Goal: Task Accomplishment & Management: Use online tool/utility

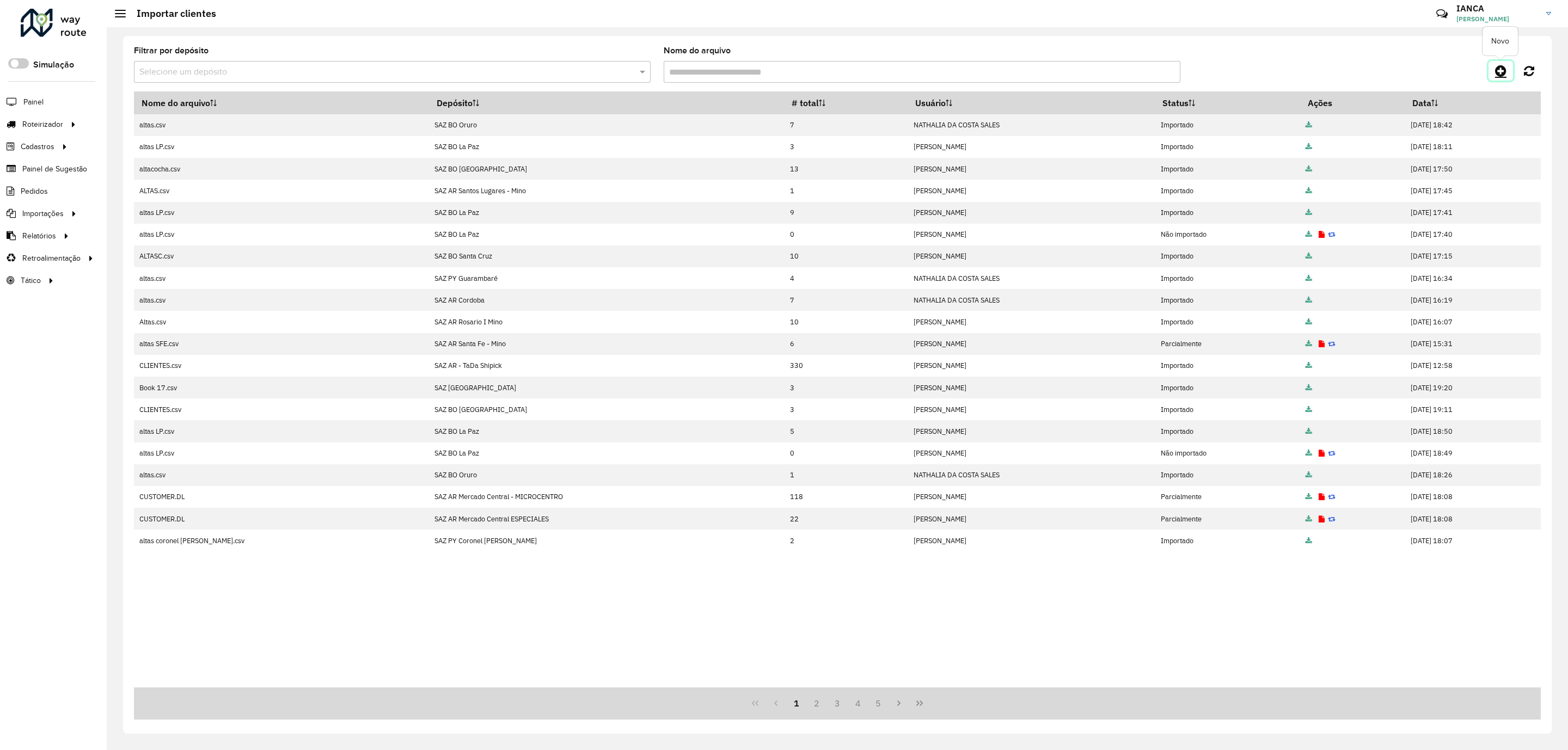
click at [1497, 74] on icon at bounding box center [1500, 70] width 11 height 13
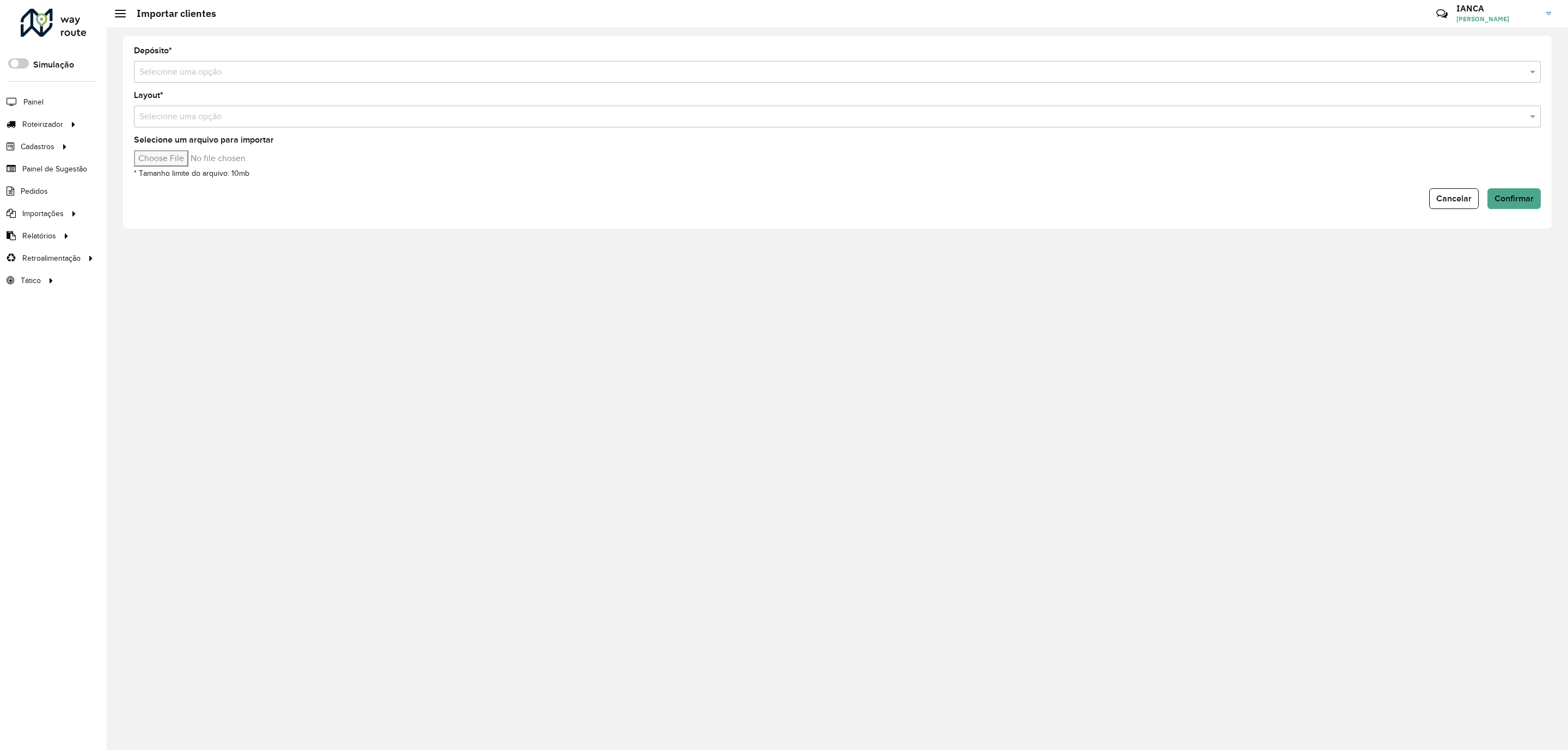
click at [261, 76] on input "text" at bounding box center [826, 72] width 1374 height 13
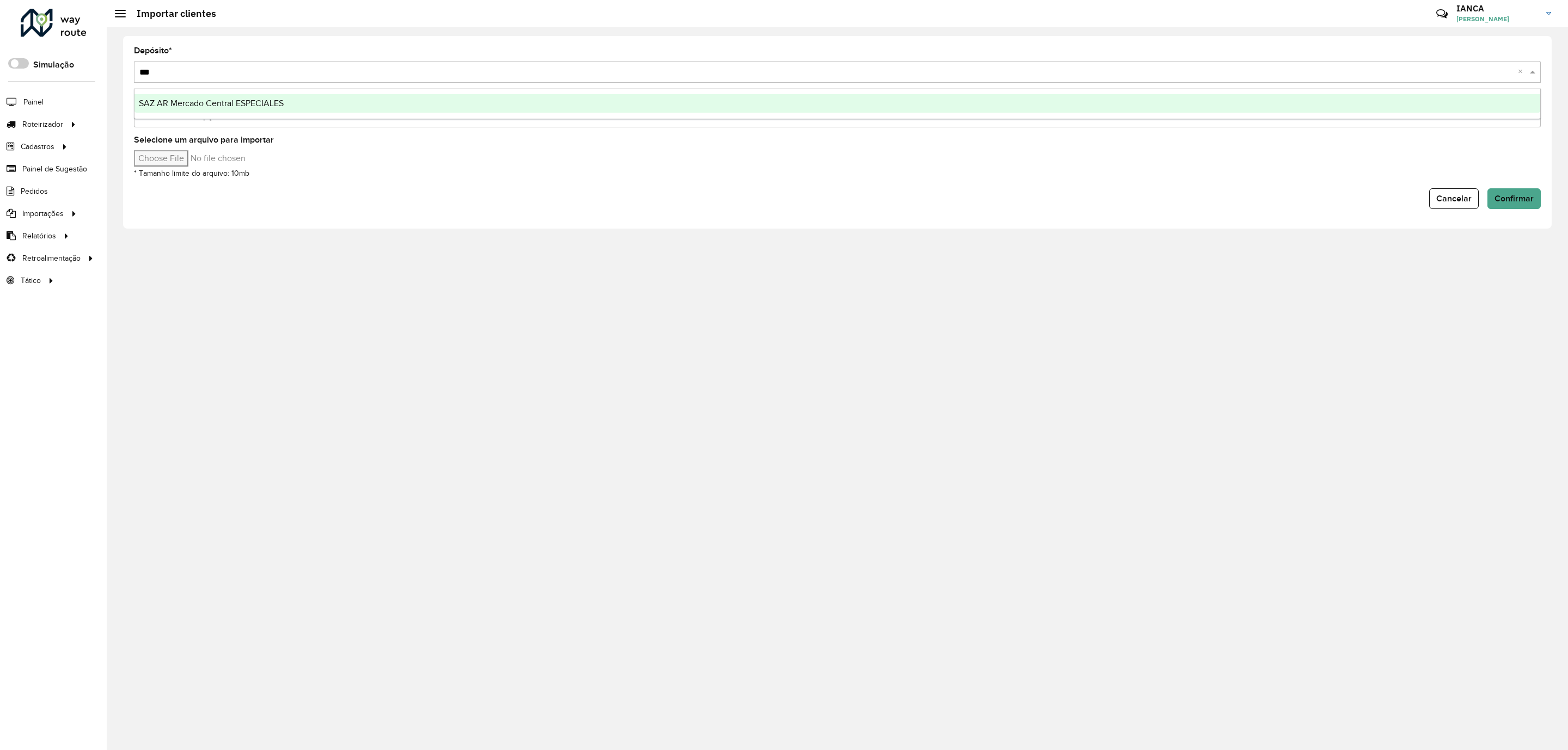
type input "****"
click at [271, 105] on span "SAZ AR Mercado Central ESPECIALES" at bounding box center [212, 103] width 145 height 10
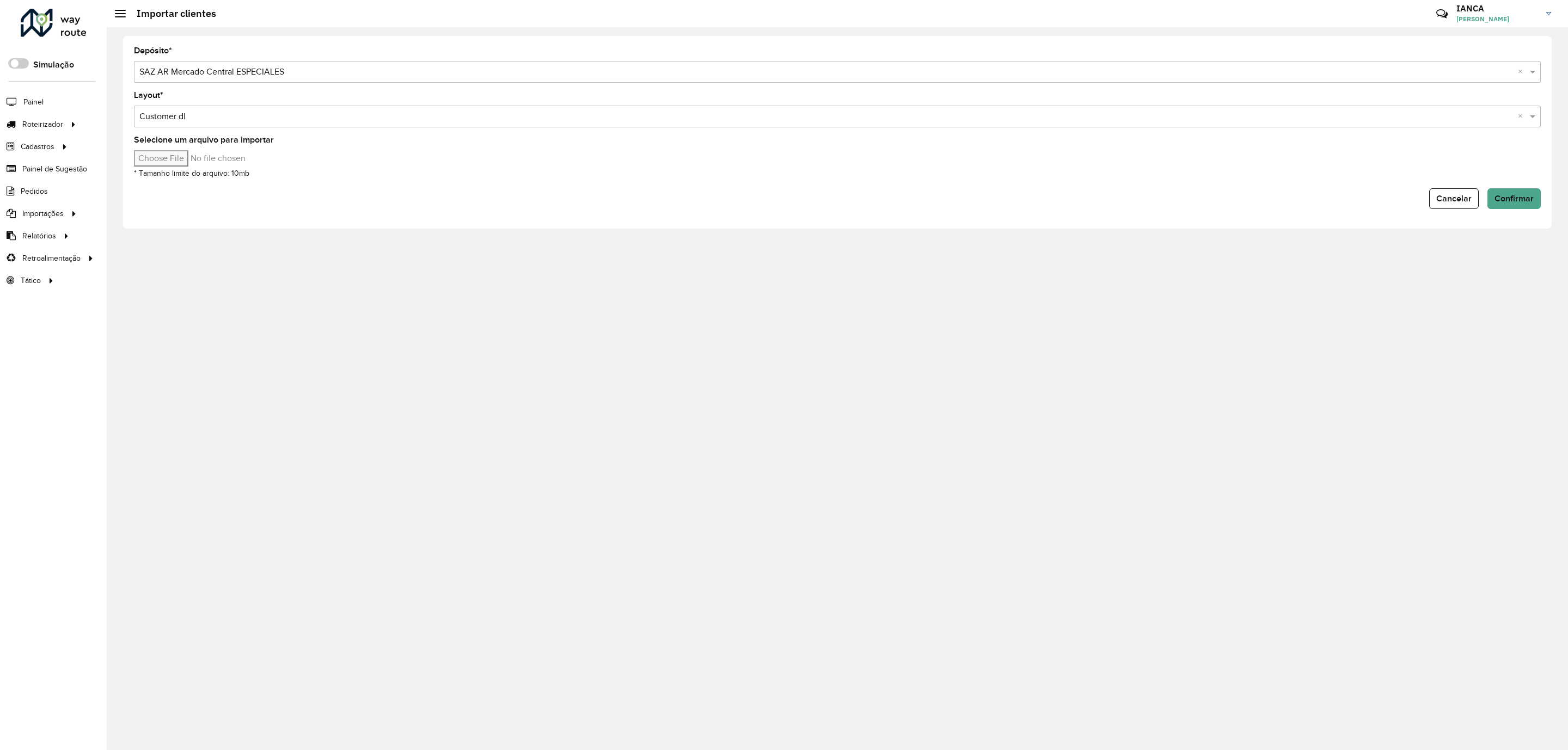
click at [191, 157] on input "Selecione um arquivo para importar" at bounding box center [226, 158] width 185 height 17
type input "**********"
click at [1498, 199] on span "Confirmar" at bounding box center [1514, 198] width 39 height 10
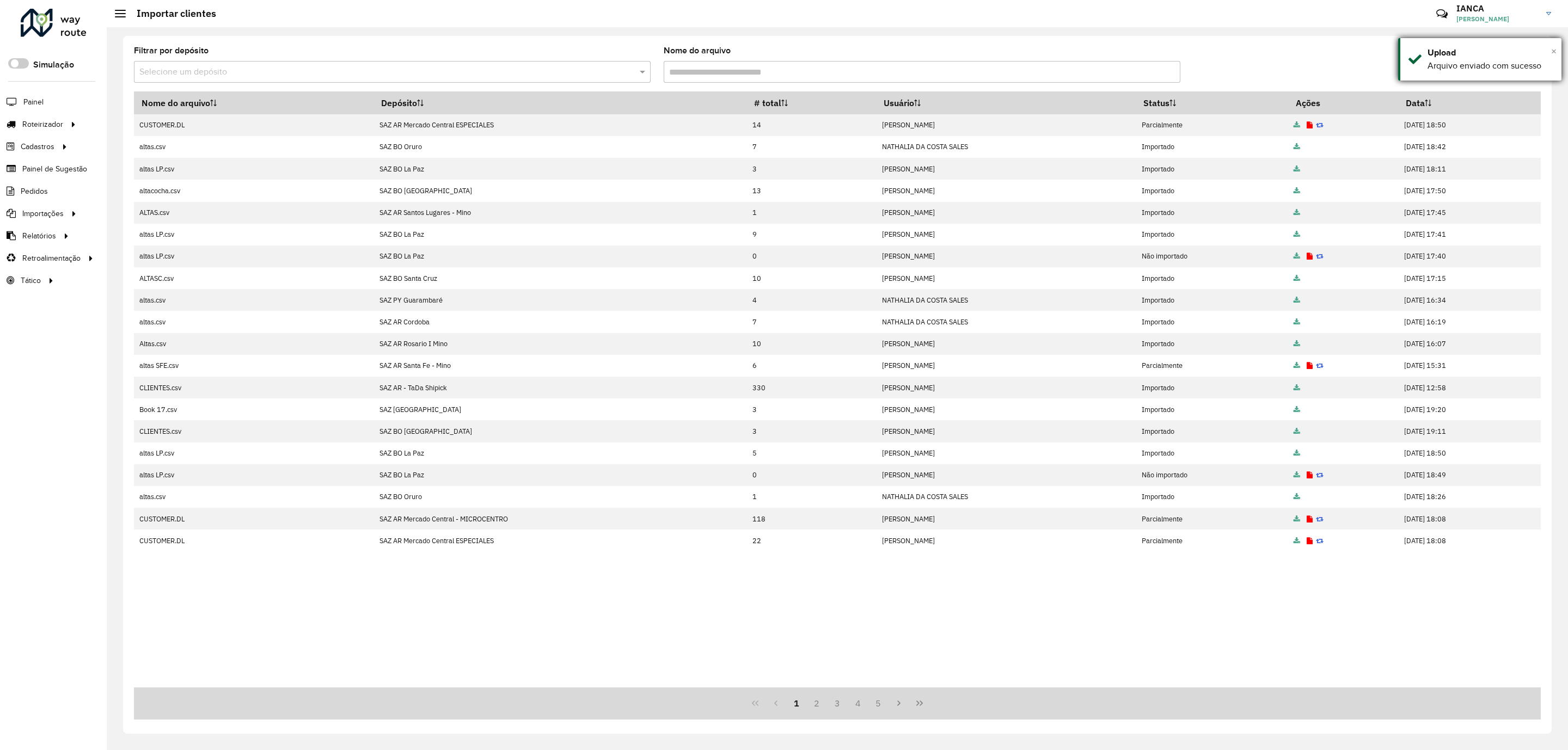
click at [1555, 51] on span "×" at bounding box center [1553, 52] width 5 height 12
click at [1498, 74] on icon at bounding box center [1500, 70] width 11 height 13
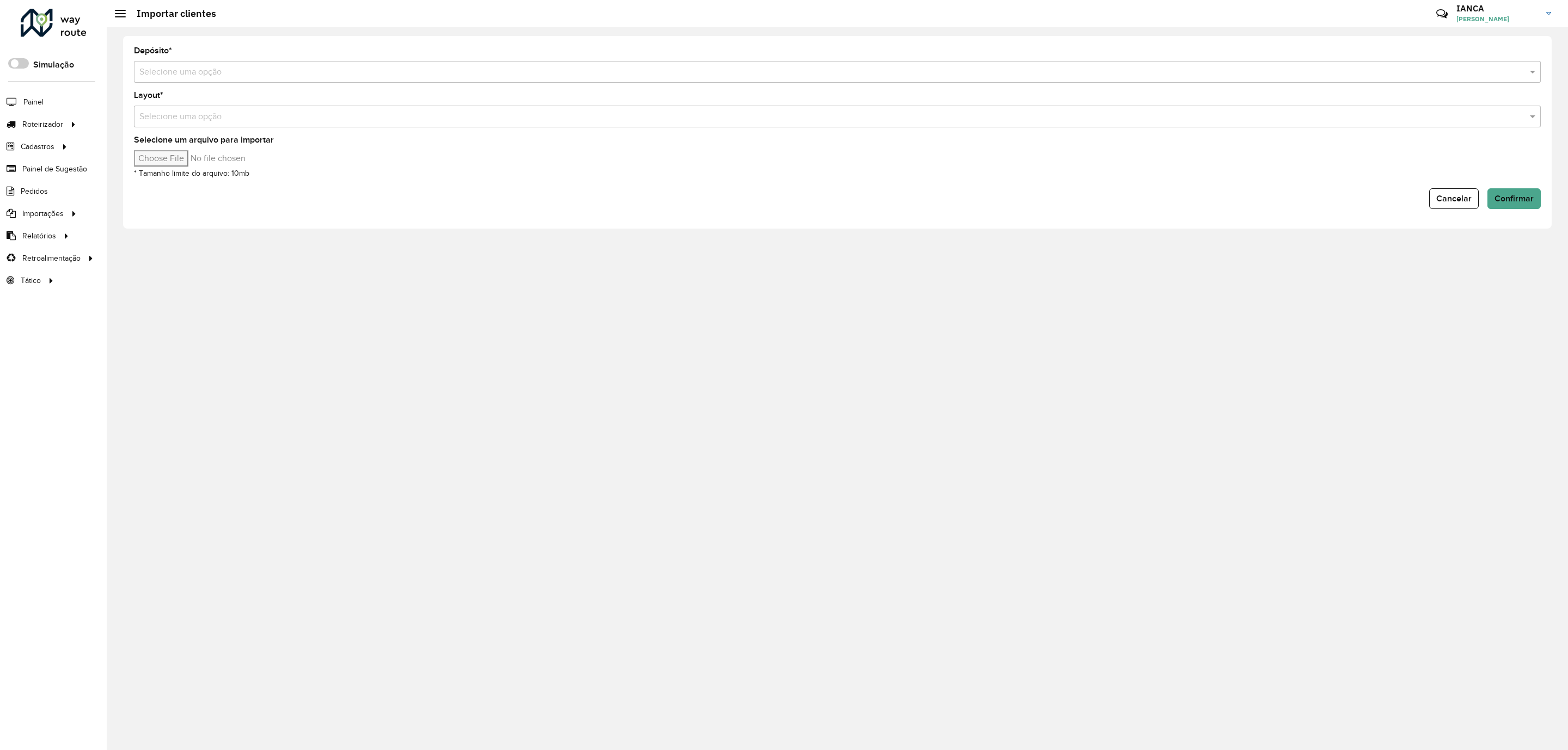
click at [317, 66] on input "text" at bounding box center [826, 72] width 1374 height 13
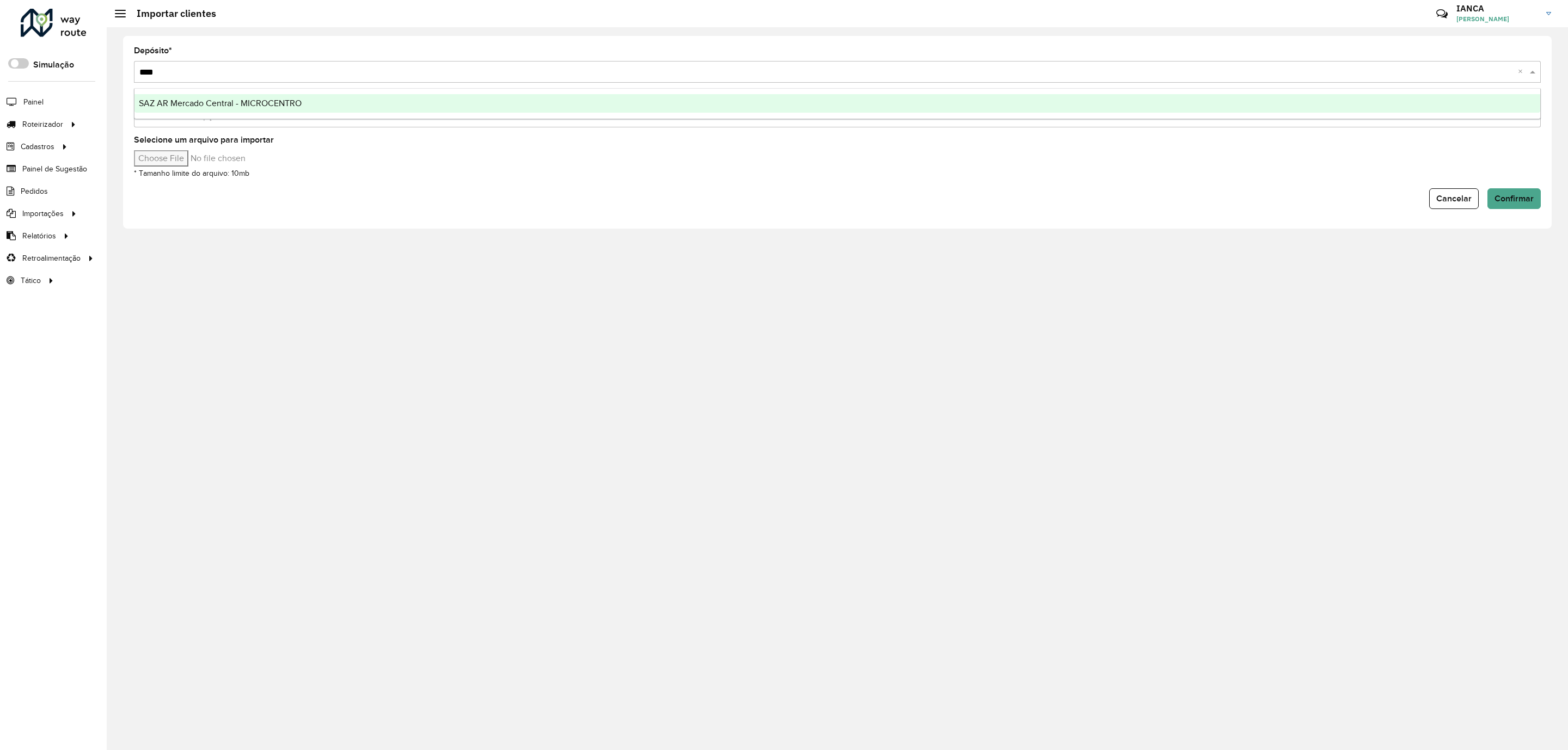
type input "*****"
click at [297, 101] on span "SAZ AR Mercado Central - MICROCENTRO" at bounding box center [220, 103] width 163 height 10
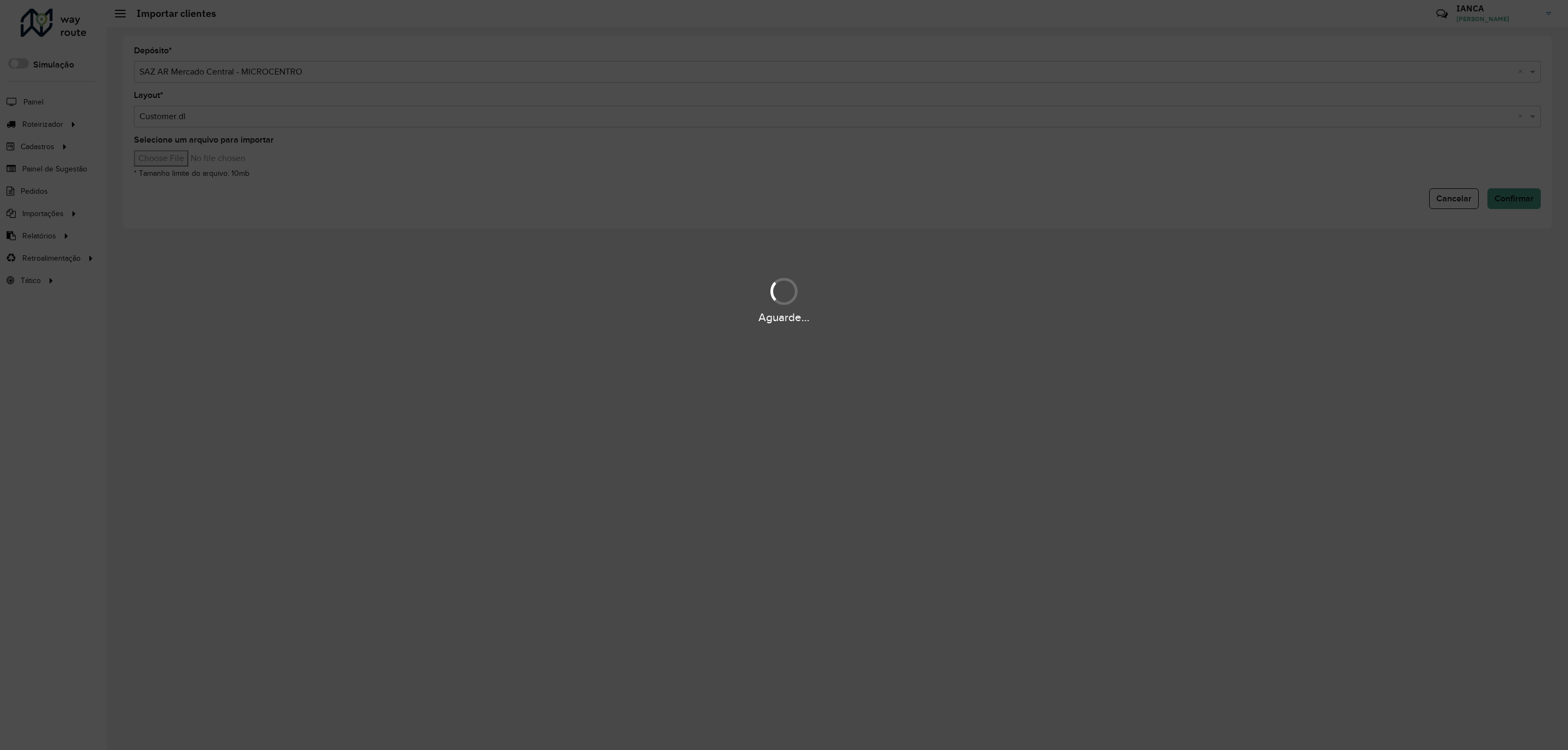
click at [199, 155] on hb-app "Aguarde... Pop-up bloqueado! Seu navegador bloqueou automáticamente a abertura …" at bounding box center [784, 375] width 1568 height 750
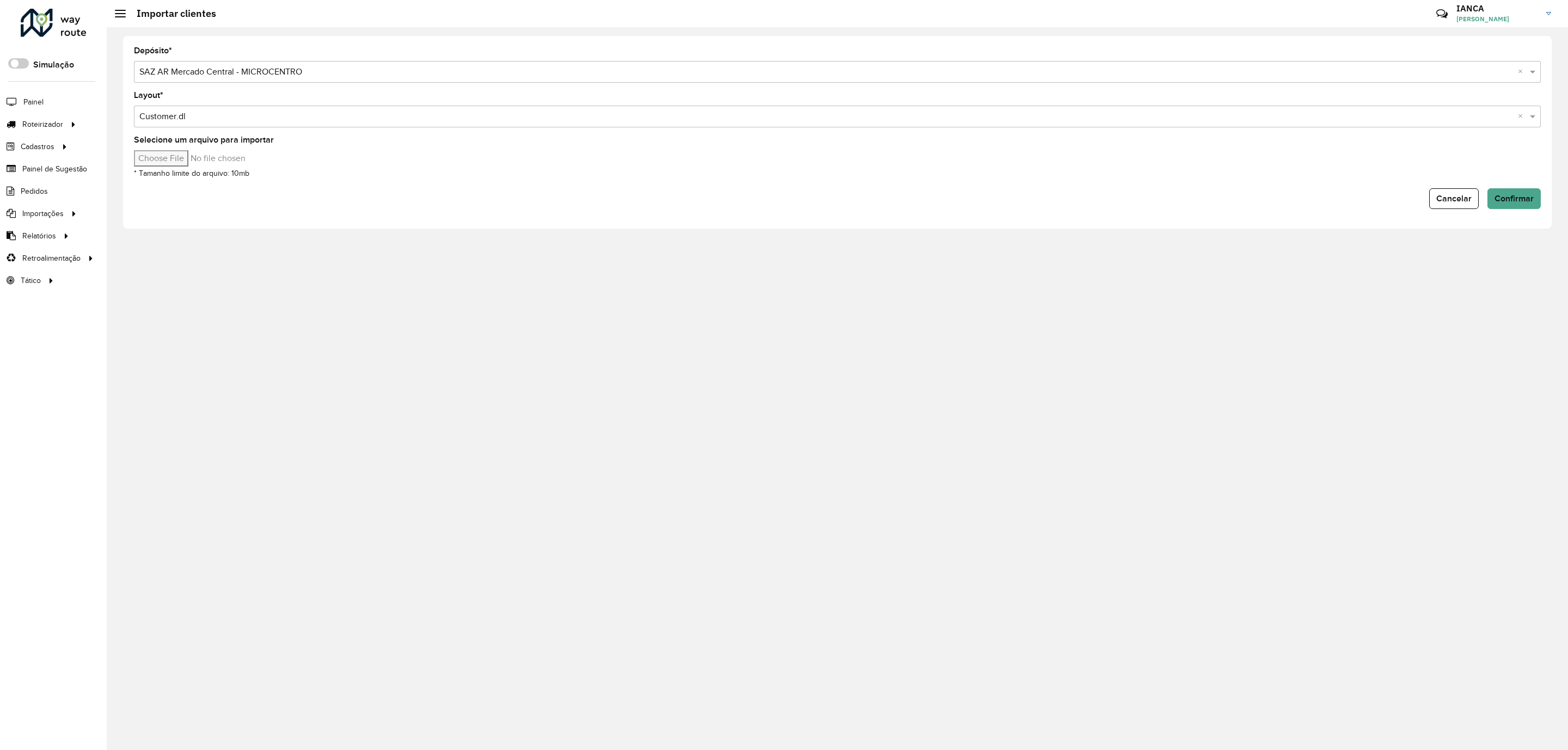
click at [199, 156] on input "Selecione um arquivo para importar" at bounding box center [226, 158] width 185 height 17
type input "**********"
click at [1508, 201] on span "Confirmar" at bounding box center [1514, 198] width 39 height 10
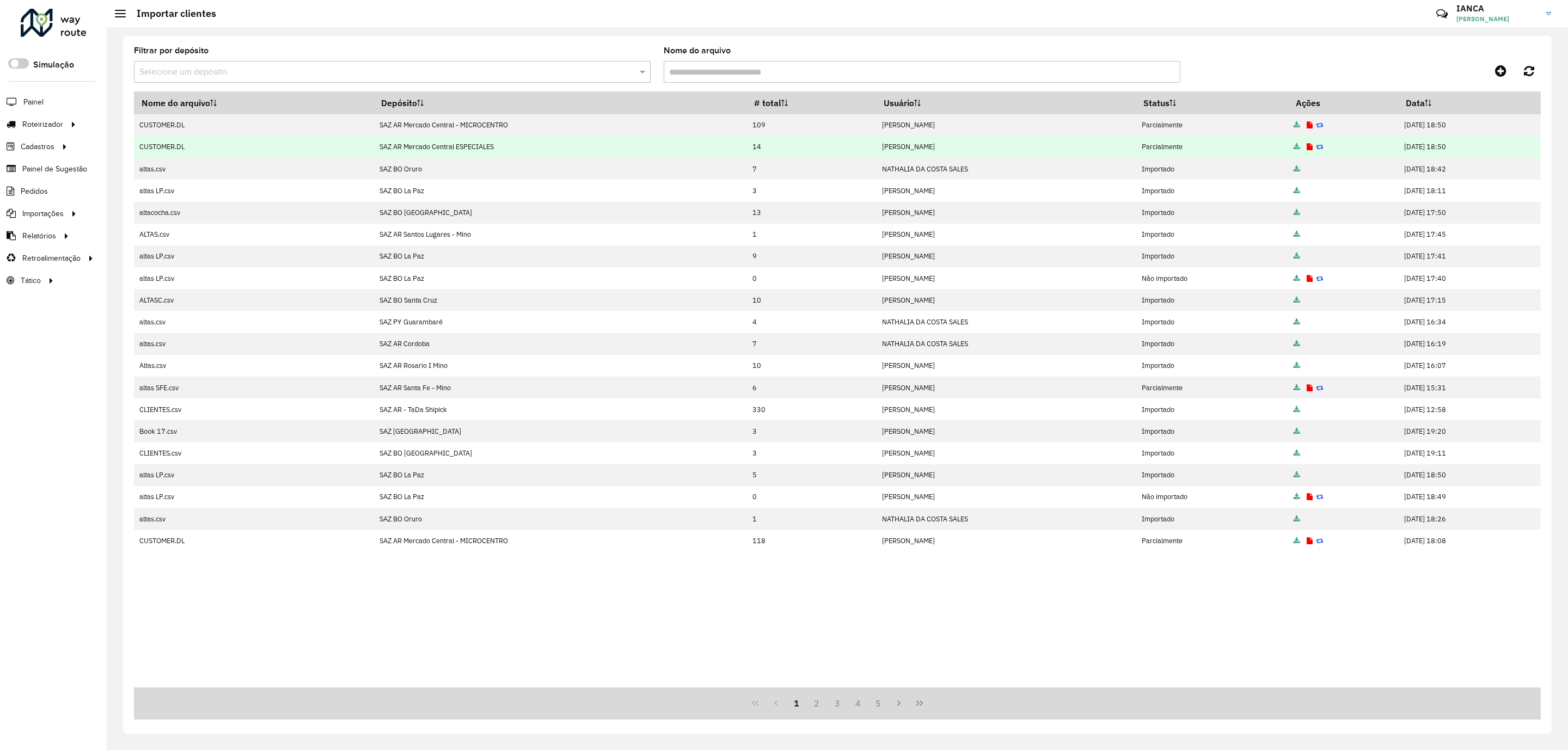
click at [1288, 146] on td at bounding box center [1343, 147] width 110 height 22
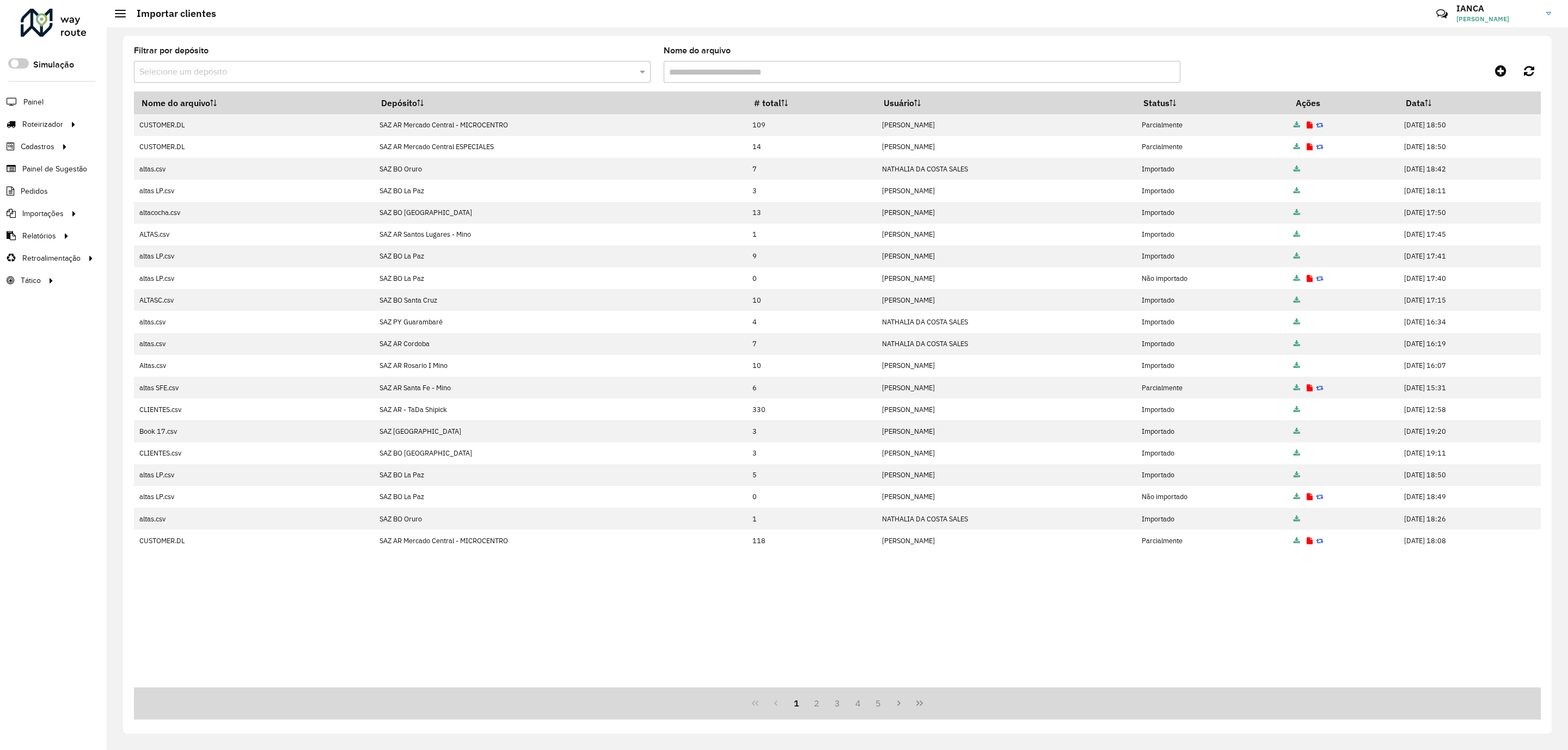
click at [1307, 144] on icon at bounding box center [1309, 147] width 6 height 7
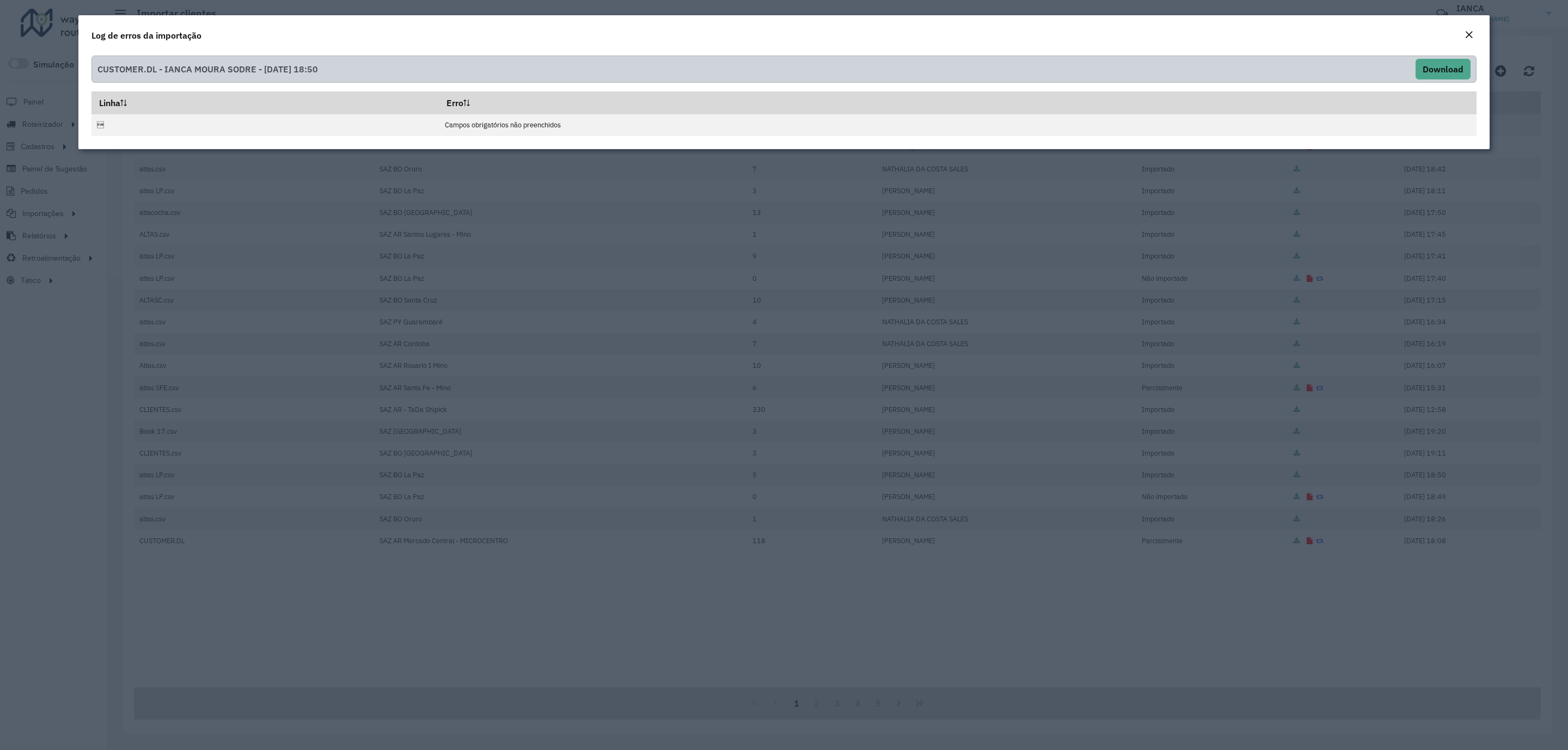
drag, startPoint x: 1468, startPoint y: 36, endPoint x: 1457, endPoint y: 46, distance: 14.9
click at [1468, 35] on em "Close" at bounding box center [1469, 35] width 9 height 9
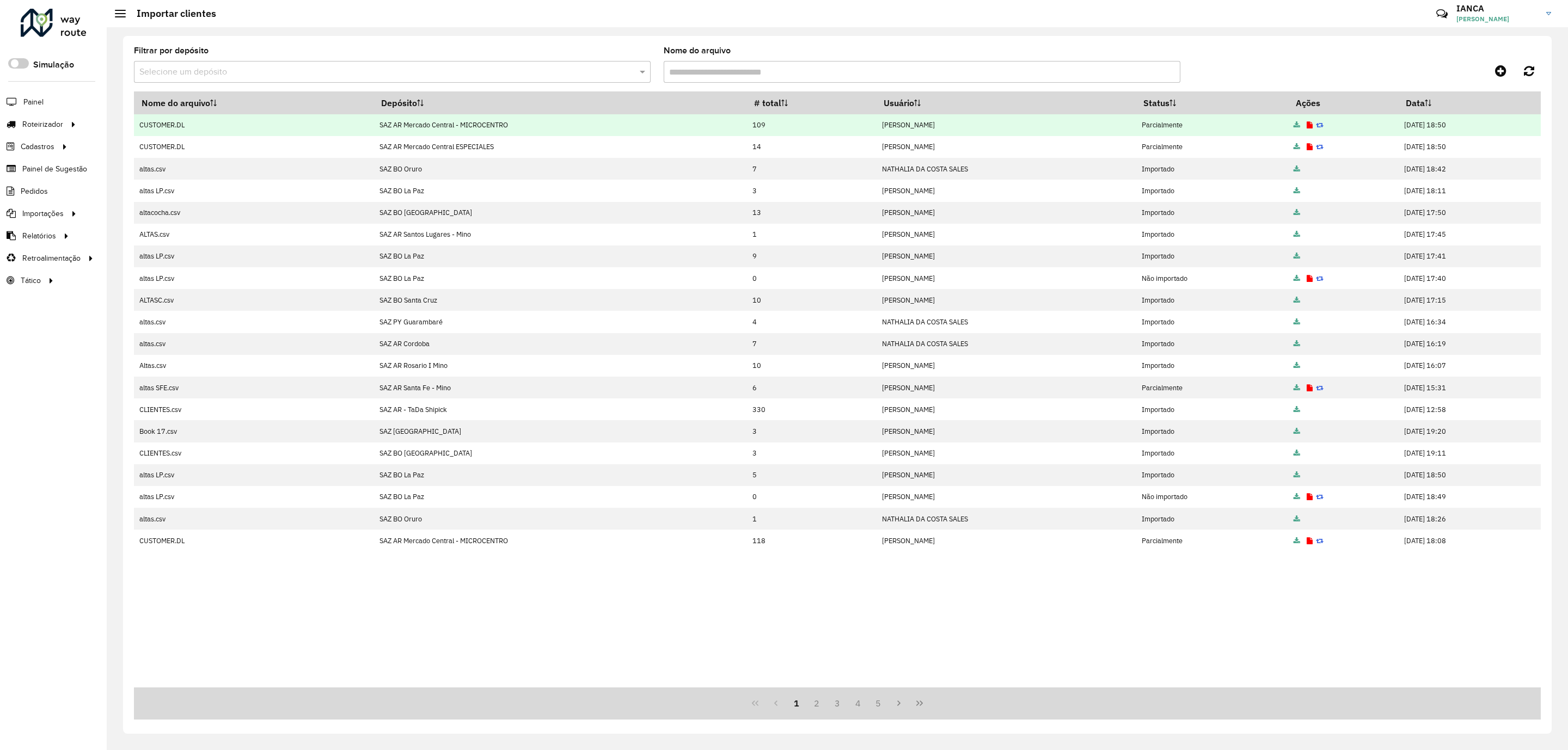
click at [1307, 125] on icon at bounding box center [1309, 125] width 6 height 7
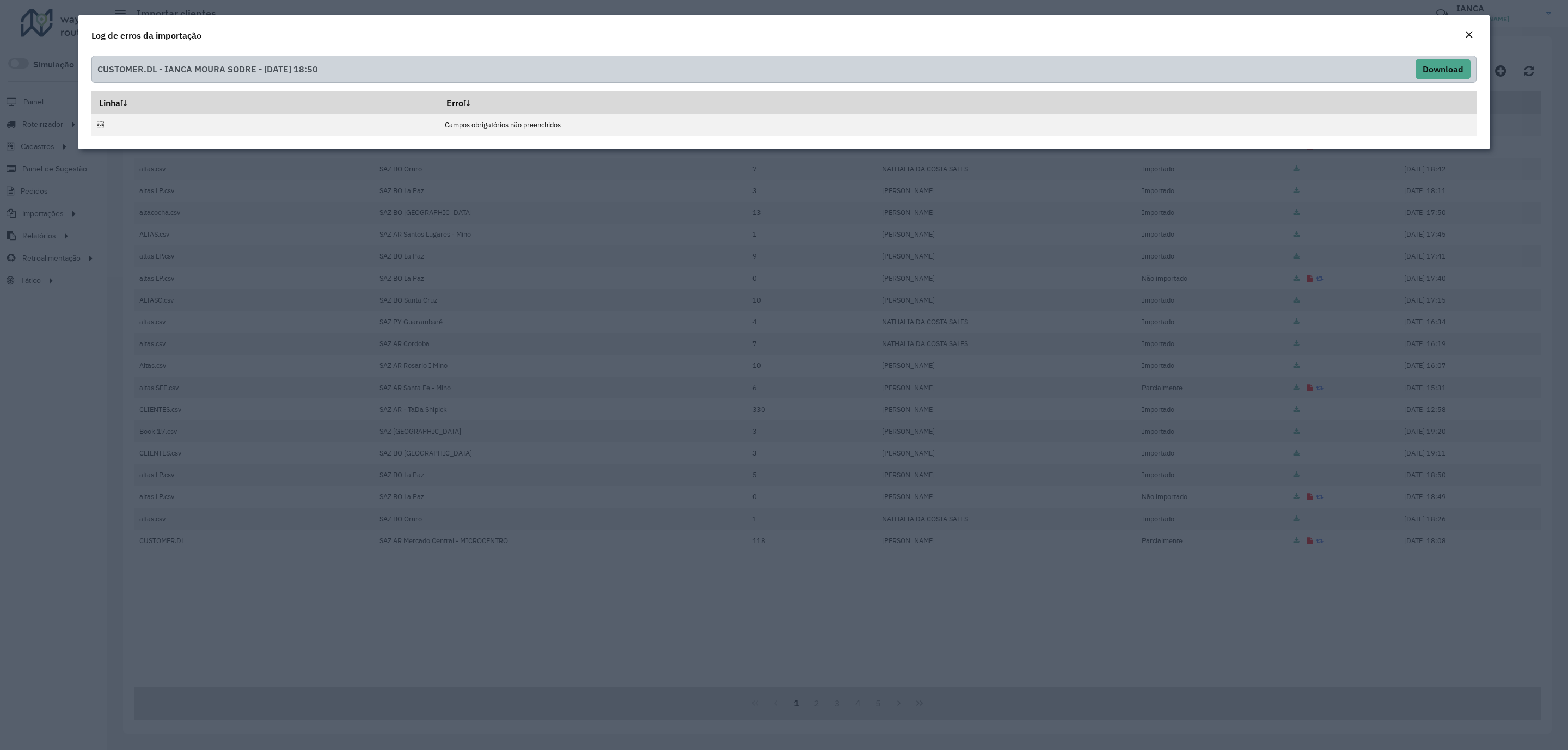
click at [1470, 38] on em "Close" at bounding box center [1469, 35] width 9 height 9
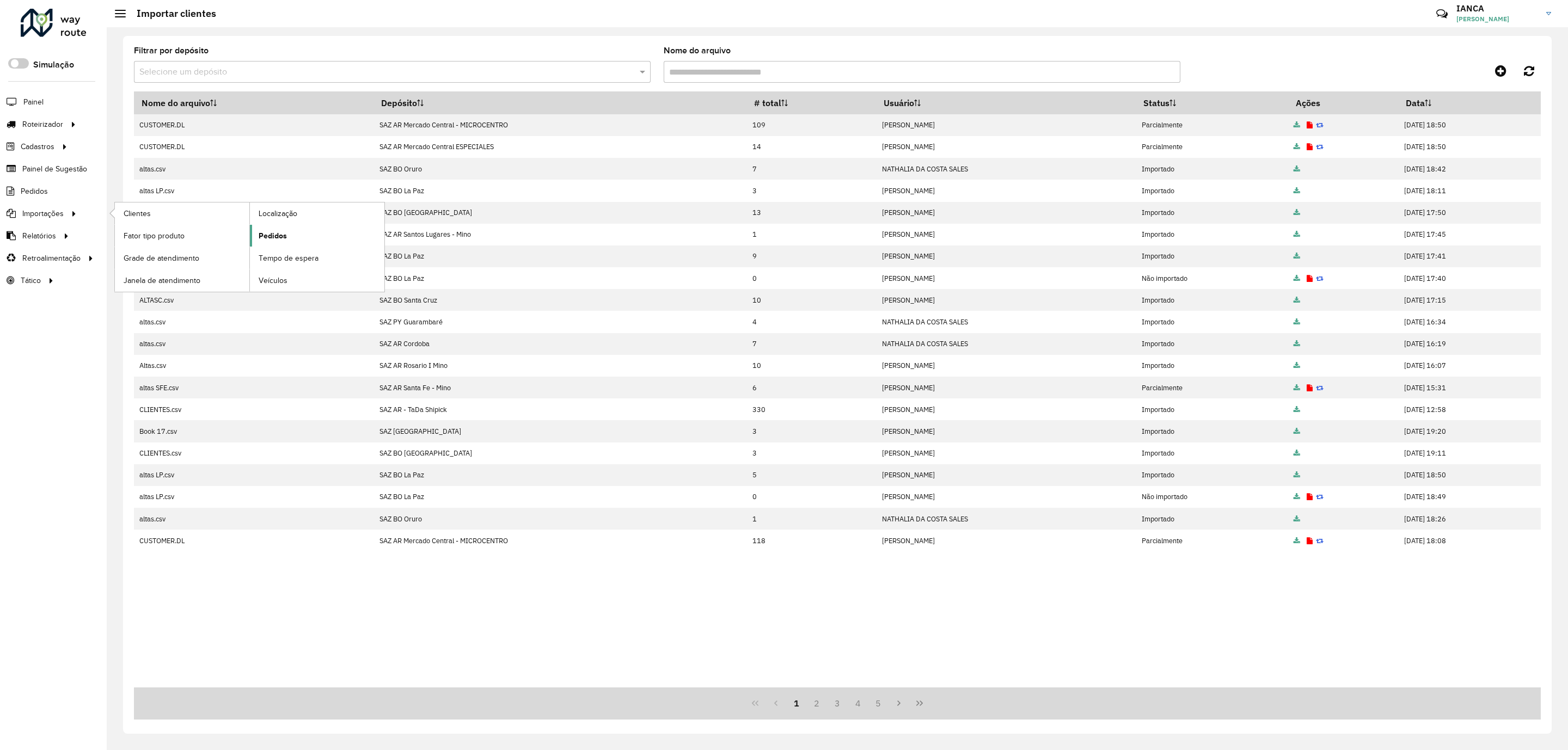
click at [319, 243] on link "Pedidos" at bounding box center [317, 235] width 135 height 22
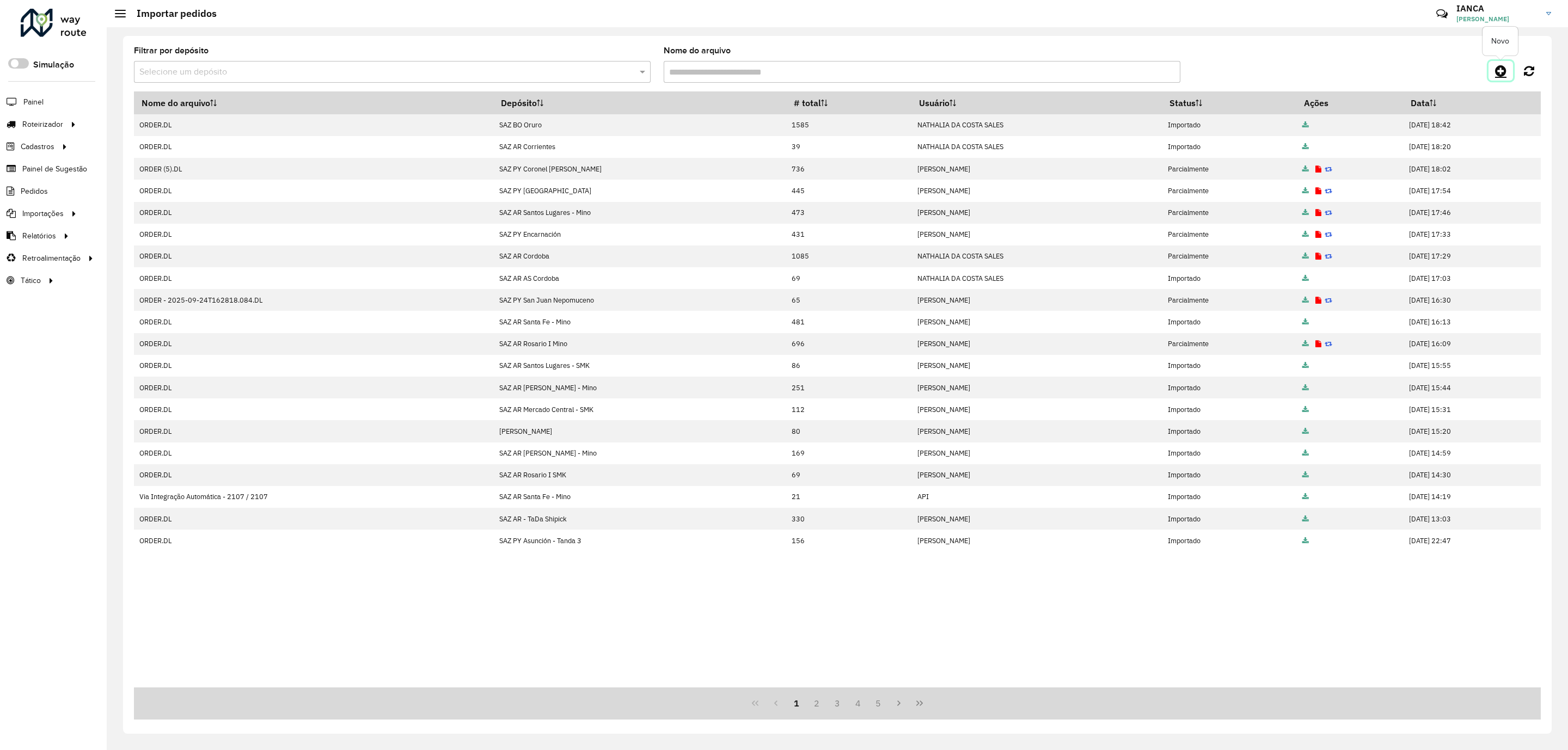
click at [1496, 71] on icon at bounding box center [1500, 70] width 11 height 13
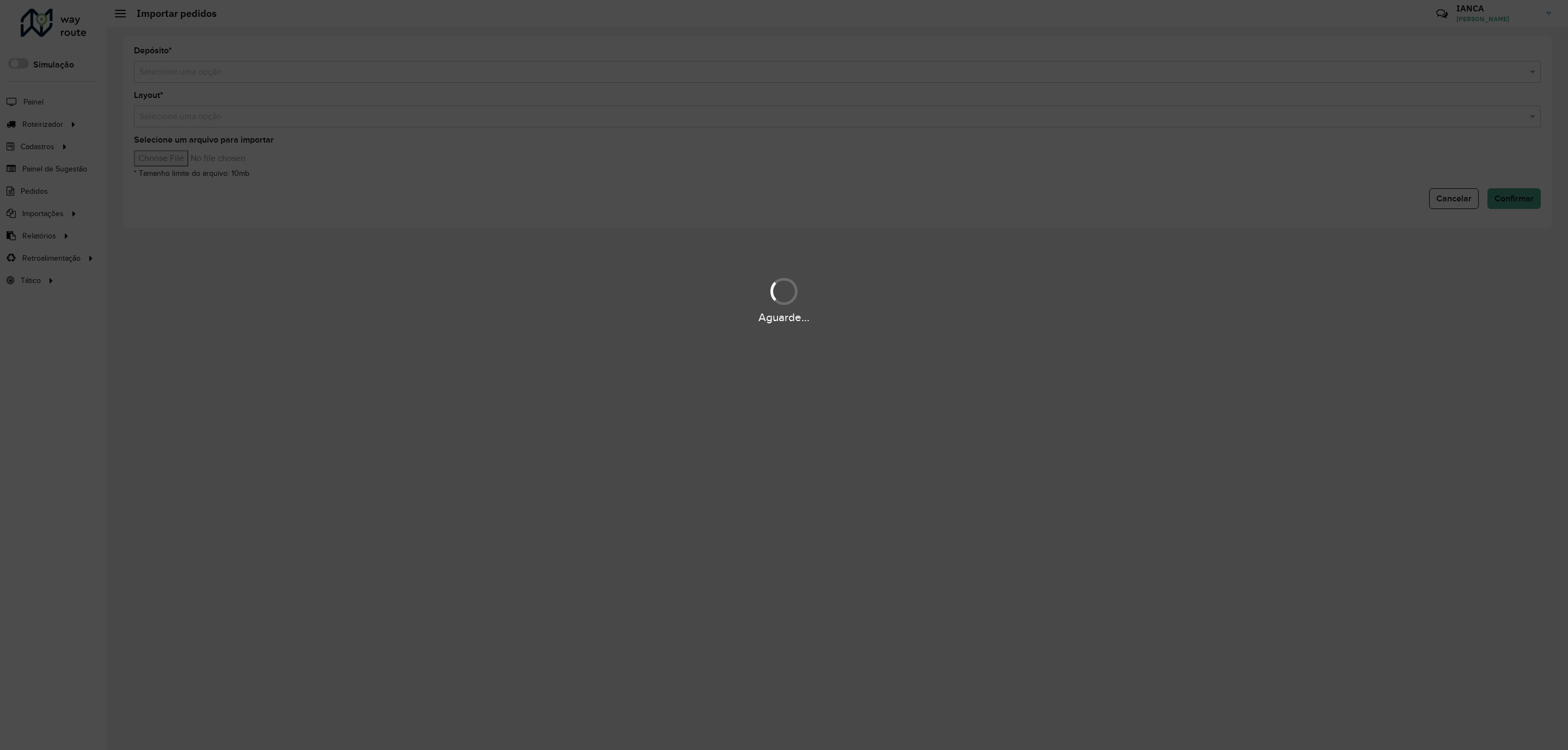
click at [266, 70] on input "text" at bounding box center [826, 72] width 1374 height 13
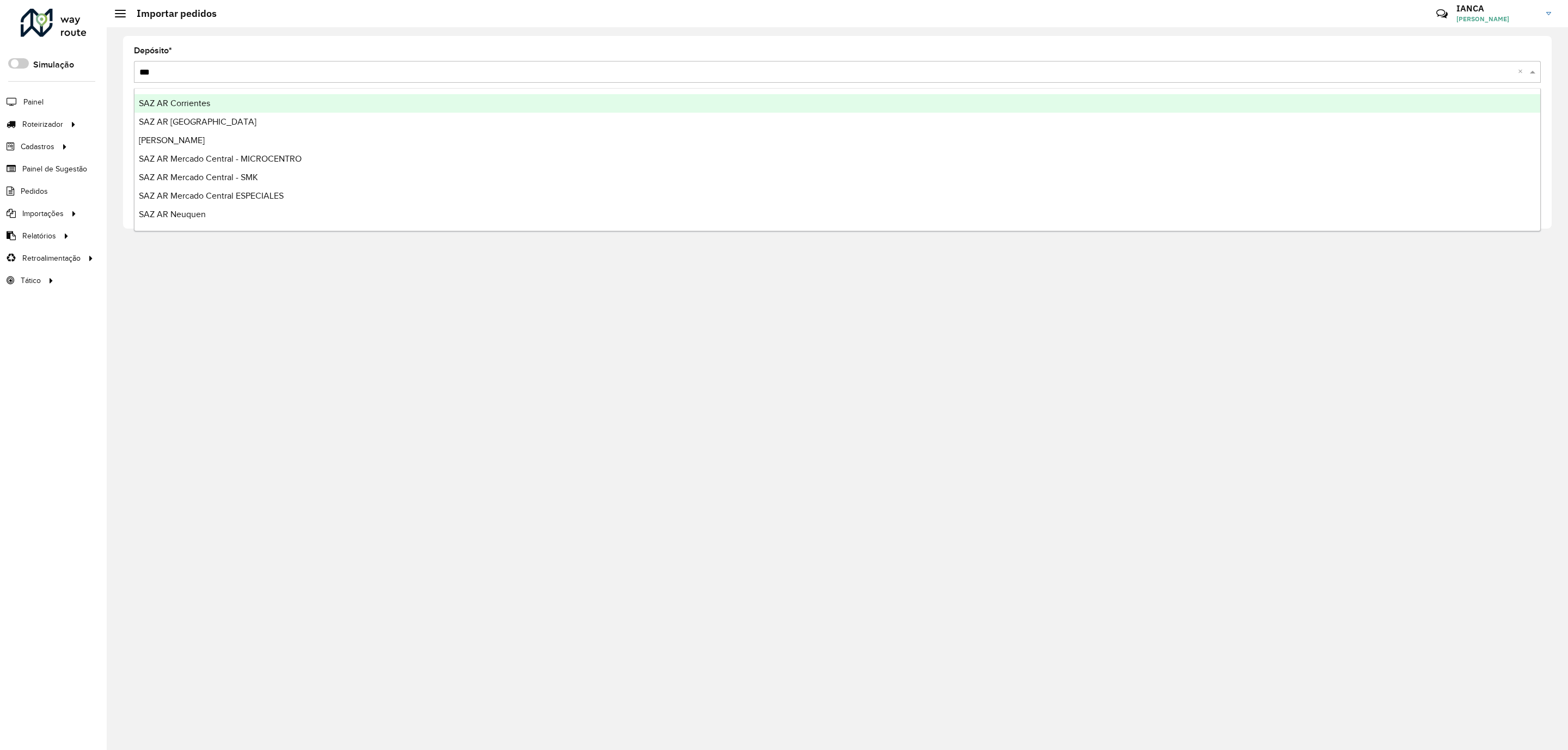
type input "****"
click at [268, 94] on ng-dropdown-panel "SAZ AR Mercado Central ESPECIALES" at bounding box center [837, 103] width 1407 height 31
click at [268, 97] on div "SAZ AR Mercado Central ESPECIALES" at bounding box center [837, 103] width 1405 height 18
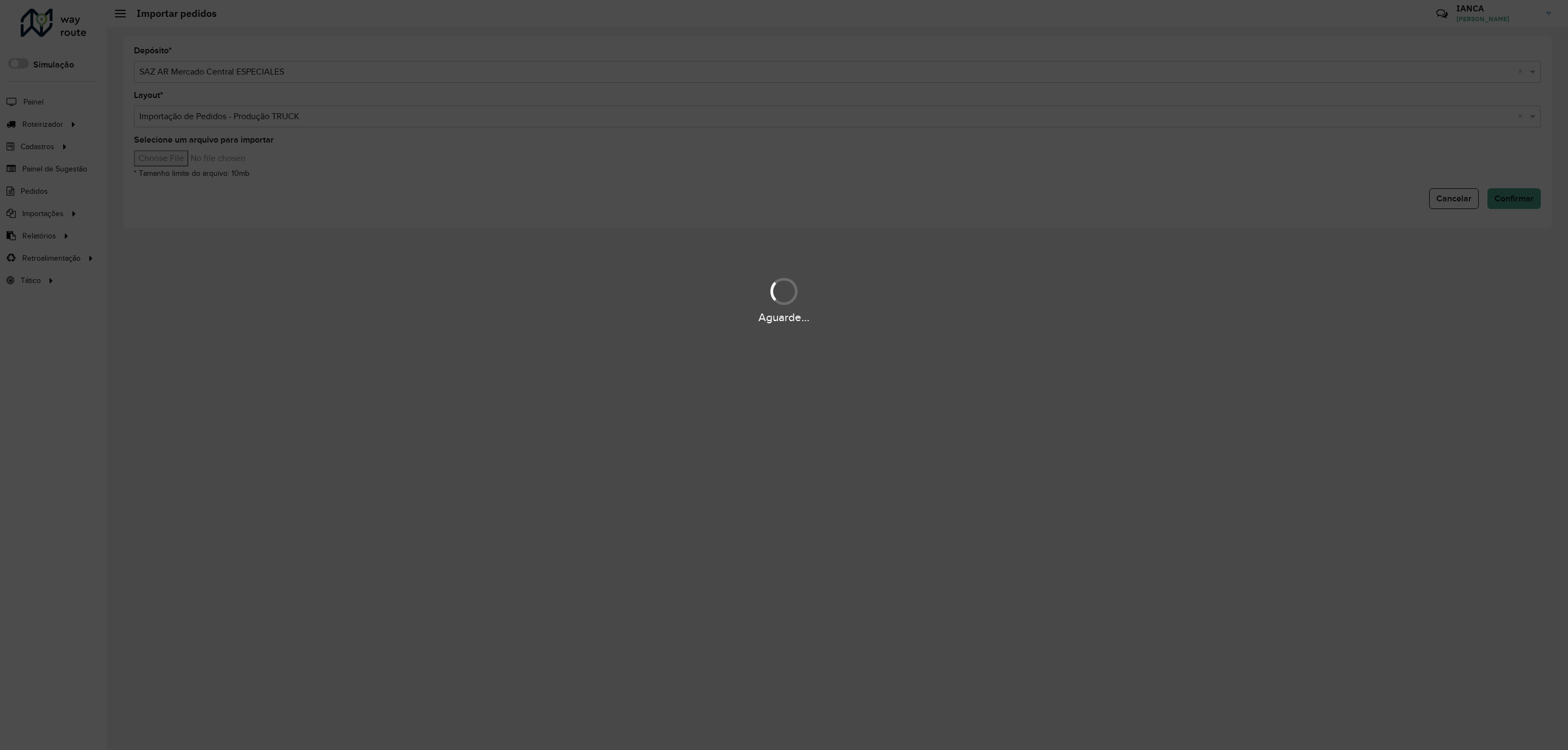
click at [172, 158] on div "Aguarde..." at bounding box center [784, 375] width 1568 height 750
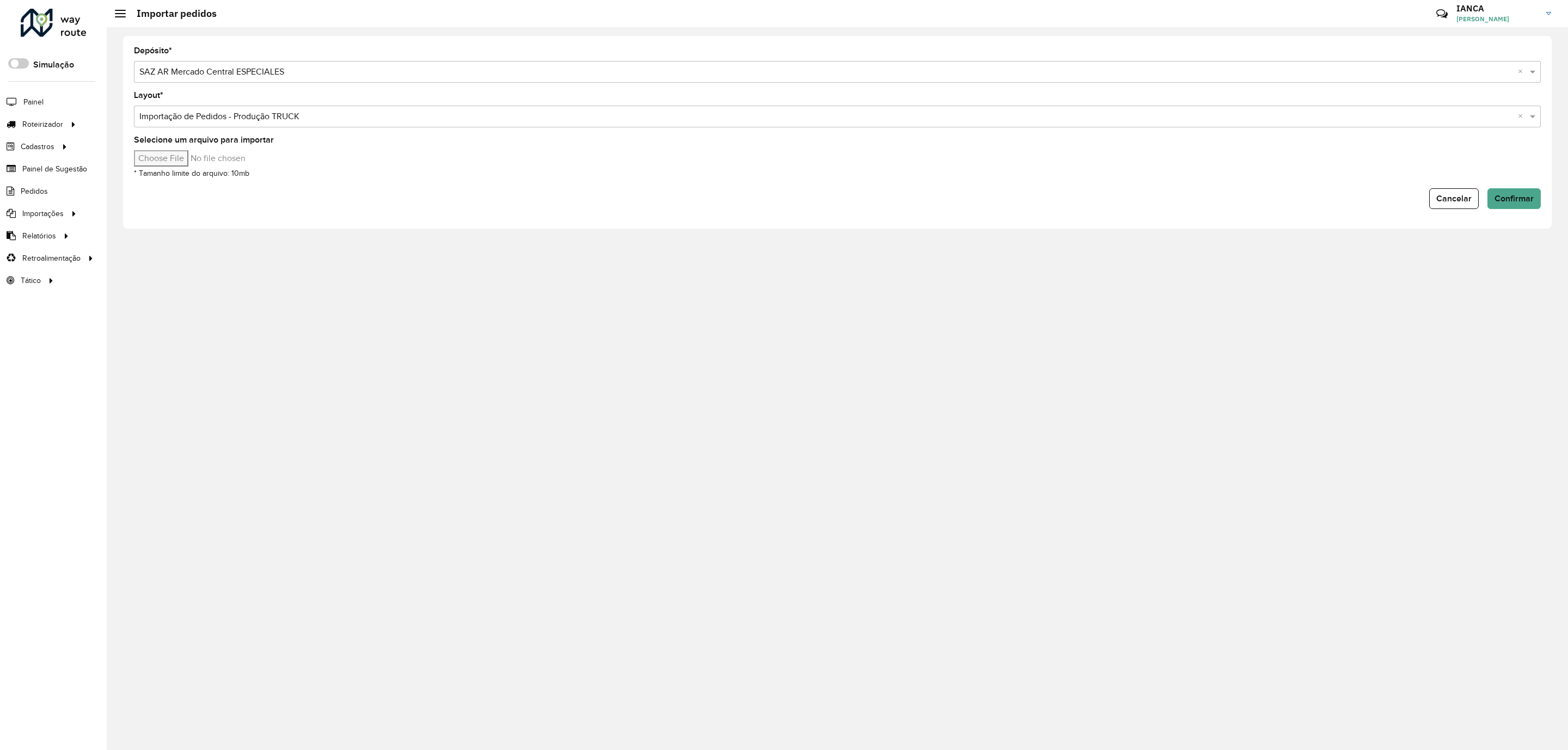
click at [172, 160] on input "Selecione um arquivo para importar" at bounding box center [226, 158] width 185 height 17
type input "**********"
click at [1503, 192] on button "Confirmar" at bounding box center [1514, 198] width 53 height 21
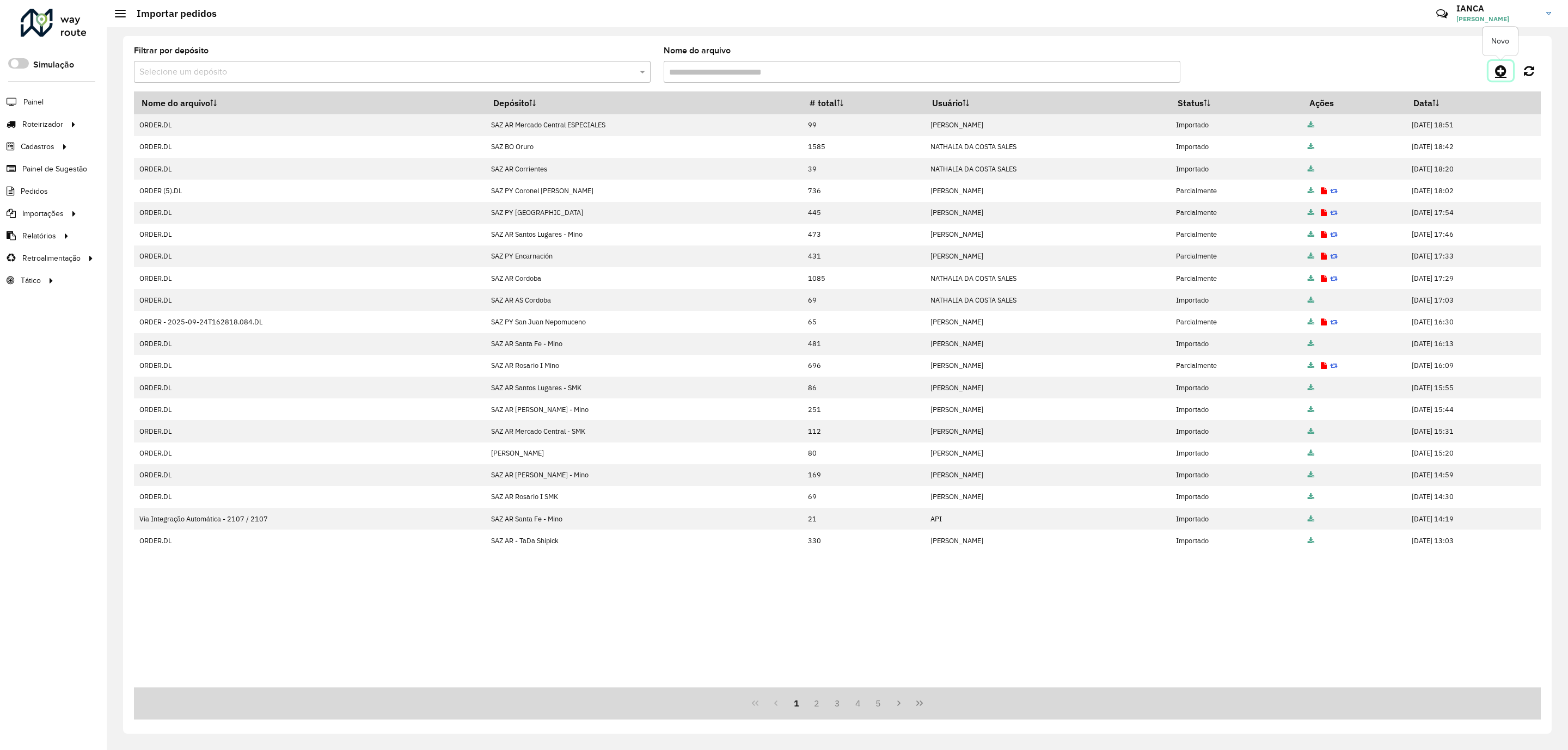
click at [1491, 67] on link at bounding box center [1501, 71] width 24 height 19
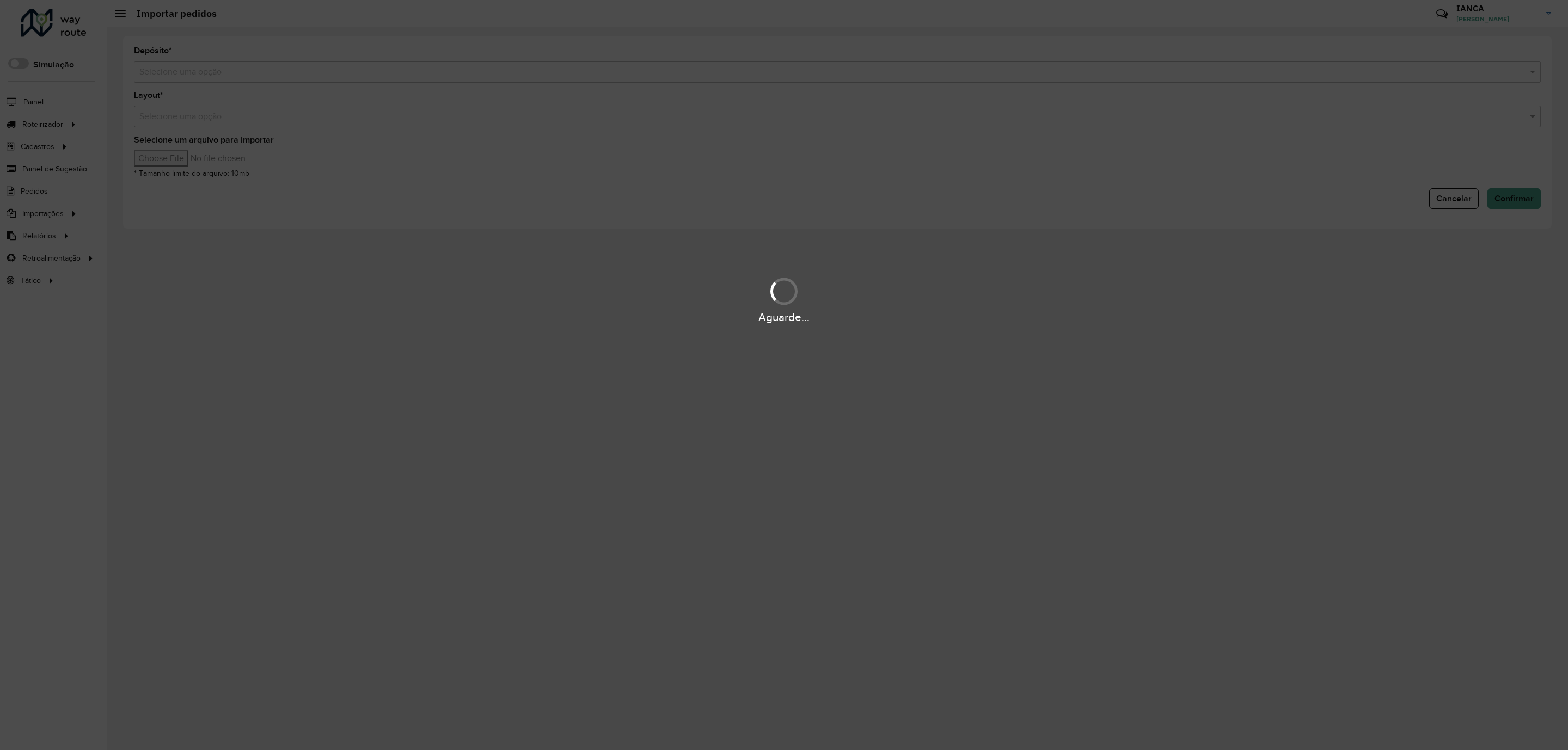
click at [299, 87] on hb-app "Aguarde... Pop-up bloqueado! Seu navegador bloqueou automáticamente a abertura …" at bounding box center [784, 375] width 1568 height 750
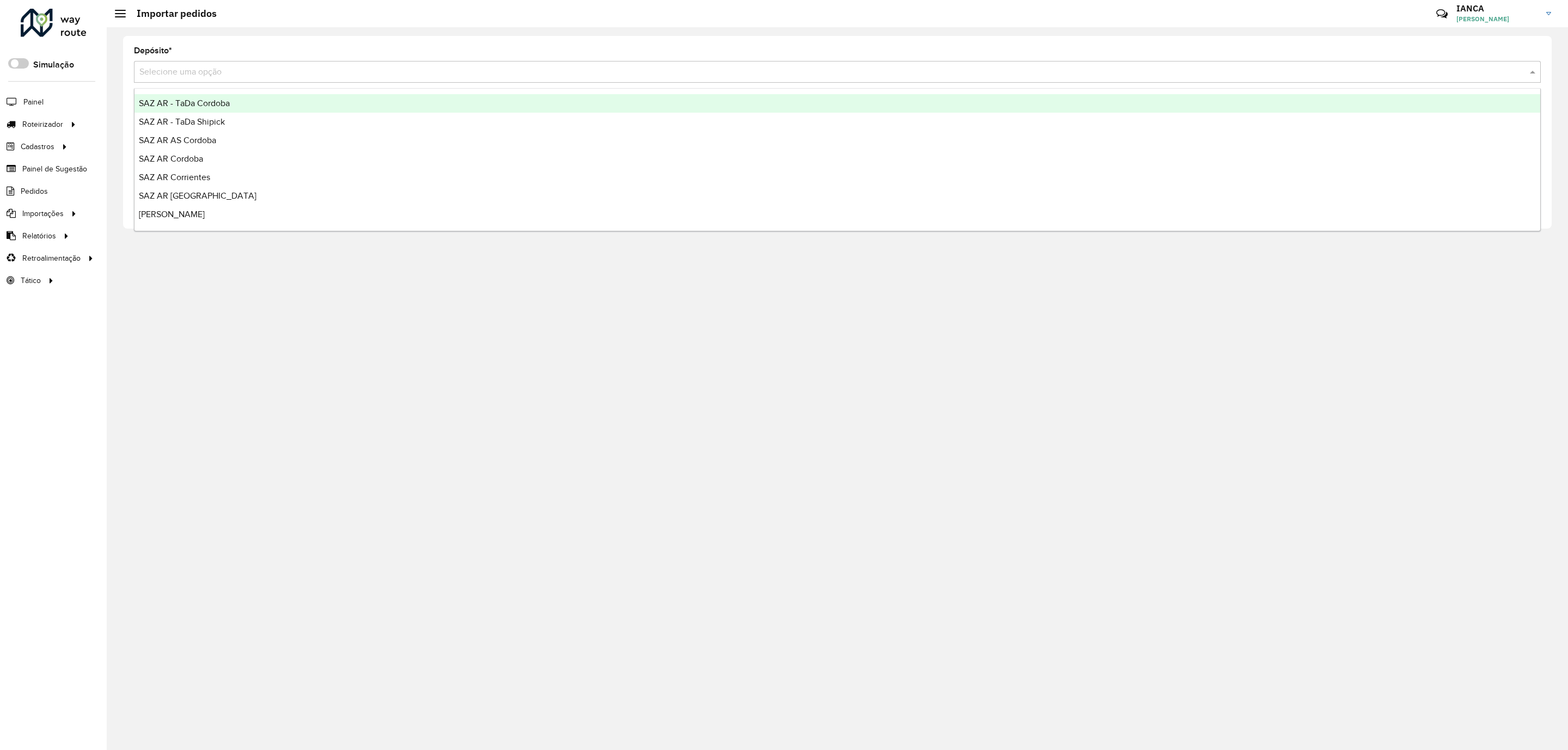
click at [284, 76] on input "text" at bounding box center [826, 72] width 1374 height 13
type input "*****"
click at [275, 95] on div "SAZ AR Mercado Central - MICROCENTRO" at bounding box center [837, 103] width 1405 height 18
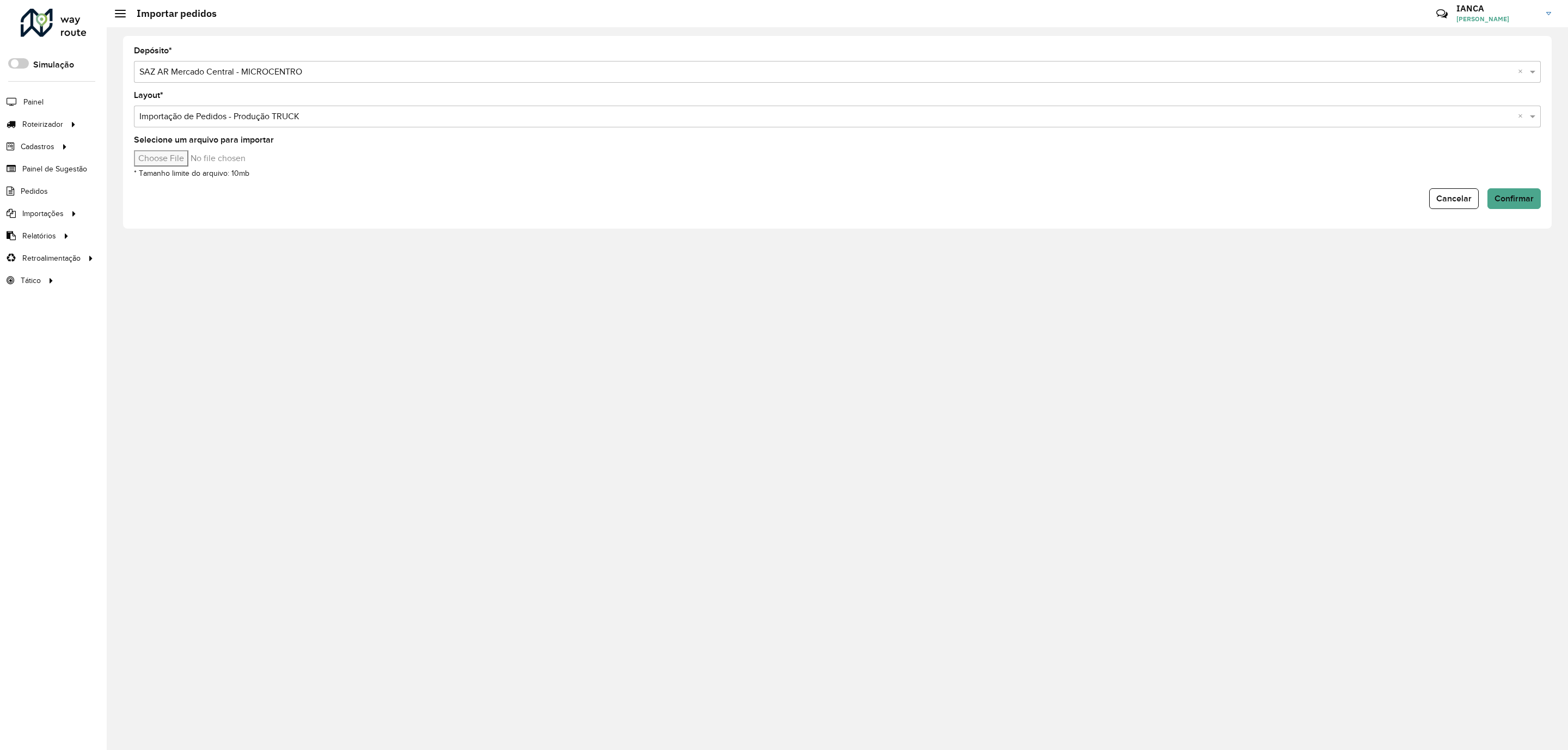
click at [197, 158] on input "Selecione um arquivo para importar" at bounding box center [226, 158] width 185 height 17
type input "**********"
click at [1506, 199] on span "Confirmar" at bounding box center [1514, 198] width 39 height 10
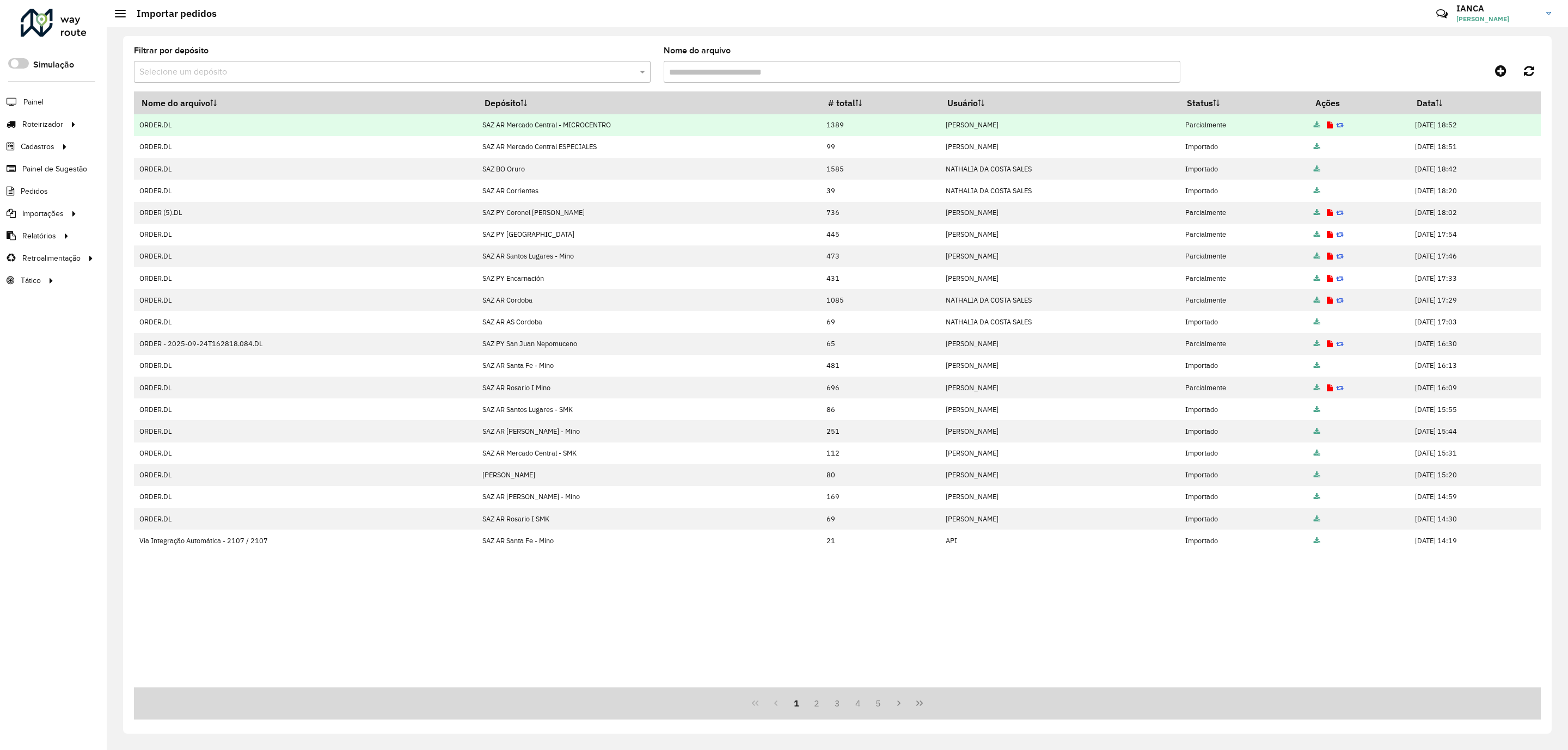
click at [1307, 124] on td at bounding box center [1358, 125] width 101 height 22
click at [1327, 124] on icon at bounding box center [1329, 125] width 6 height 7
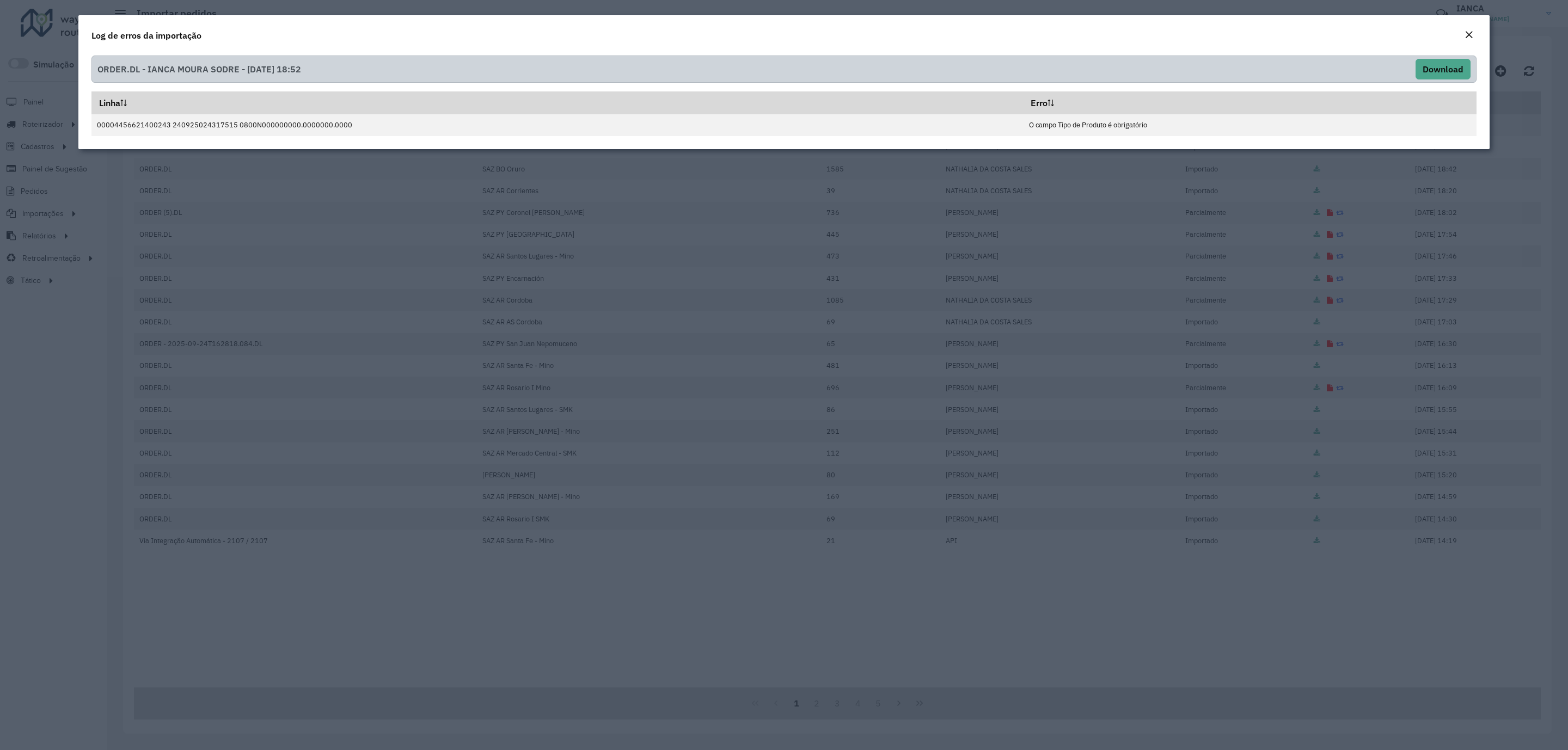
click at [1467, 35] on em "Close" at bounding box center [1469, 35] width 9 height 9
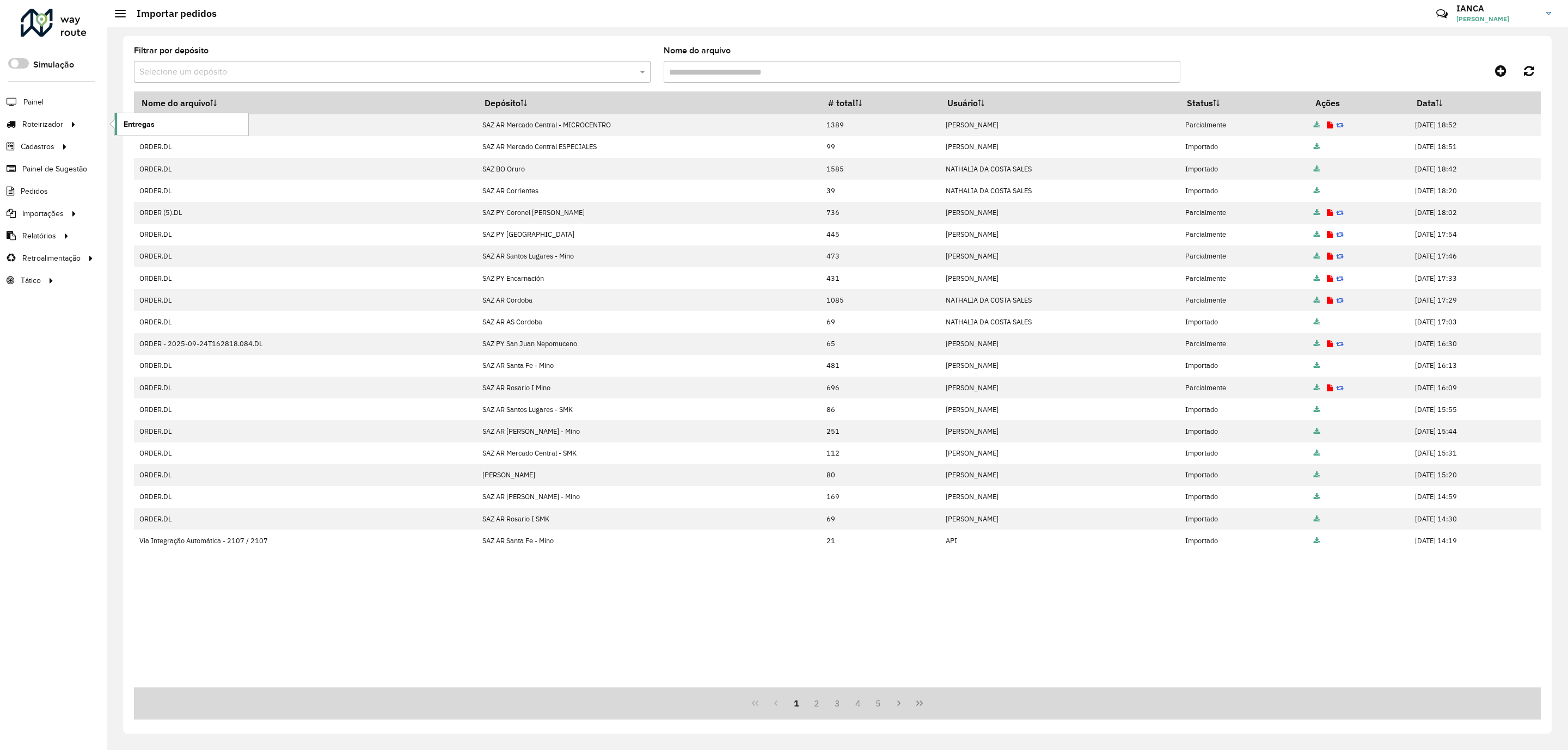
click at [146, 126] on span "Entregas" at bounding box center [138, 124] width 31 height 11
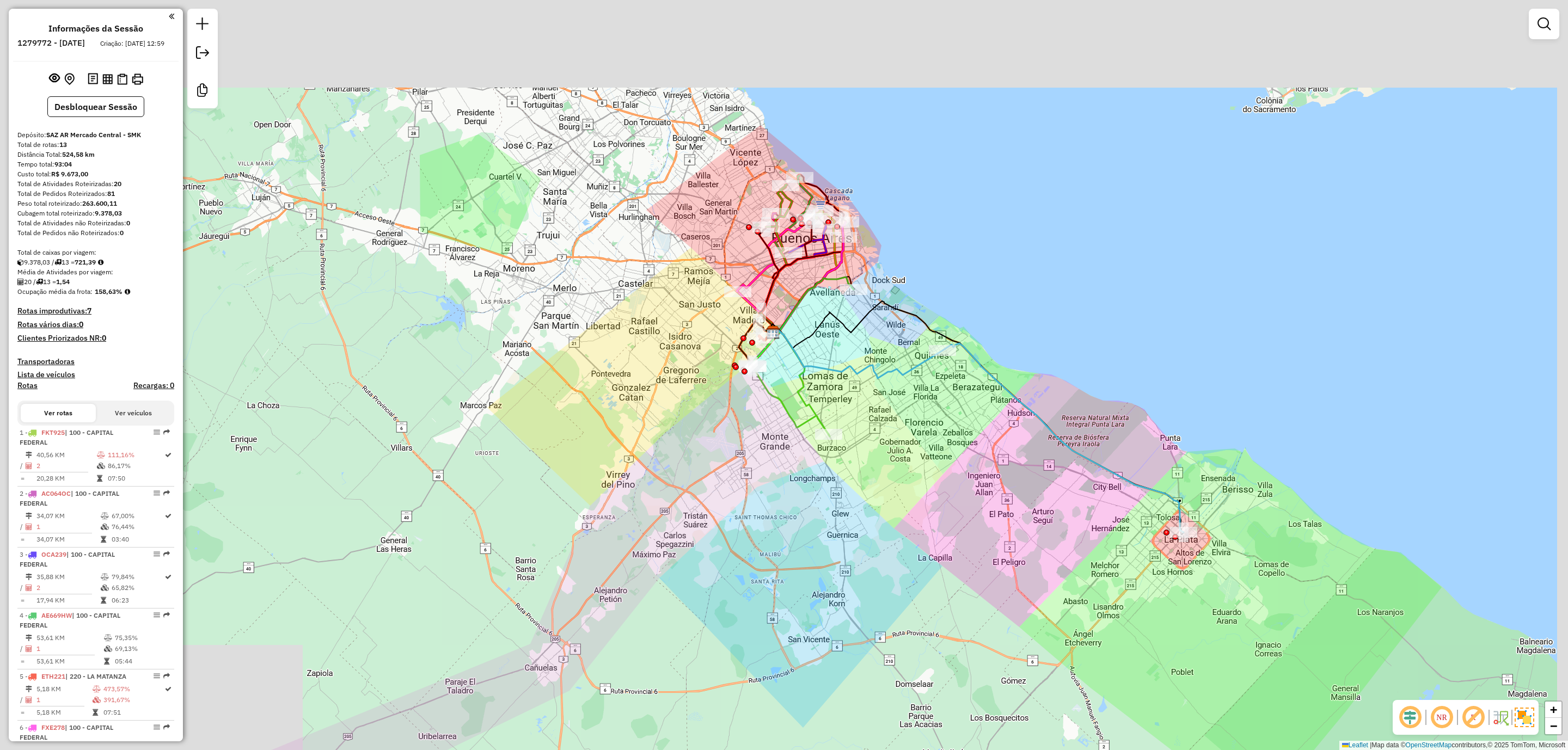
scroll to position [517, 0]
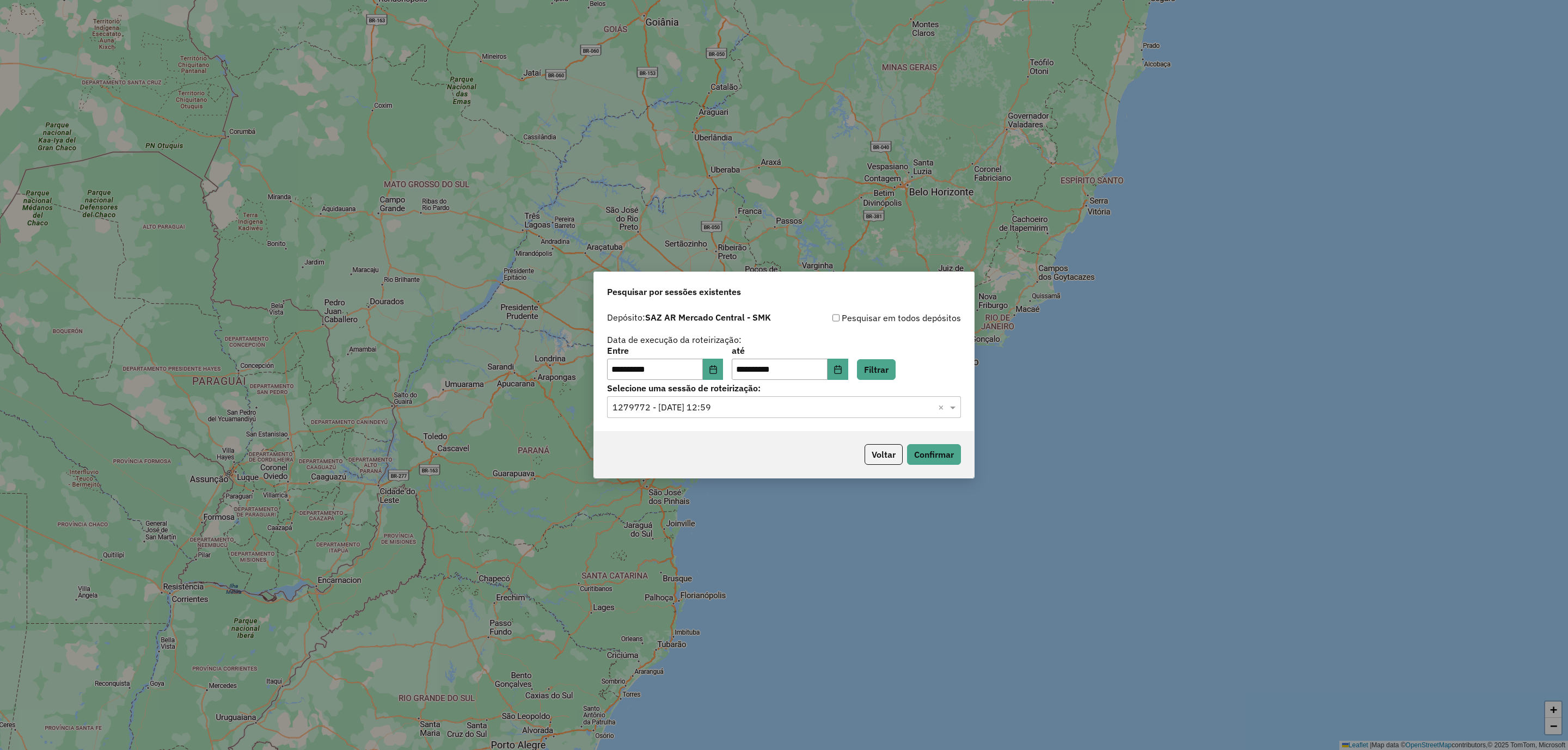
click at [739, 413] on input "text" at bounding box center [772, 407] width 321 height 13
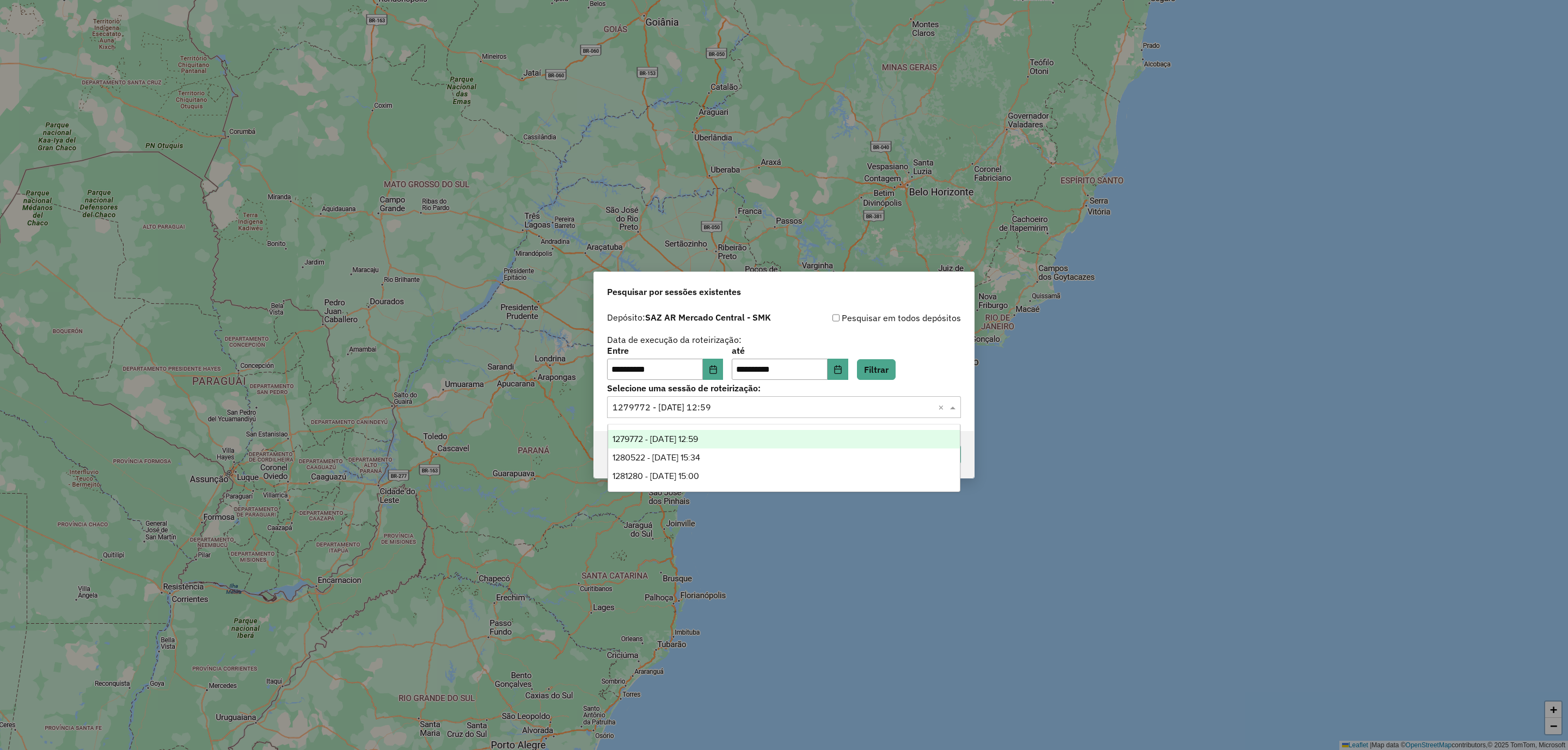
click at [939, 385] on label "Selecione uma sessão de roteirização:" at bounding box center [784, 387] width 354 height 13
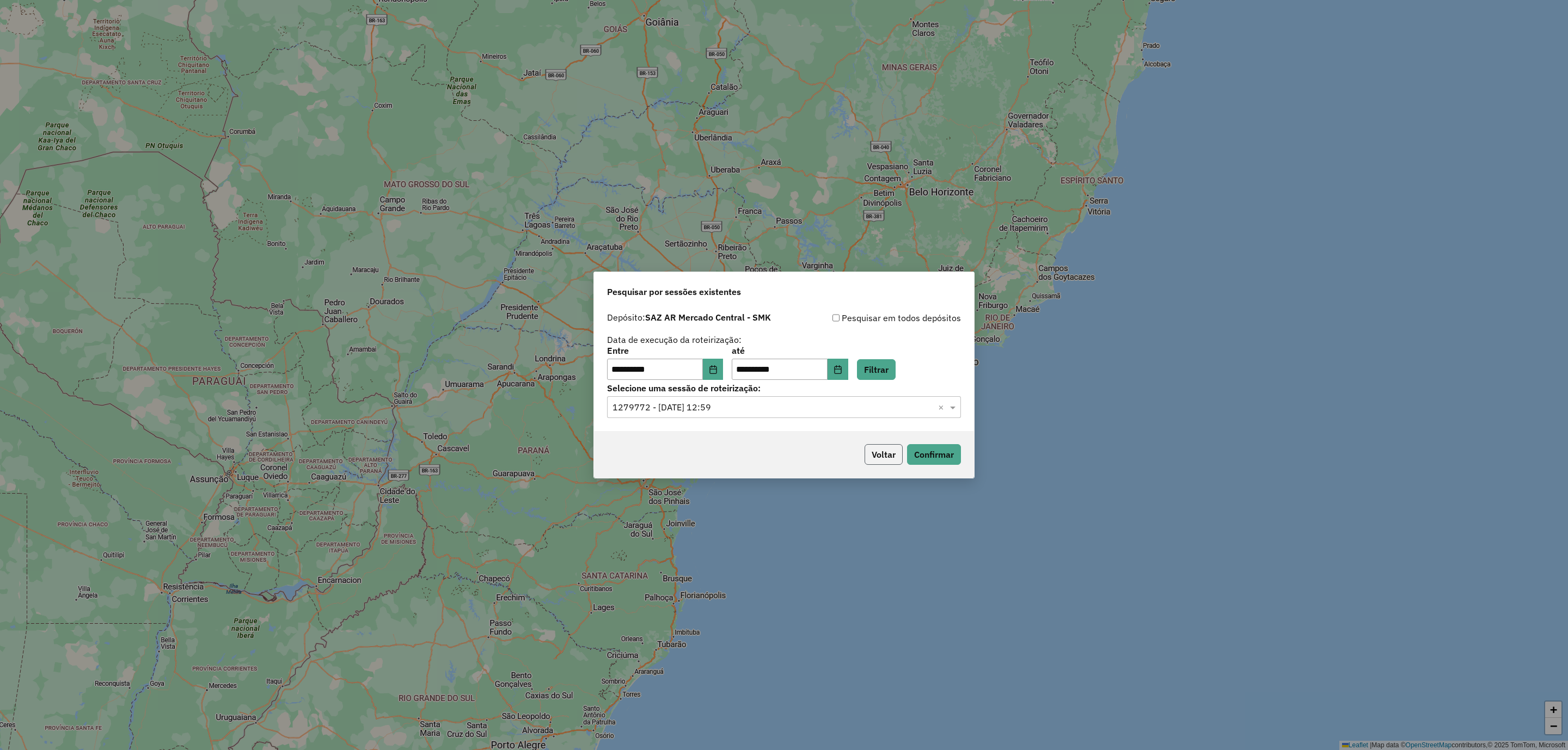
click at [881, 452] on button "Voltar" at bounding box center [884, 455] width 38 height 21
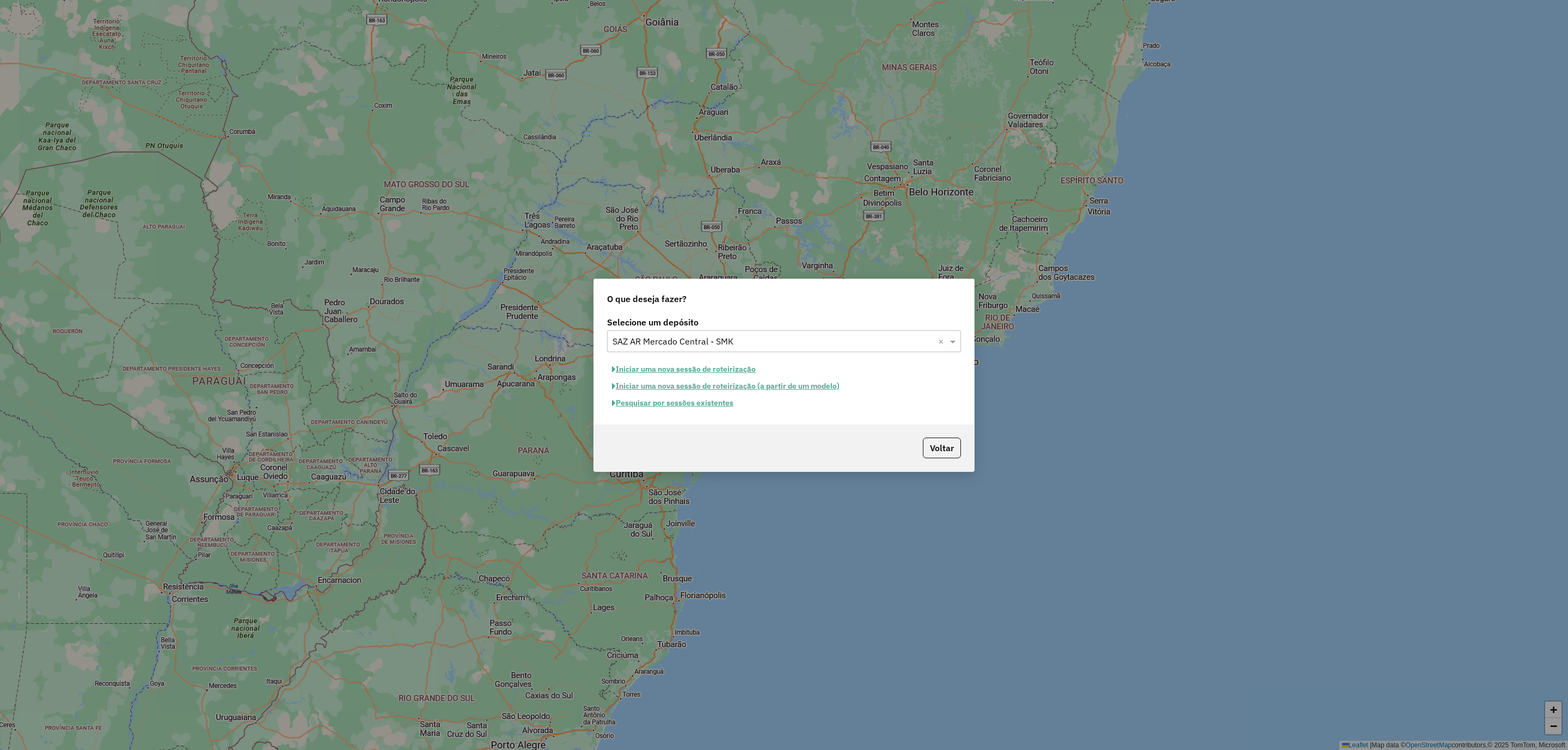
click at [724, 338] on input "text" at bounding box center [772, 341] width 321 height 13
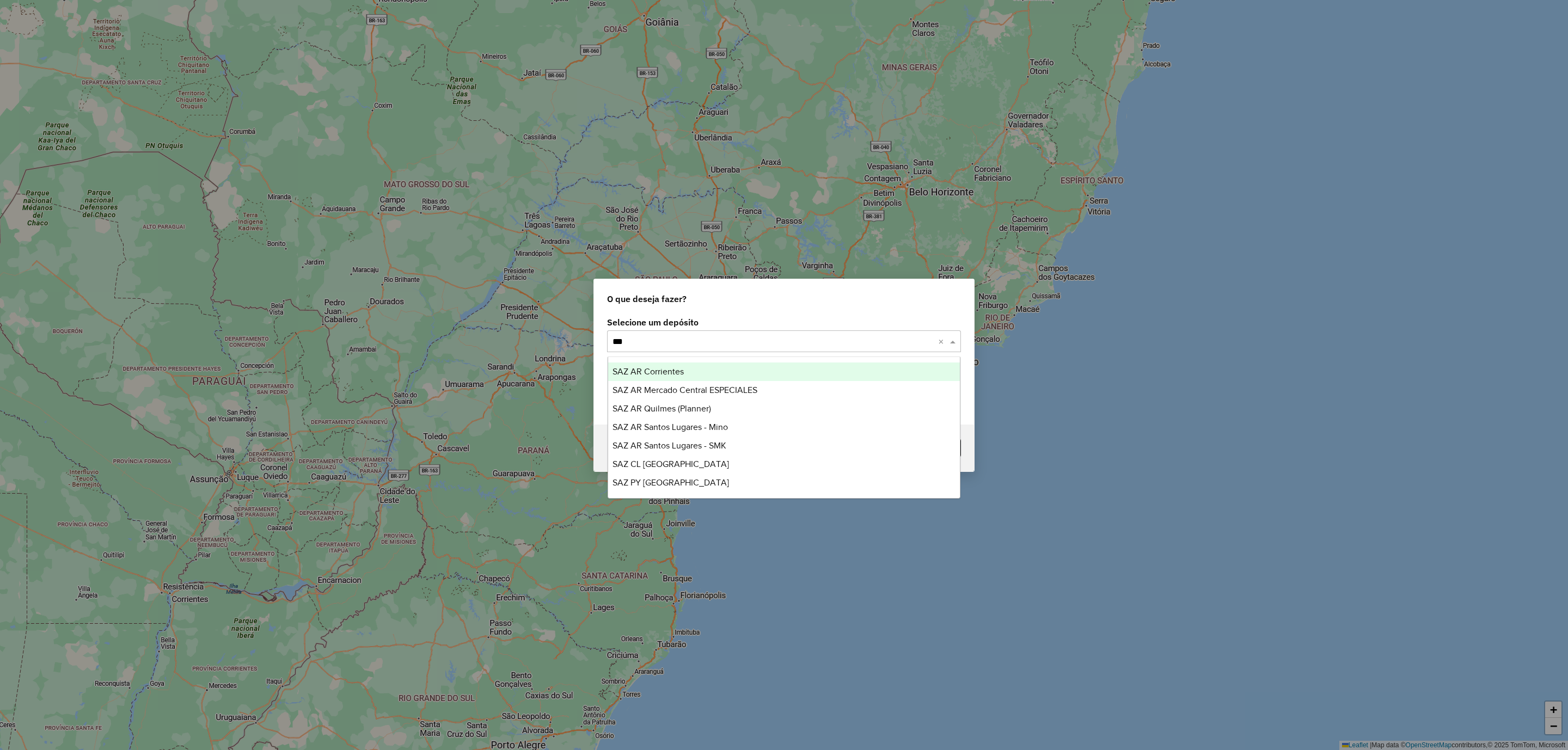
type input "****"
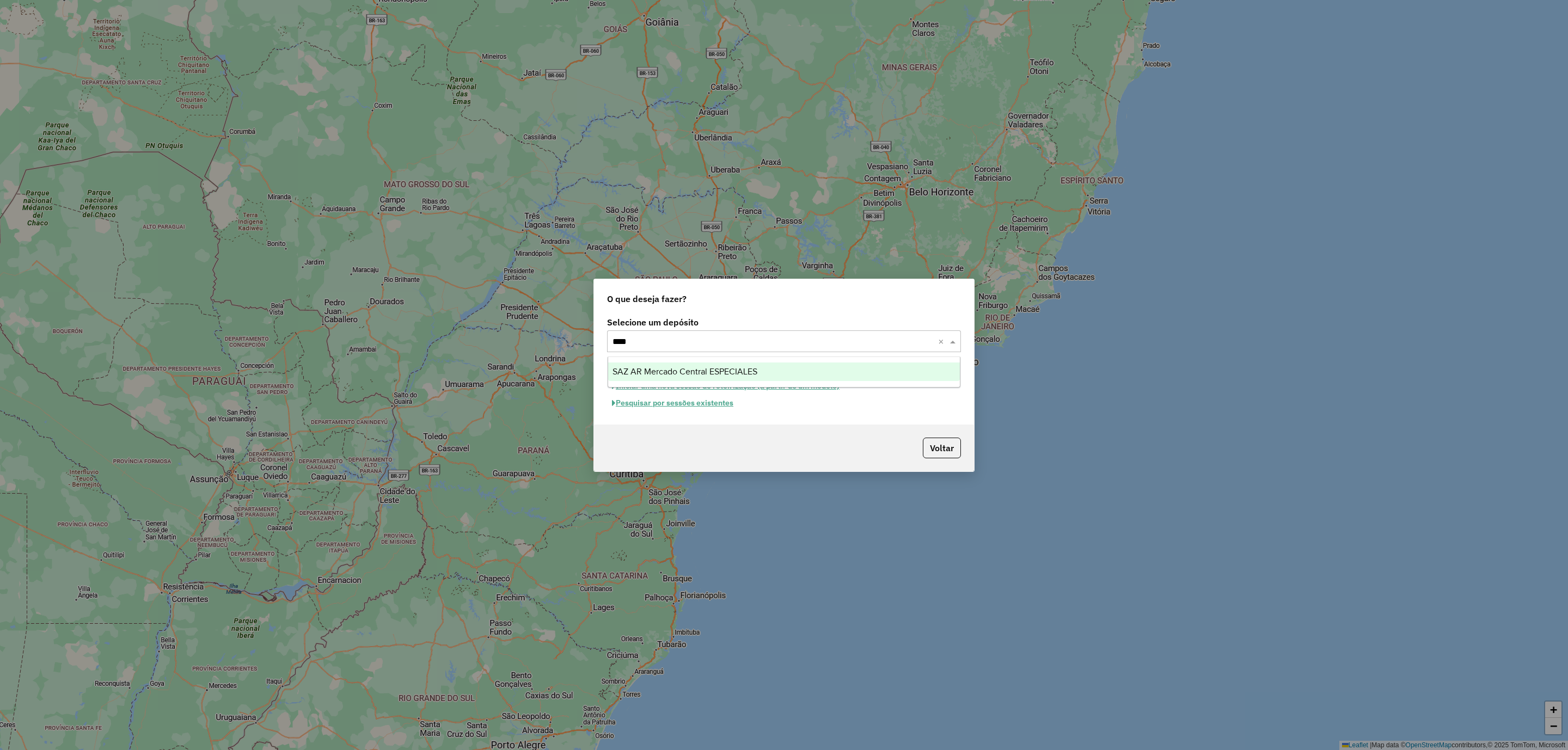
click at [734, 367] on span "SAZ AR Mercado Central ESPECIALES" at bounding box center [685, 372] width 145 height 10
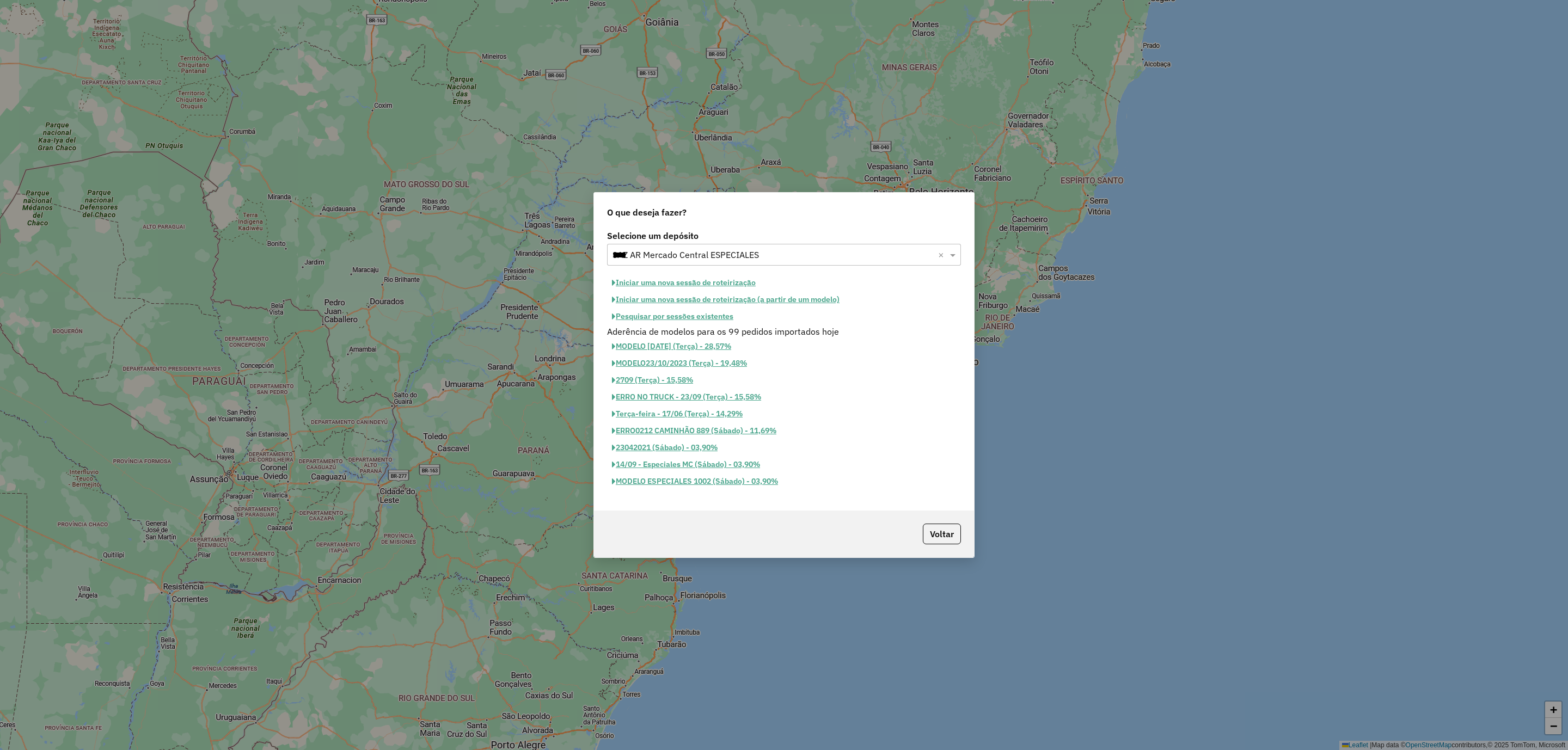
click at [725, 280] on button "Iniciar uma nova sessão de roteirização" at bounding box center [684, 282] width 154 height 17
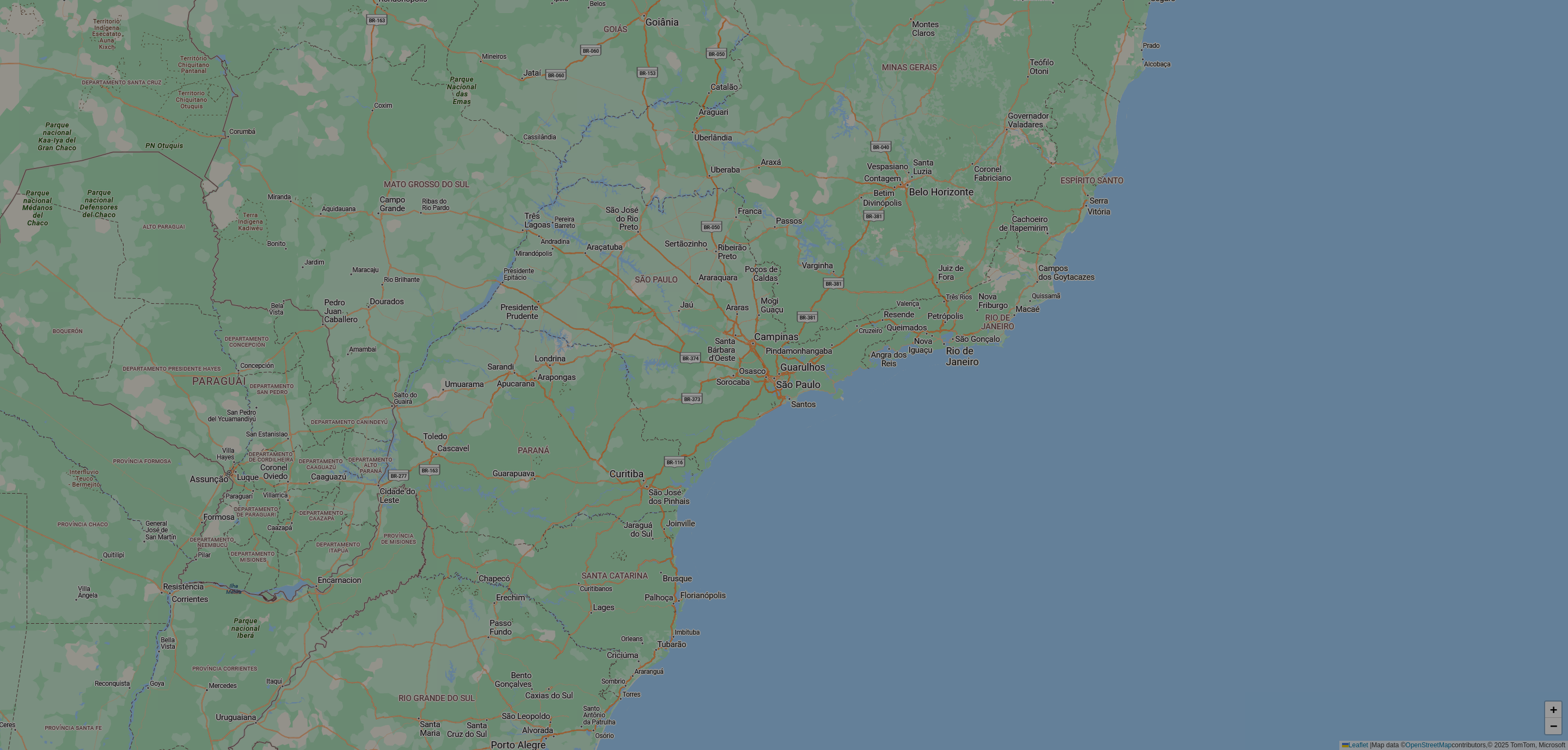
select select "*"
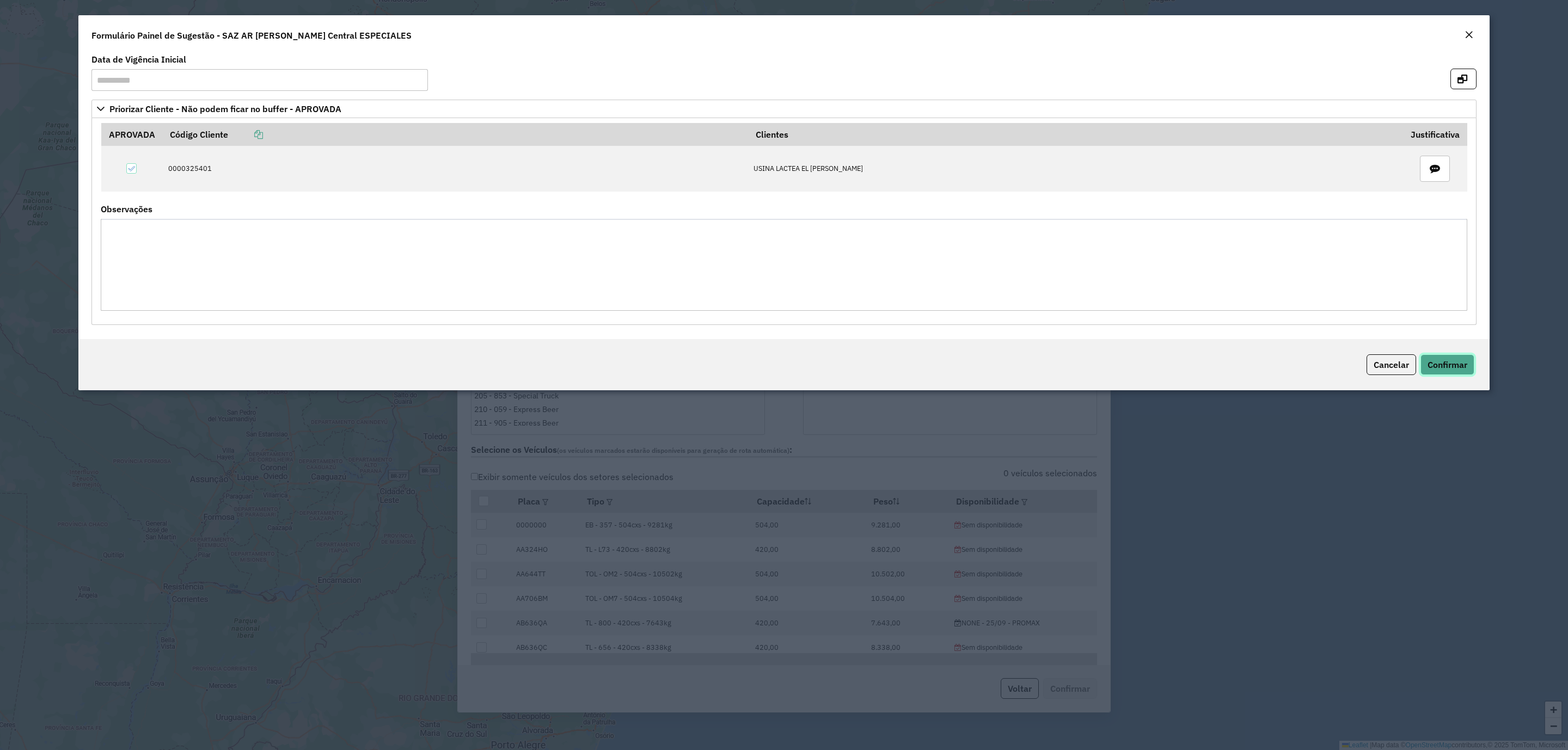
click at [1449, 365] on span "Confirmar" at bounding box center [1446, 365] width 39 height 10
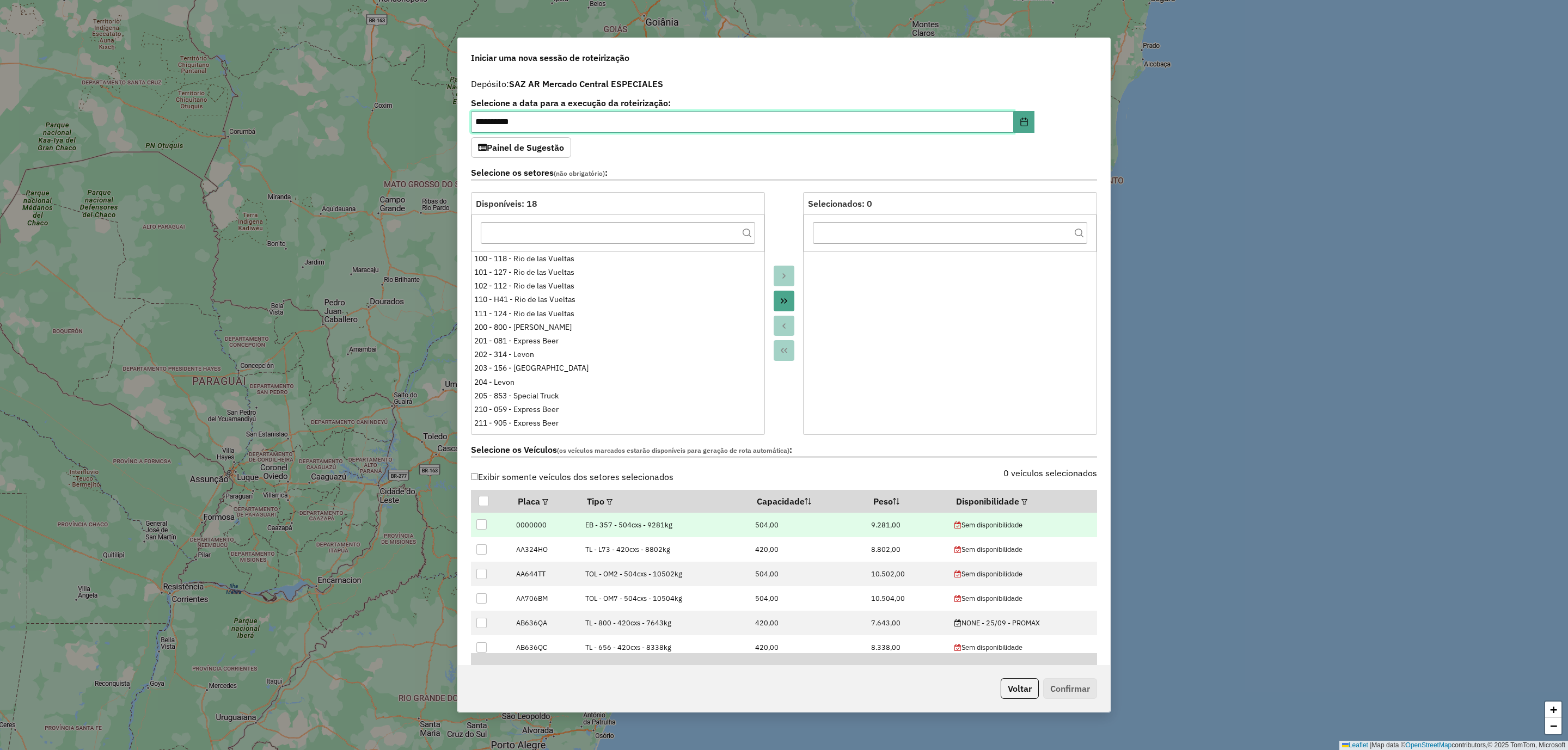
scroll to position [163, 0]
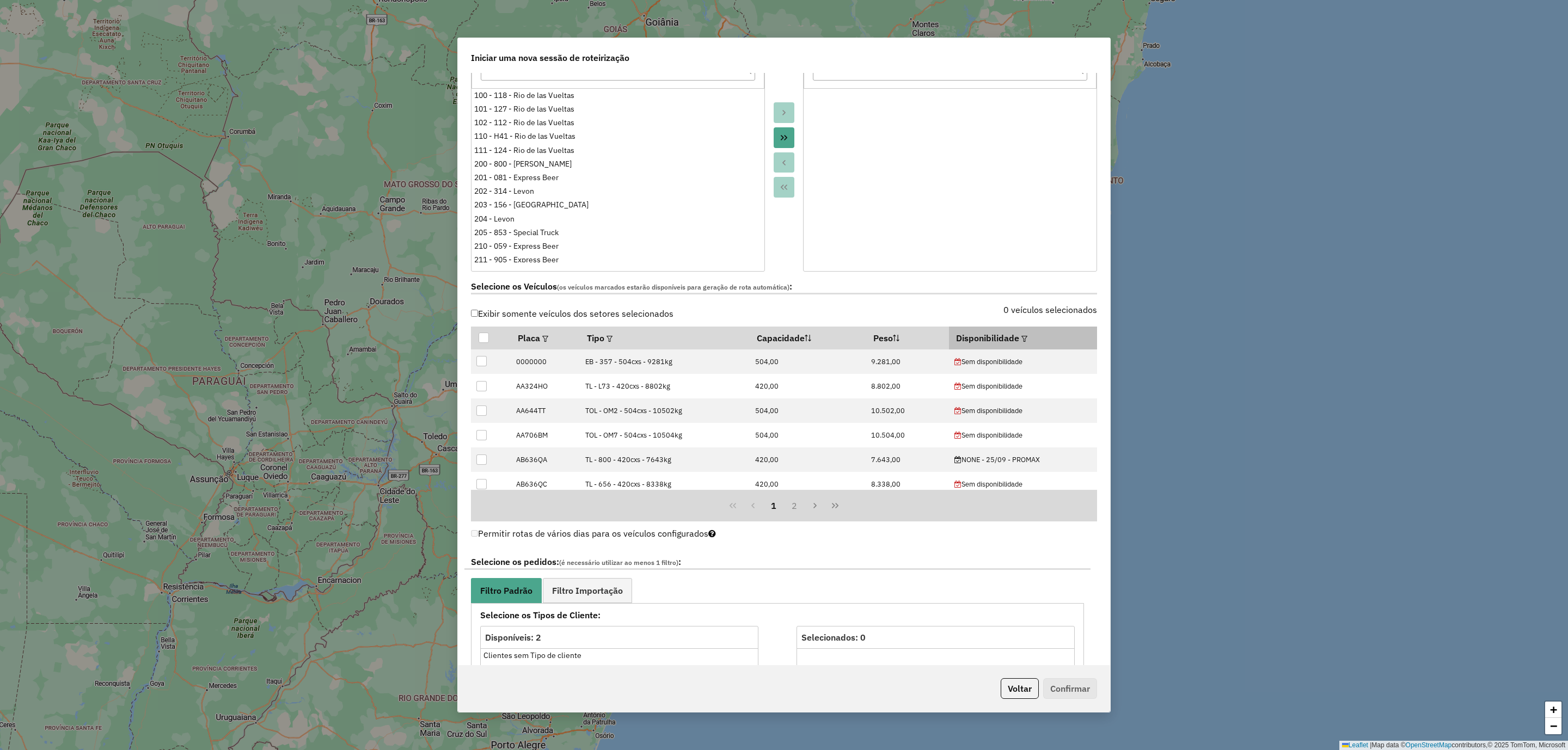
click at [1021, 340] on em at bounding box center [1024, 338] width 6 height 6
click at [1054, 363] on div "Selecione uma opção" at bounding box center [1071, 365] width 92 height 21
click at [1050, 412] on span "NONE - 25/09 - PROMAX" at bounding box center [1098, 417] width 98 height 13
click at [969, 317] on div "0 veículos selecionados" at bounding box center [943, 316] width 319 height 21
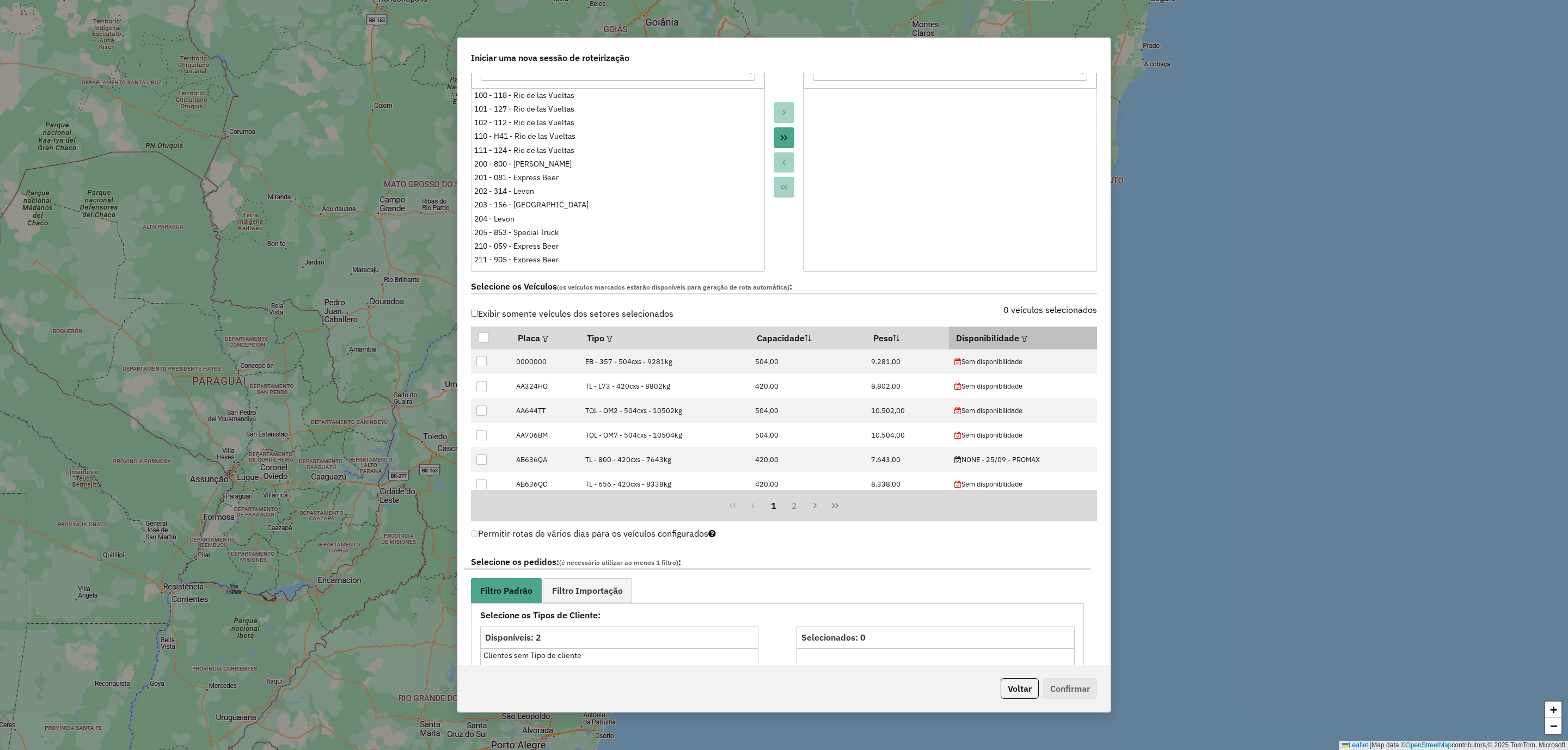
click at [1021, 338] on em at bounding box center [1024, 338] width 6 height 6
click at [1118, 389] on button "Aplicar" at bounding box center [1129, 390] width 42 height 21
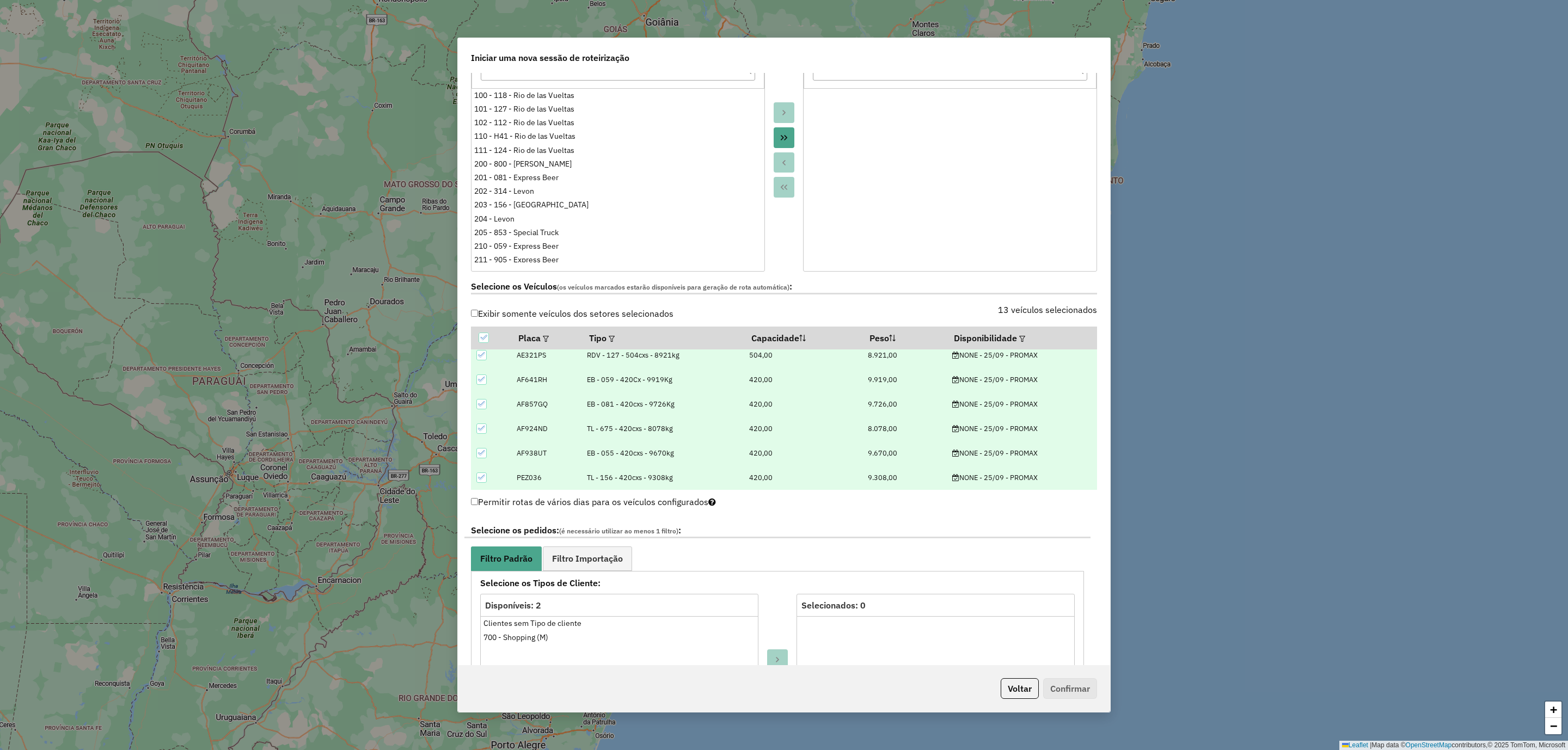
scroll to position [408, 0]
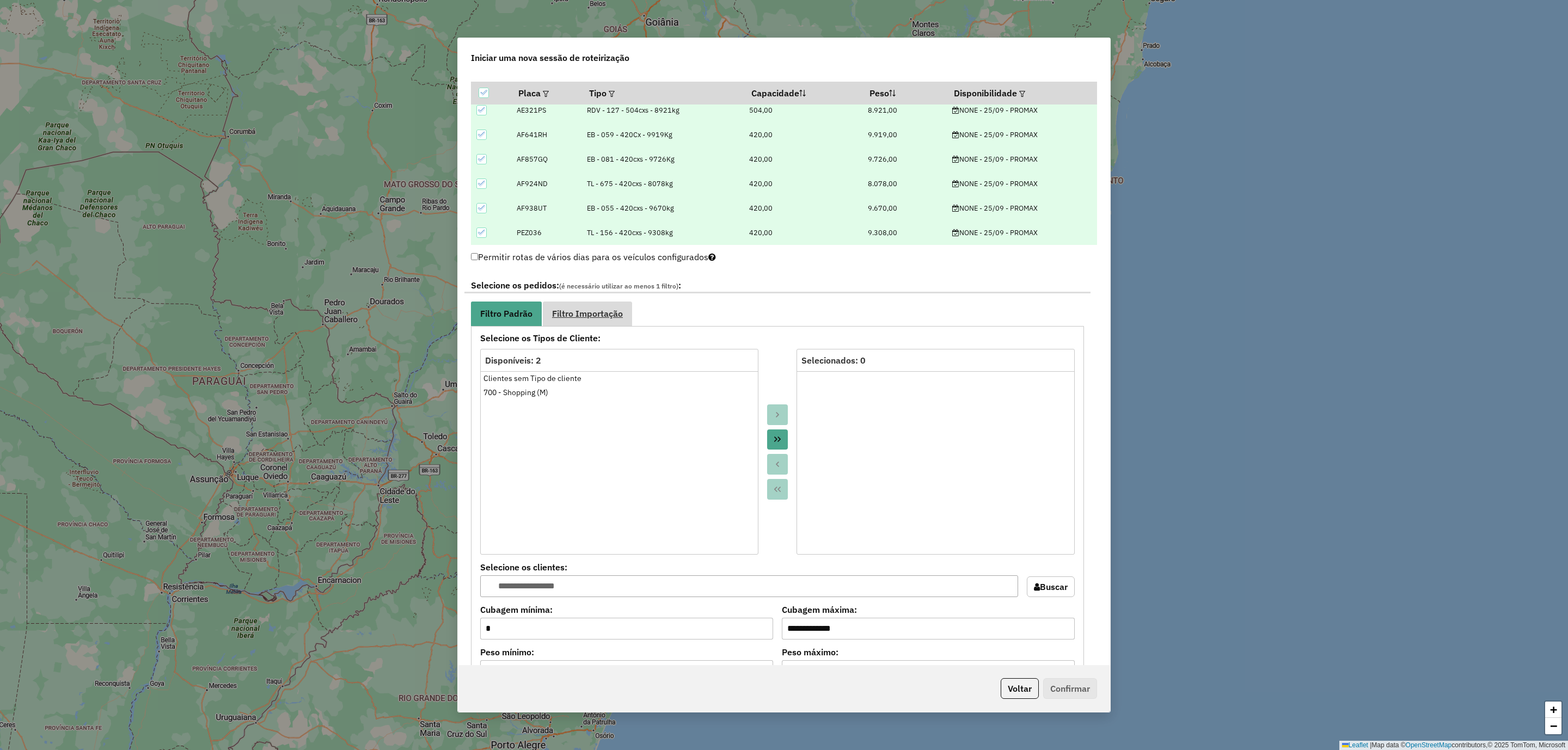
click at [583, 323] on link "Filtro Importação" at bounding box center [588, 314] width 89 height 24
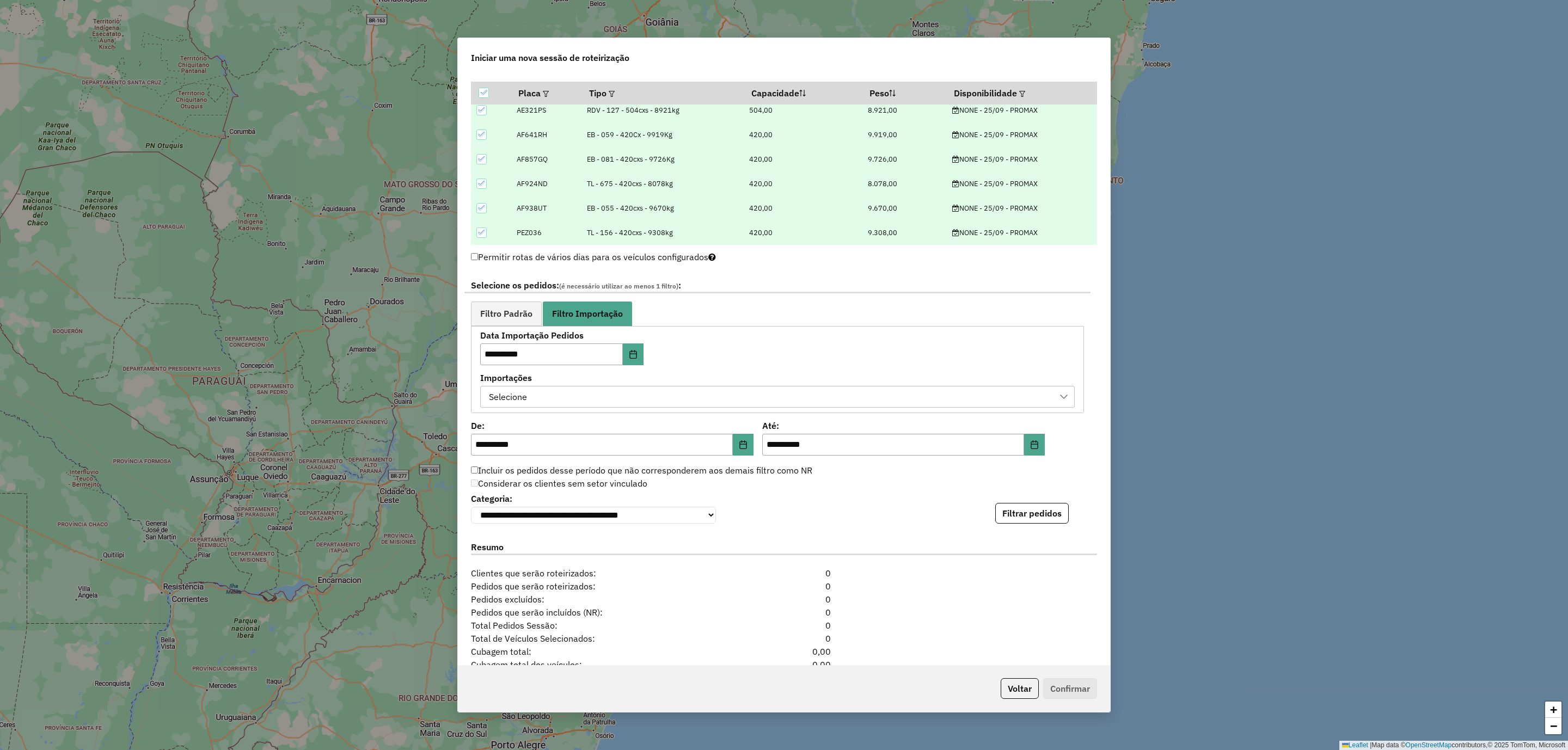
click at [610, 400] on div "Selecione" at bounding box center [770, 397] width 568 height 21
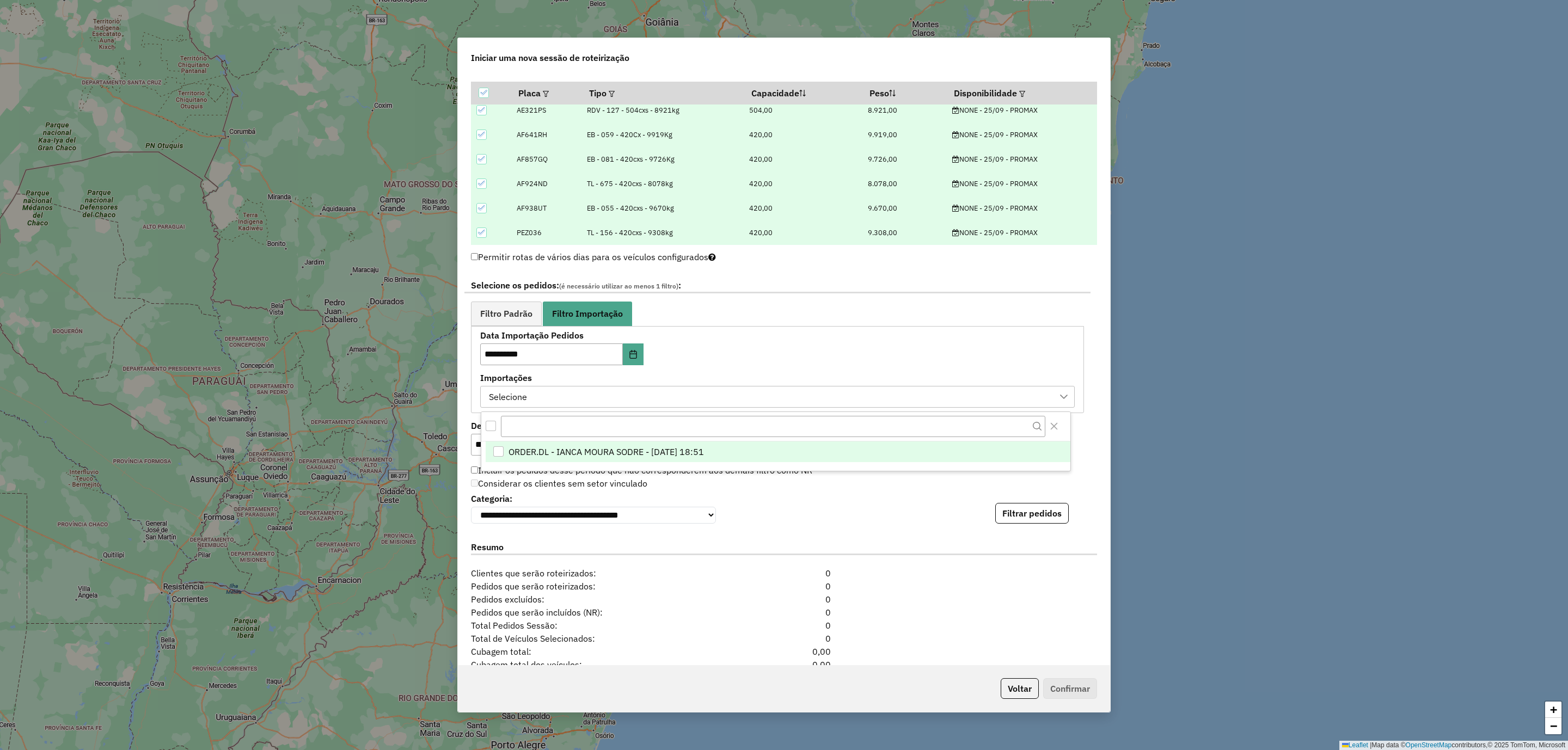
click at [610, 450] on span "ORDER.DL - IANCA MOURA SODRE - 24/09/2025 18:51" at bounding box center [605, 451] width 195 height 13
click at [1063, 517] on button "Filtrar pedidos" at bounding box center [1032, 513] width 73 height 21
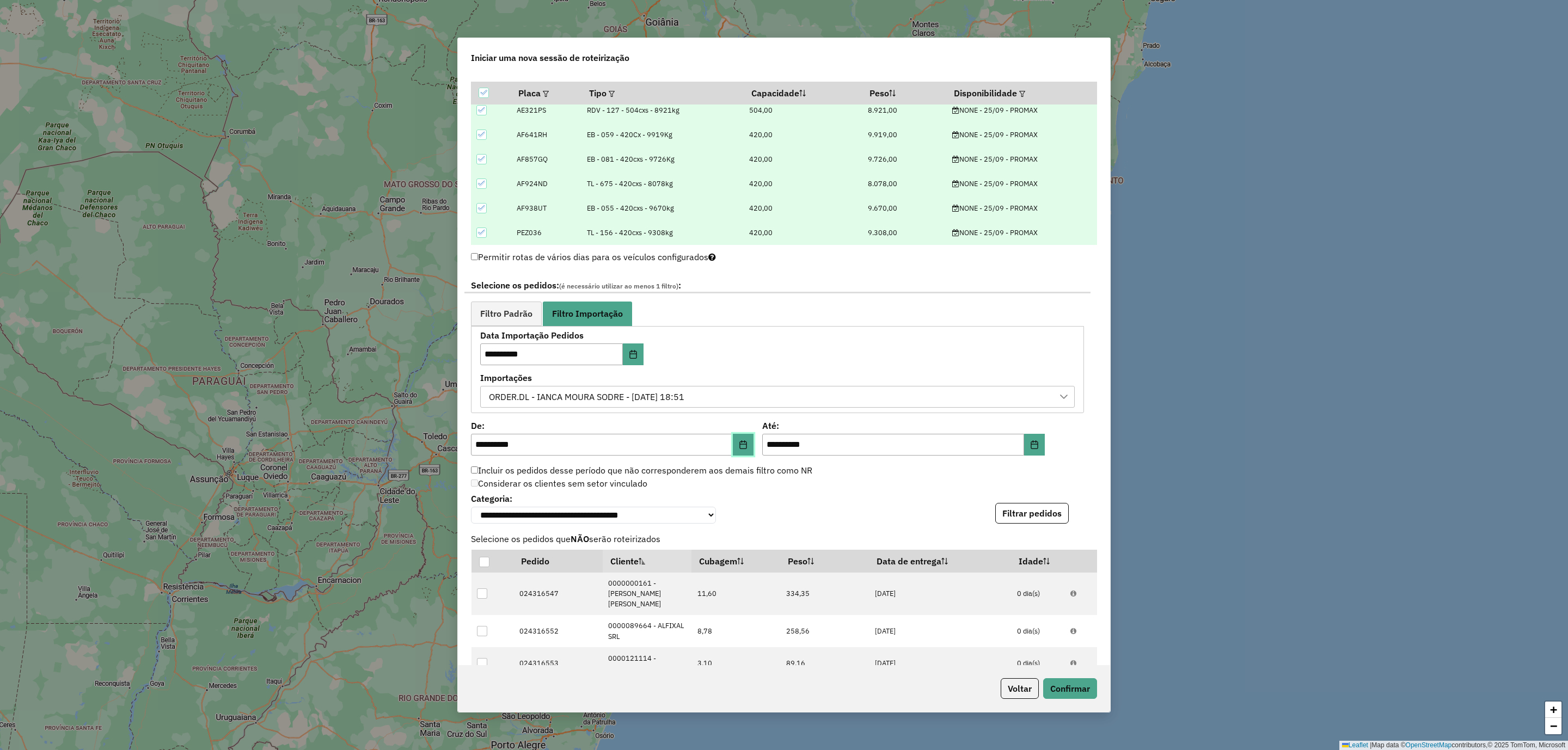
click at [739, 449] on icon "Choose Date" at bounding box center [743, 445] width 9 height 9
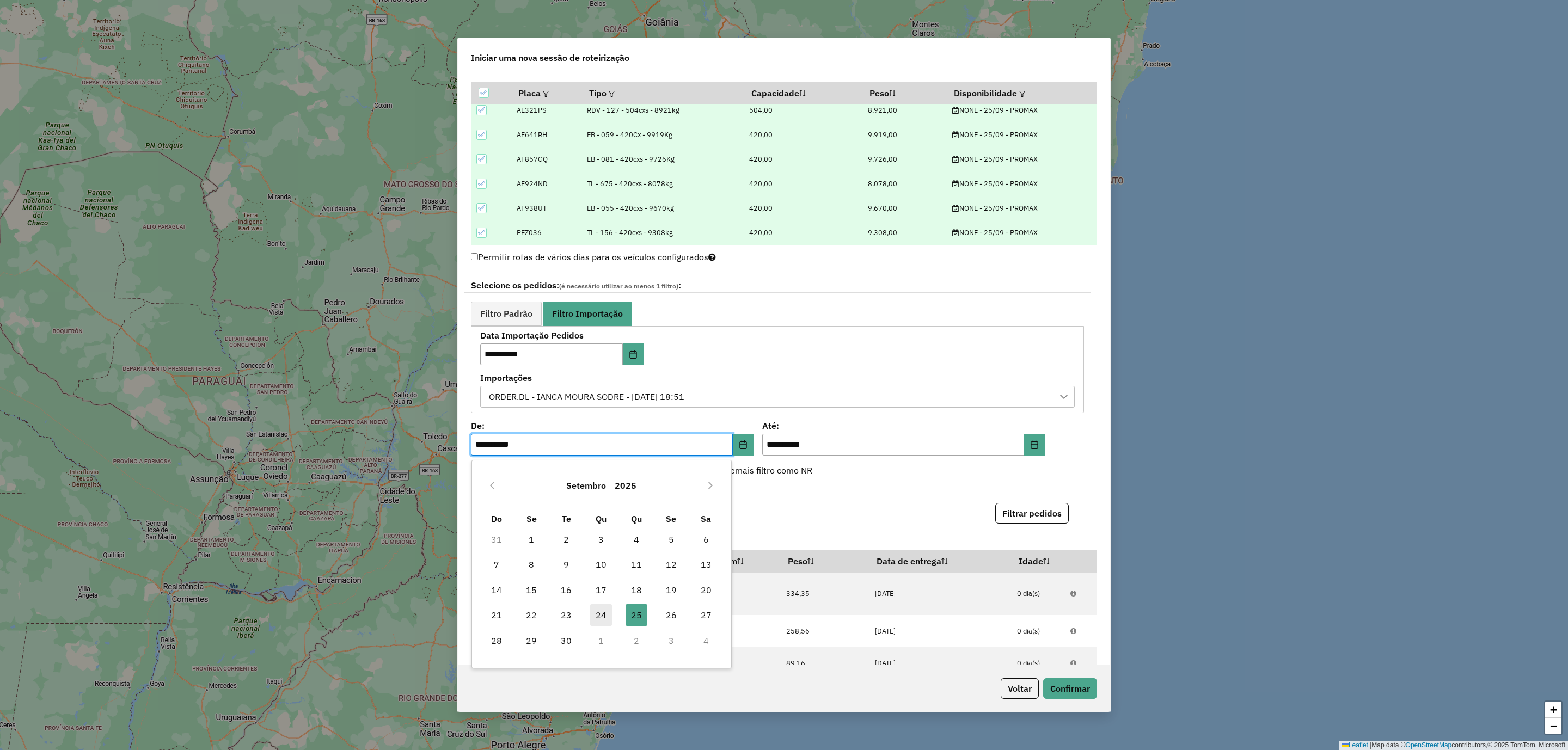
click at [595, 615] on span "24" at bounding box center [601, 615] width 22 height 22
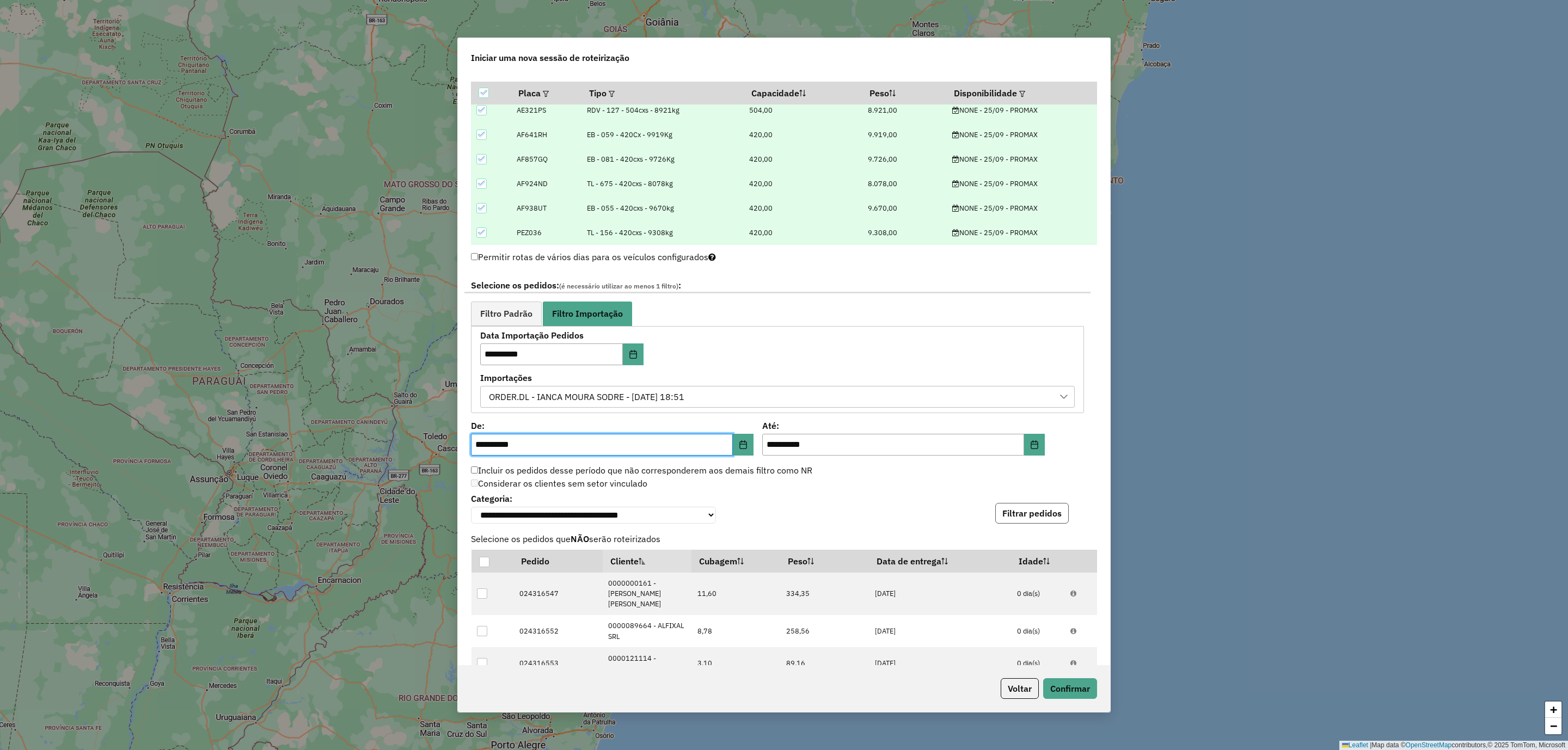
click at [1026, 523] on button "Filtrar pedidos" at bounding box center [1032, 513] width 73 height 21
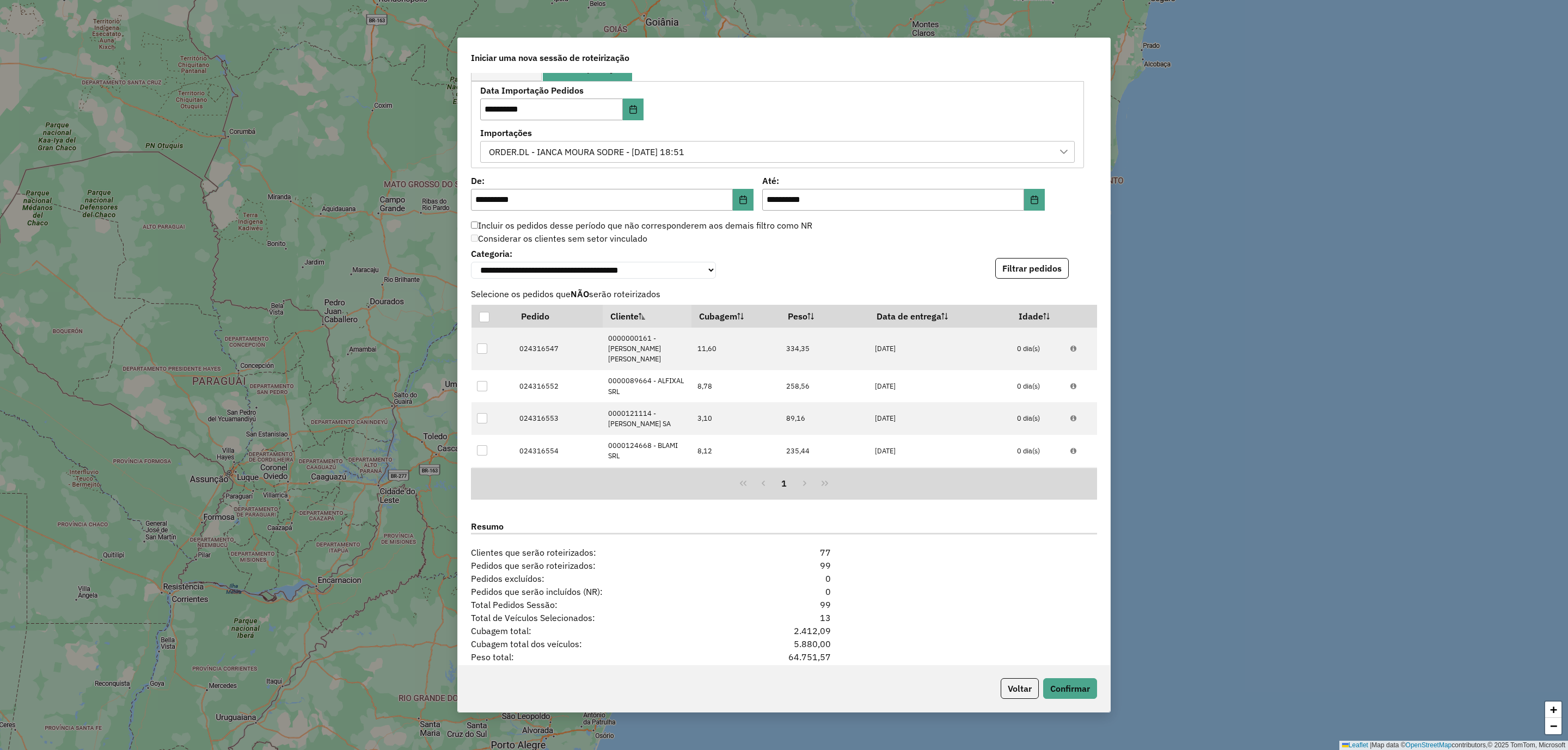
scroll to position [745, 0]
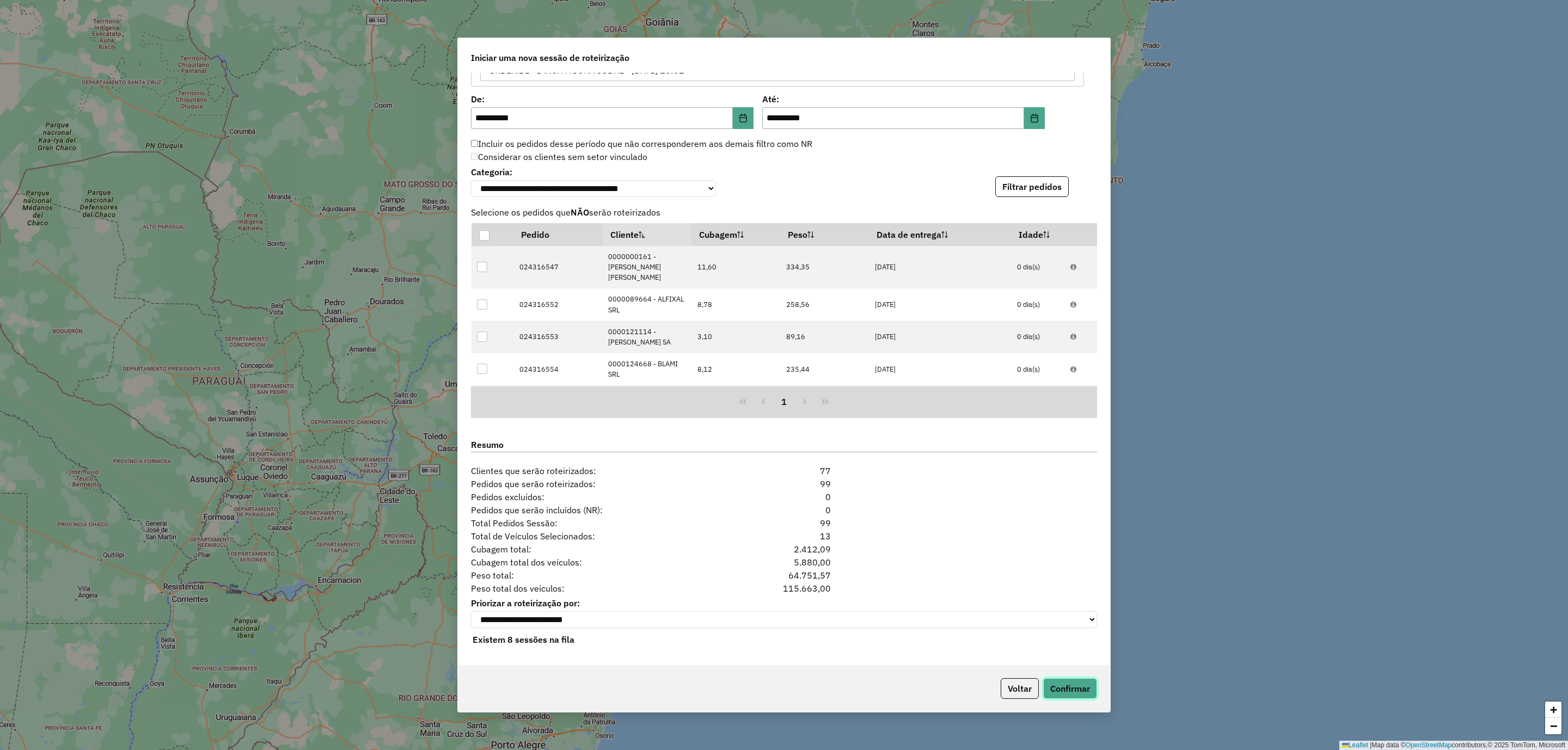
click at [1071, 691] on button "Confirmar" at bounding box center [1070, 689] width 54 height 21
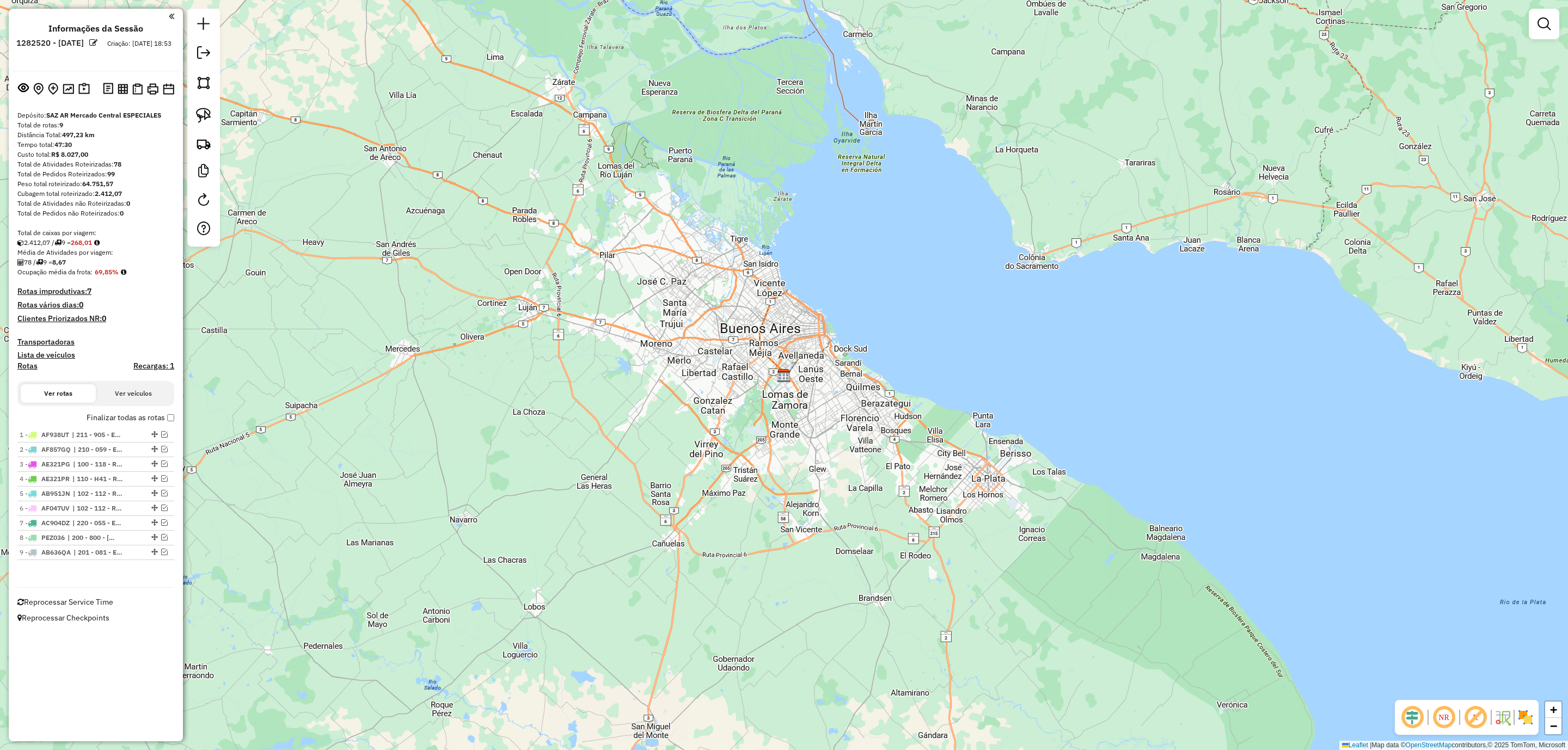
click at [152, 367] on h4 "Recargas: 1" at bounding box center [154, 365] width 41 height 10
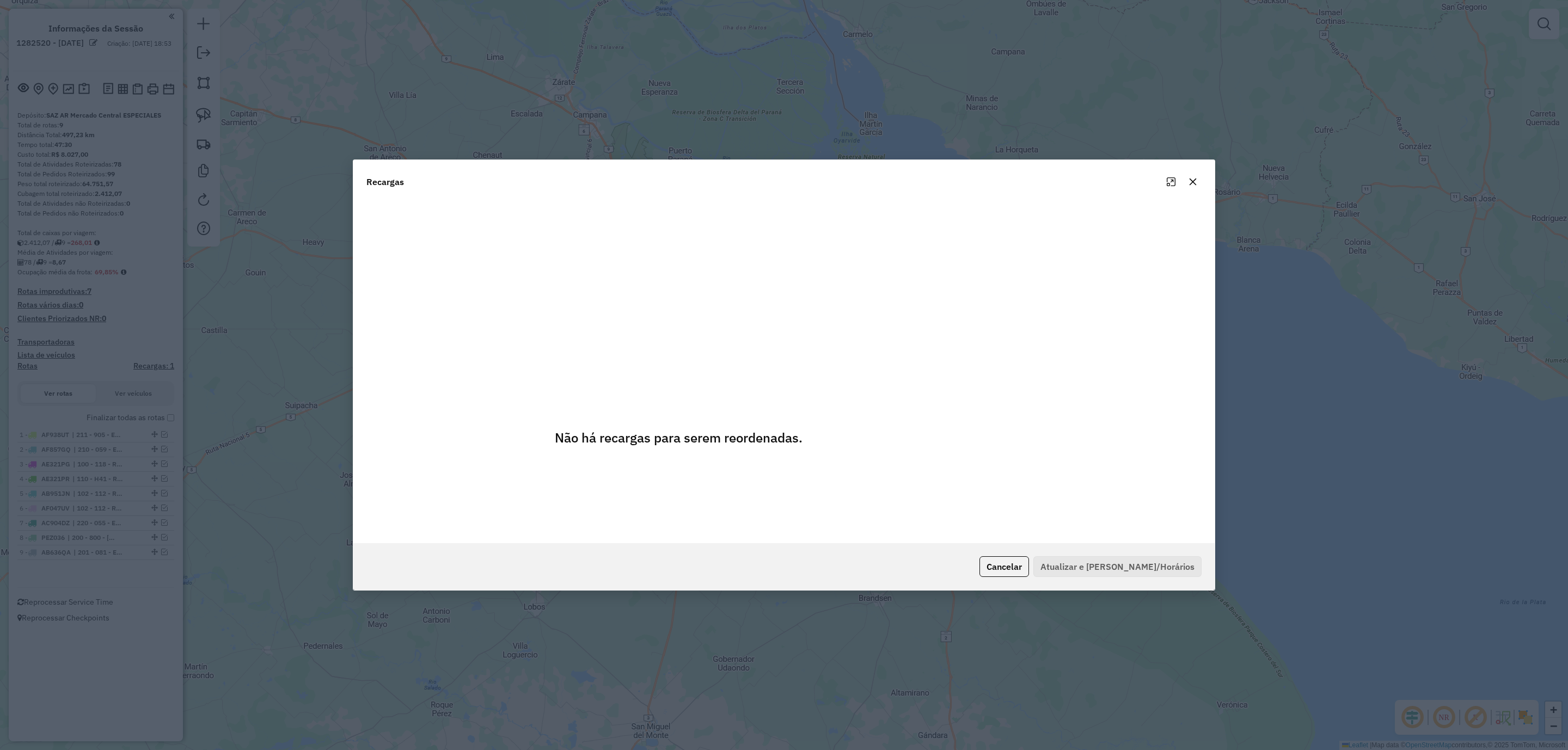
click at [1192, 186] on button "button" at bounding box center [1193, 182] width 17 height 17
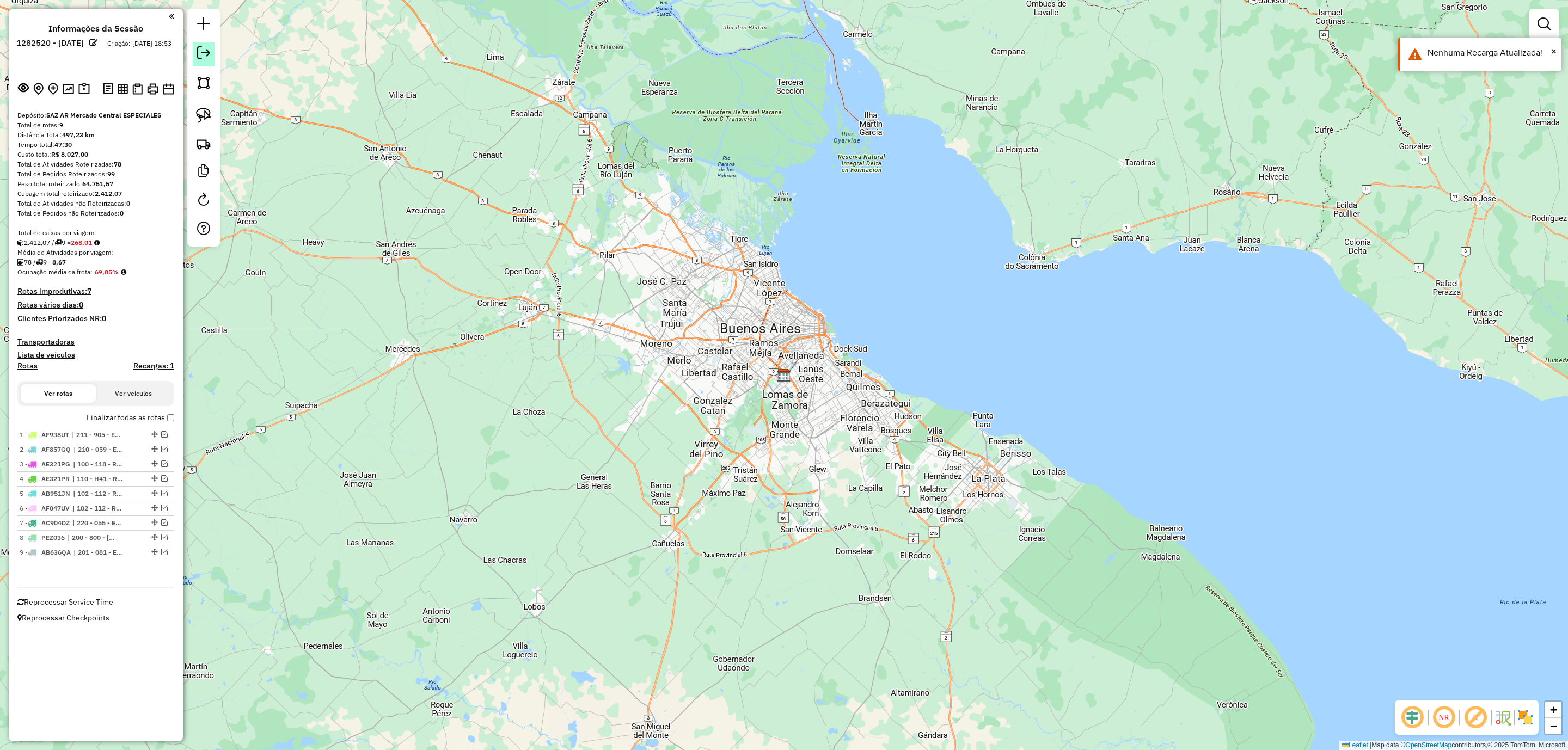
click at [199, 52] on em at bounding box center [203, 52] width 13 height 13
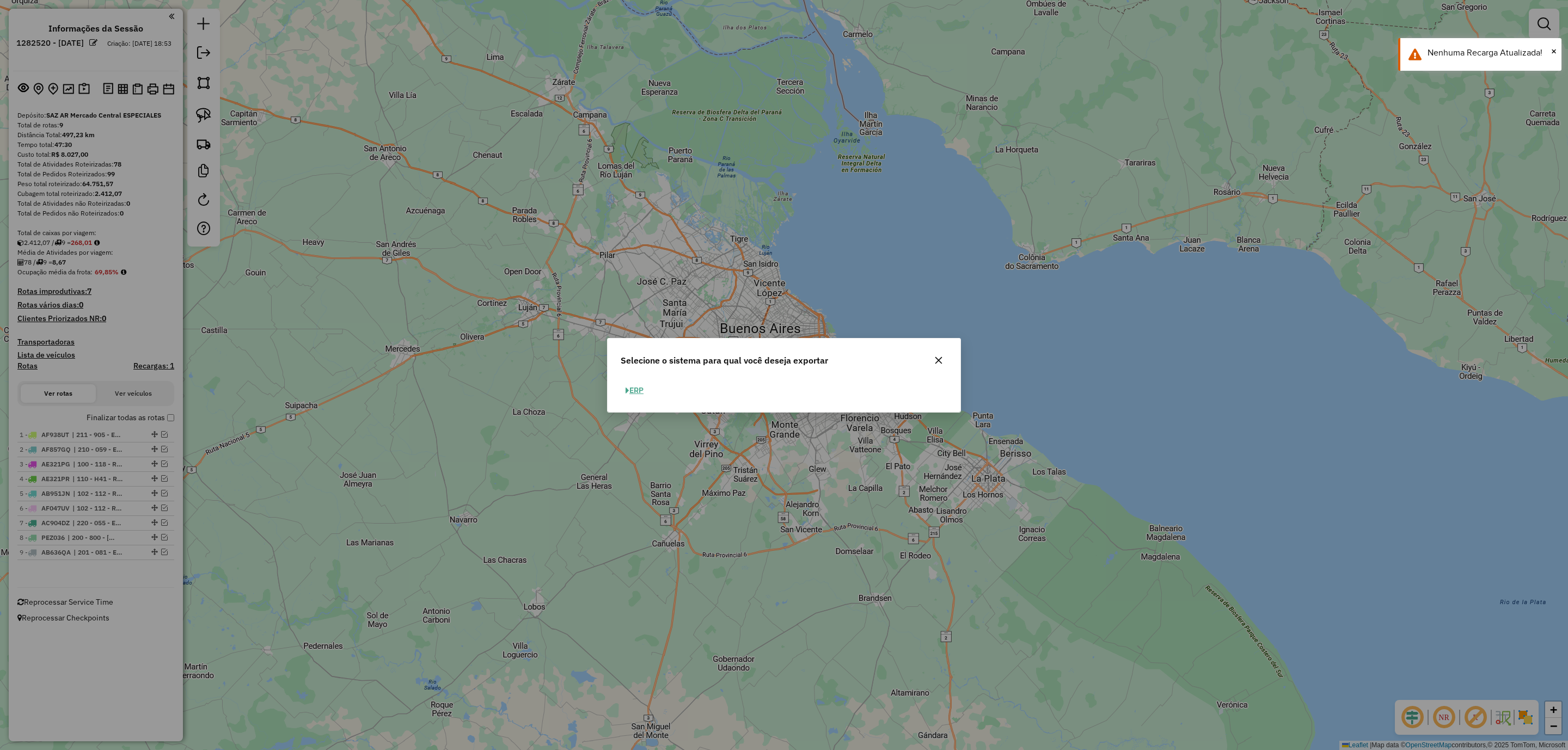
click at [642, 390] on button "ERP" at bounding box center [635, 390] width 28 height 17
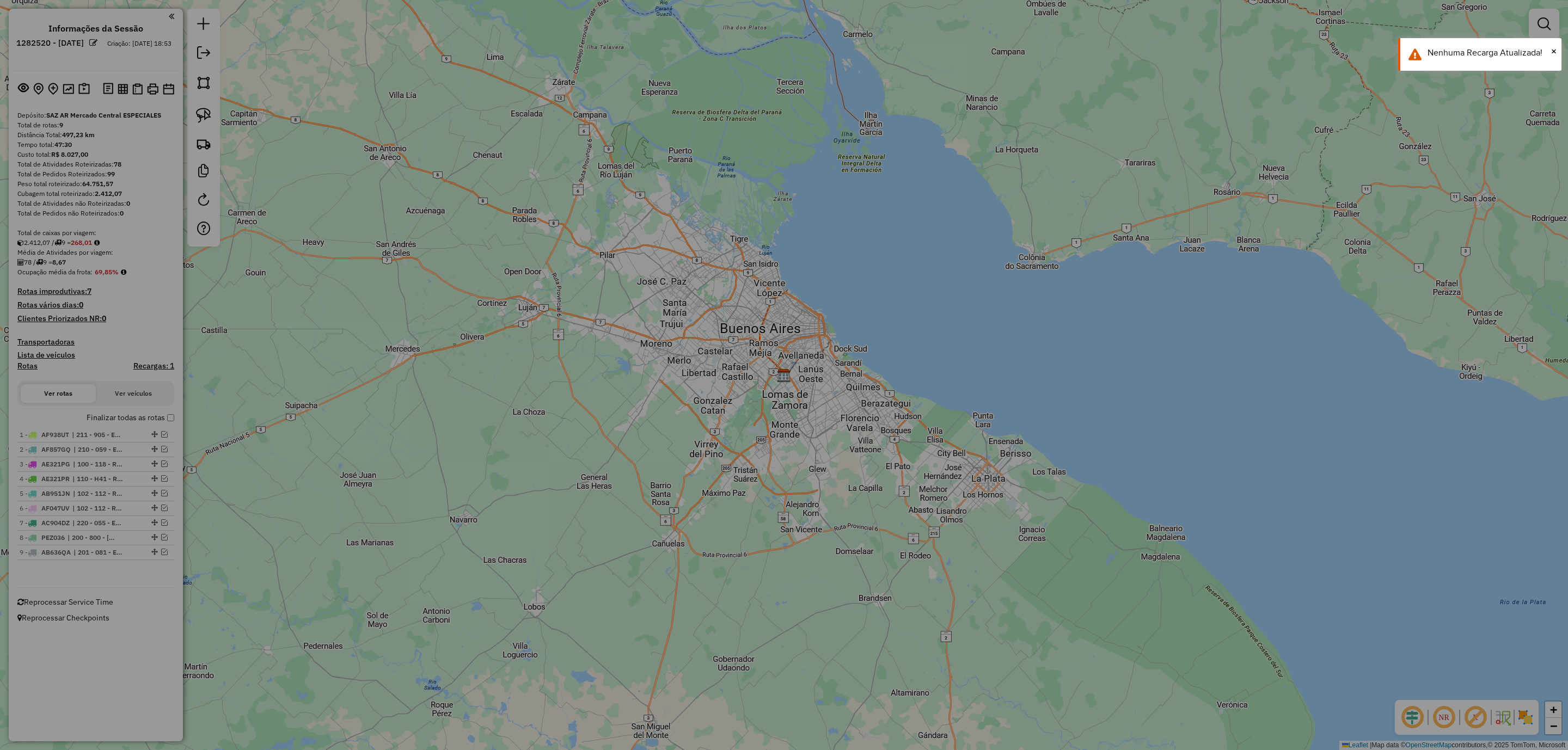
select select "**"
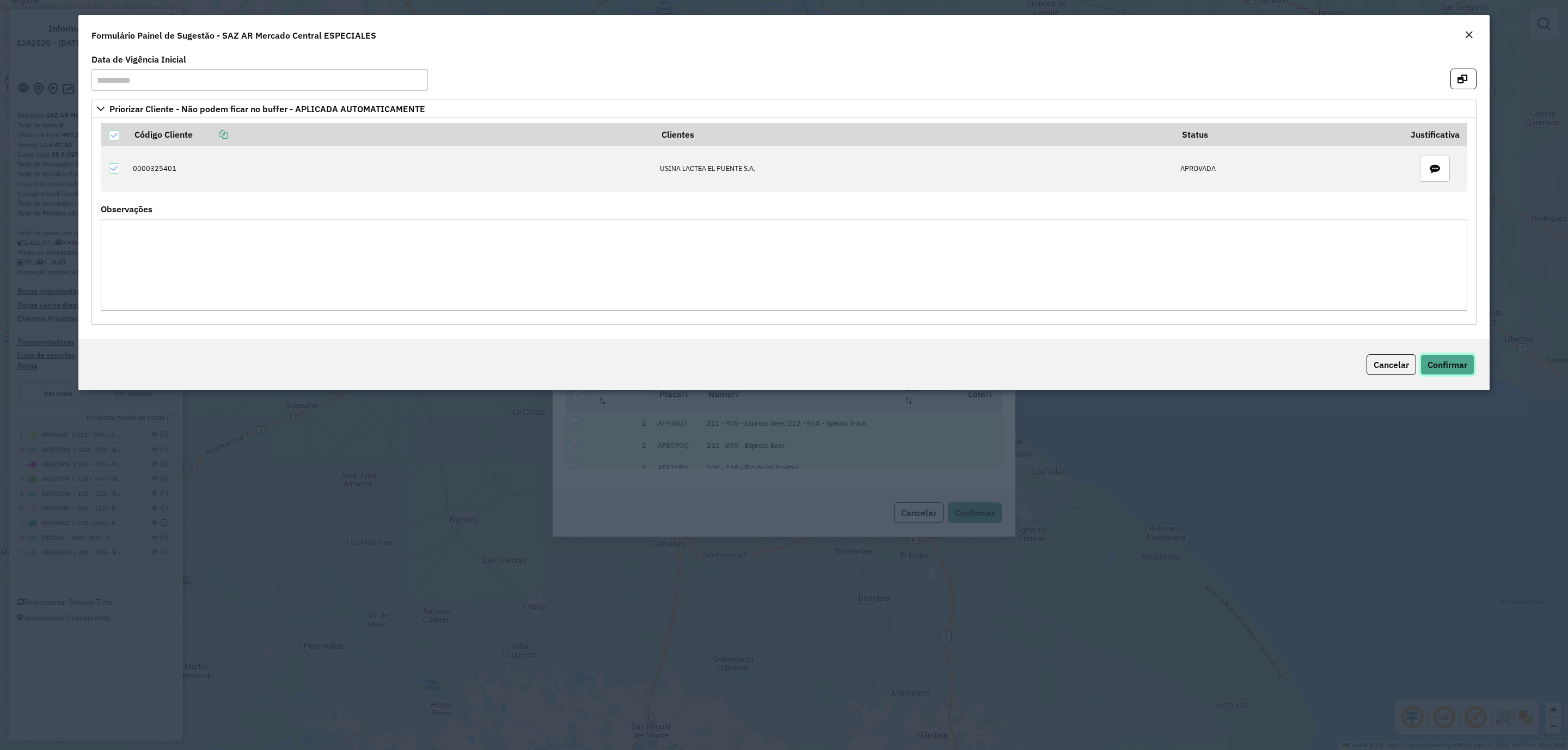
click at [1432, 365] on span "Confirmar" at bounding box center [1446, 365] width 39 height 10
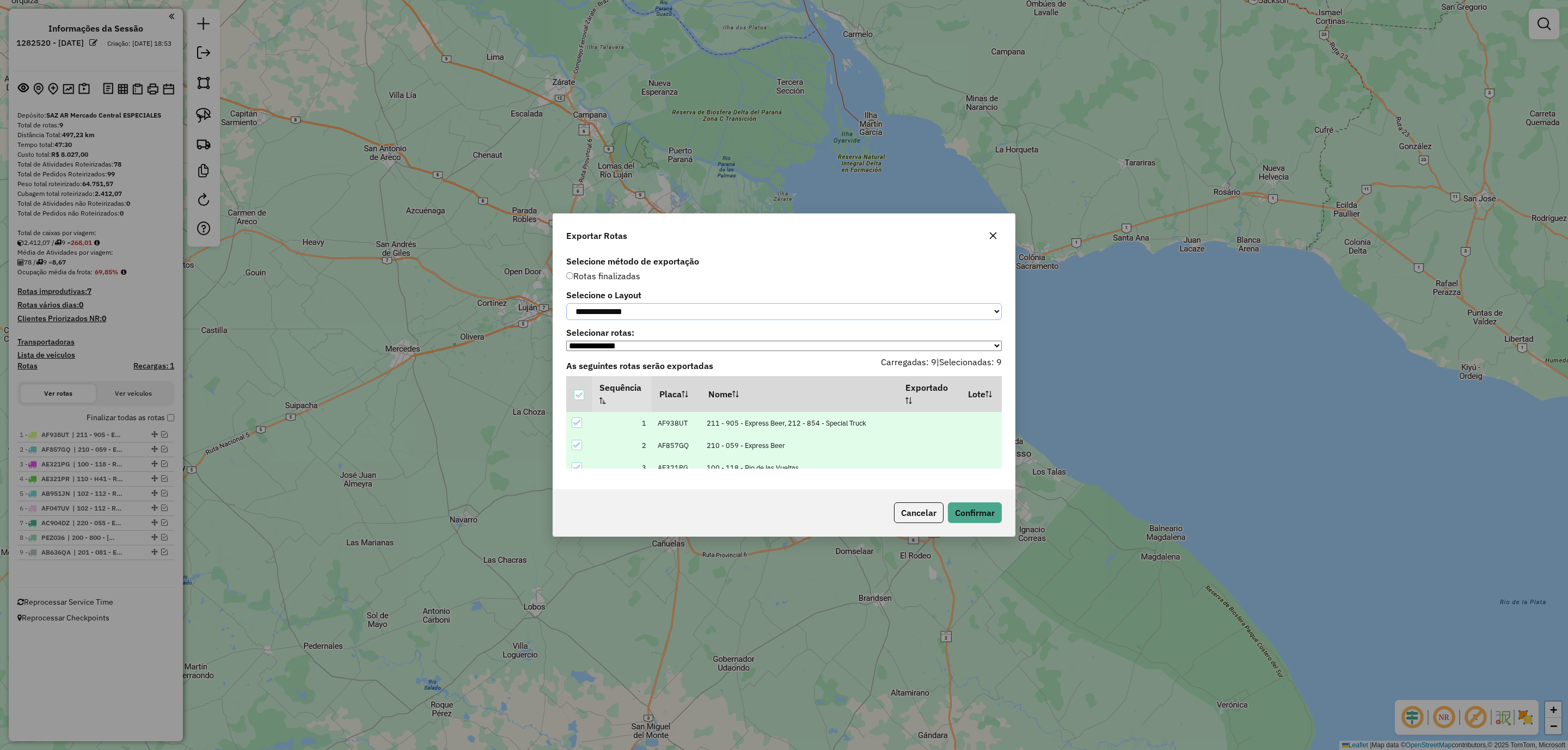
click at [655, 309] on select "**********" at bounding box center [784, 311] width 436 height 17
select select "*********"
click at [566, 303] on select "**********" at bounding box center [784, 311] width 436 height 17
click at [988, 521] on button "Confirmar" at bounding box center [975, 513] width 54 height 21
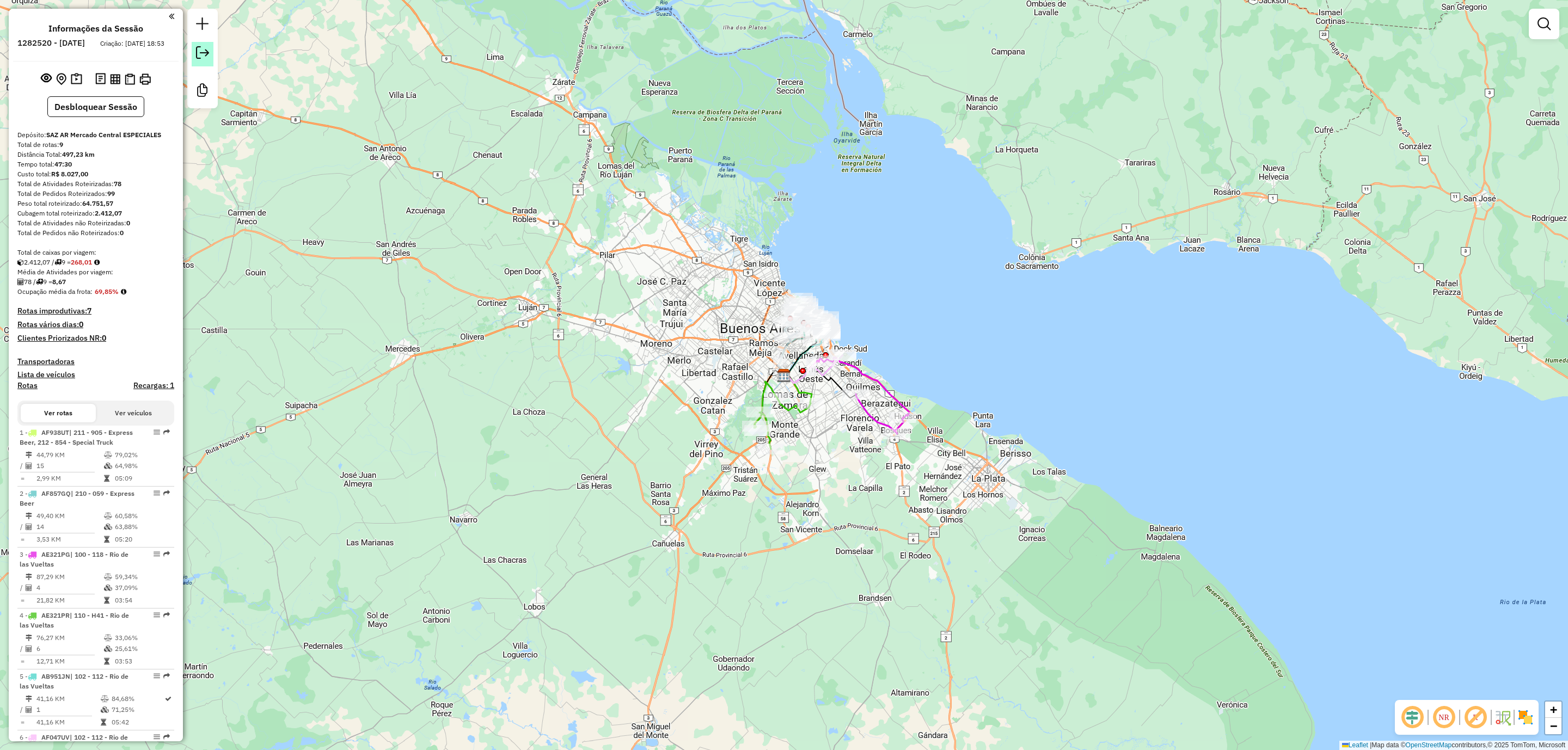
click at [207, 61] on link at bounding box center [202, 54] width 22 height 24
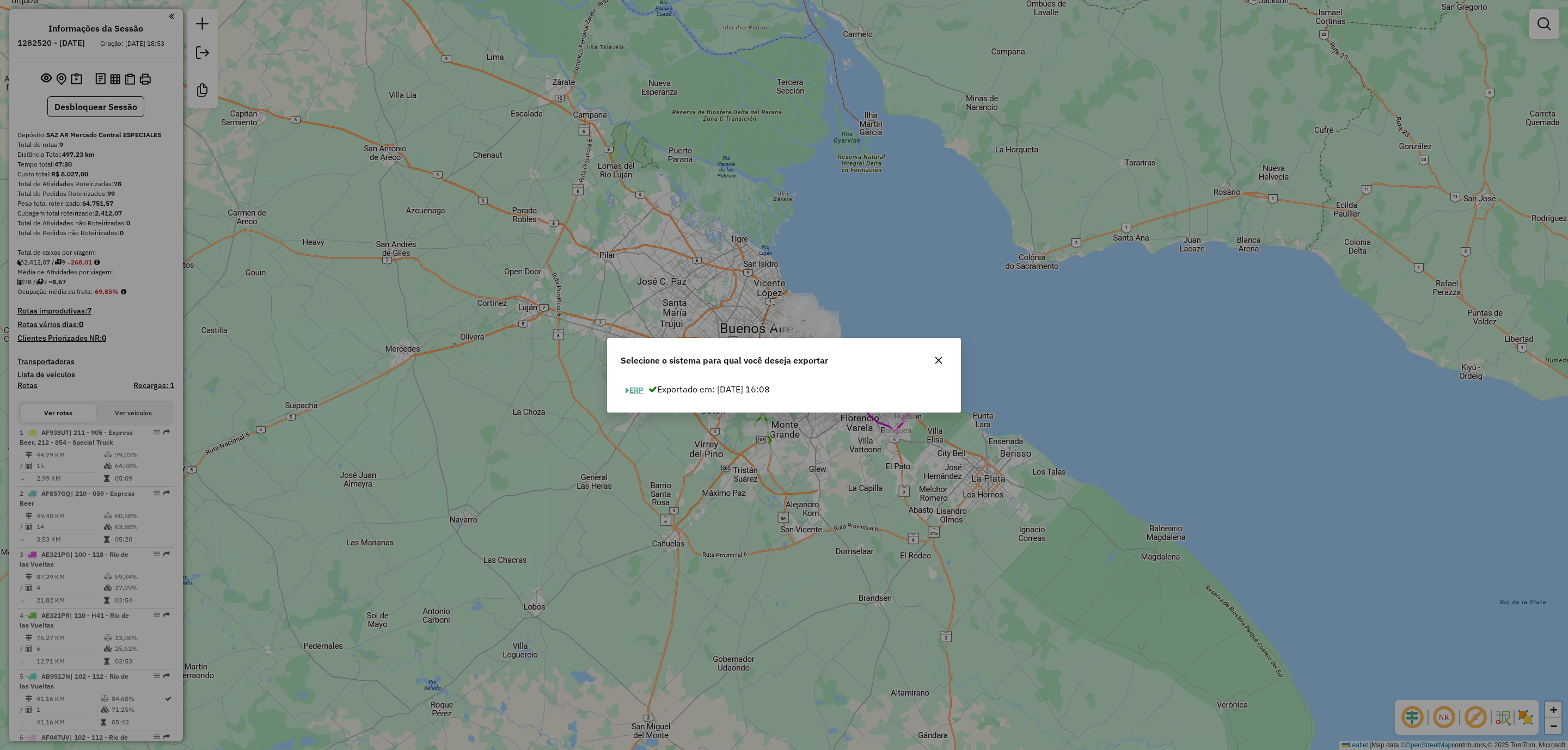
click at [636, 390] on button "ERP" at bounding box center [635, 390] width 28 height 17
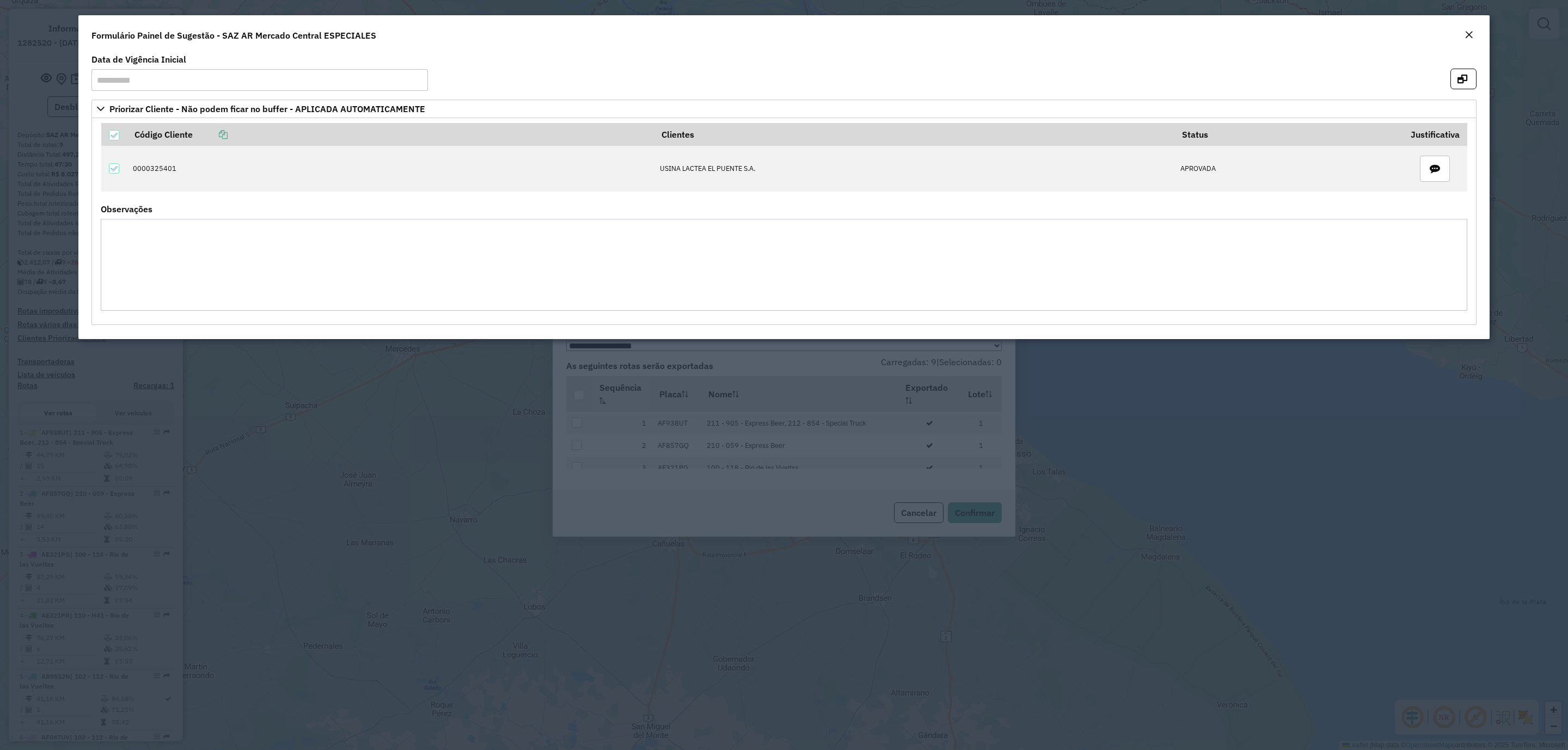
click at [1473, 37] on button "Close" at bounding box center [1468, 35] width 15 height 14
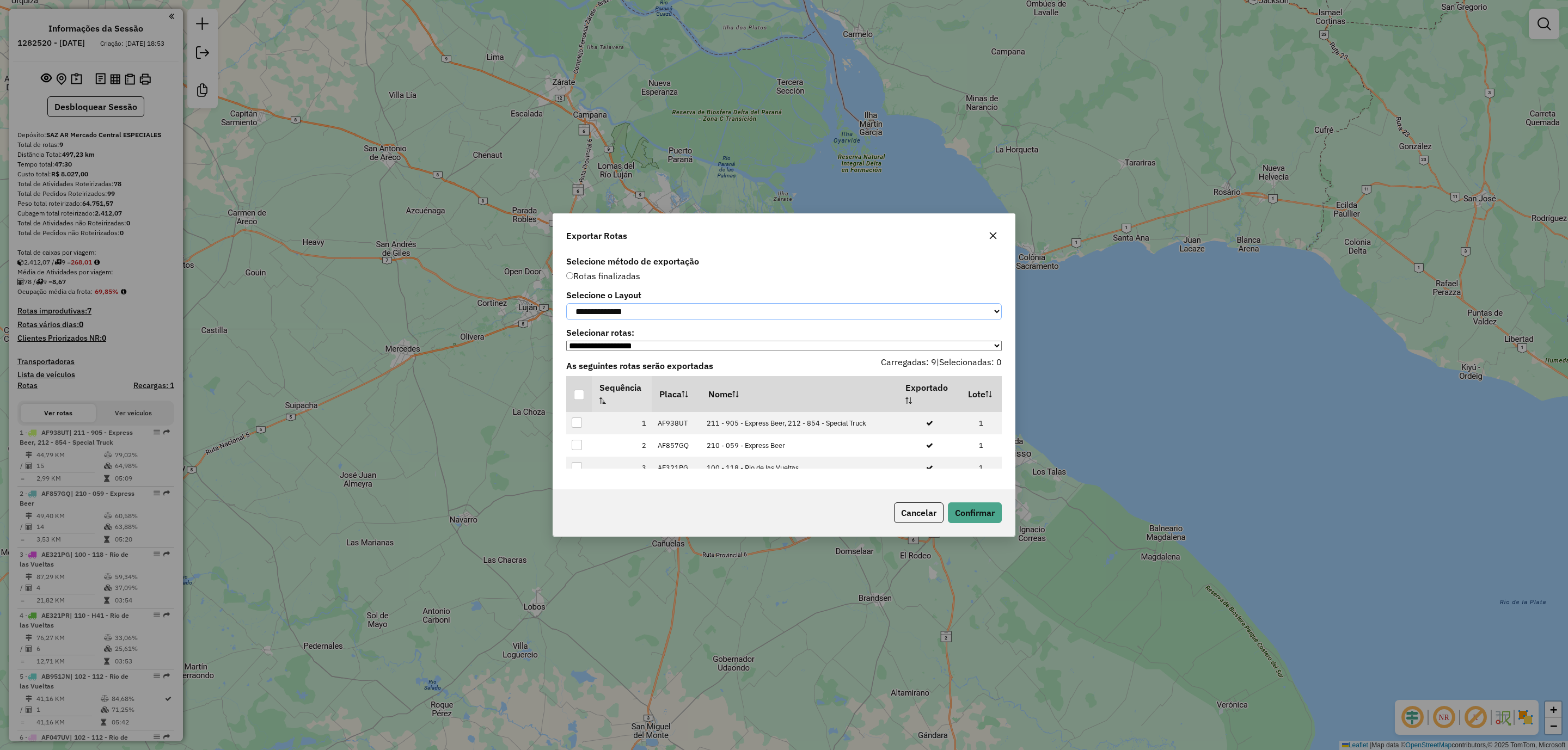
click at [639, 309] on select "**********" at bounding box center [784, 311] width 436 height 17
select select "*********"
click at [566, 303] on select "**********" at bounding box center [784, 311] width 436 height 17
click at [580, 397] on div at bounding box center [579, 395] width 10 height 10
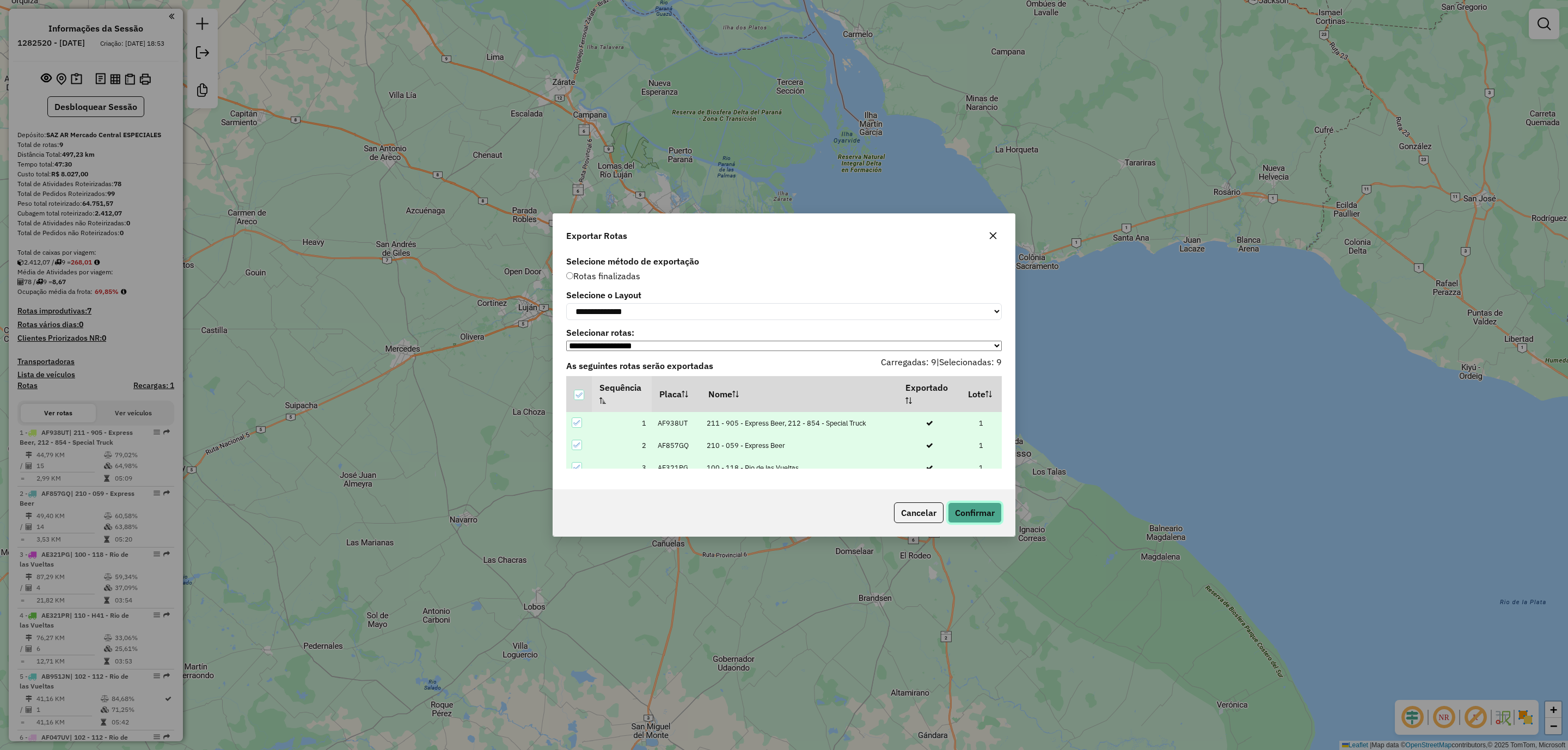
click at [956, 506] on button "Confirmar" at bounding box center [975, 513] width 54 height 21
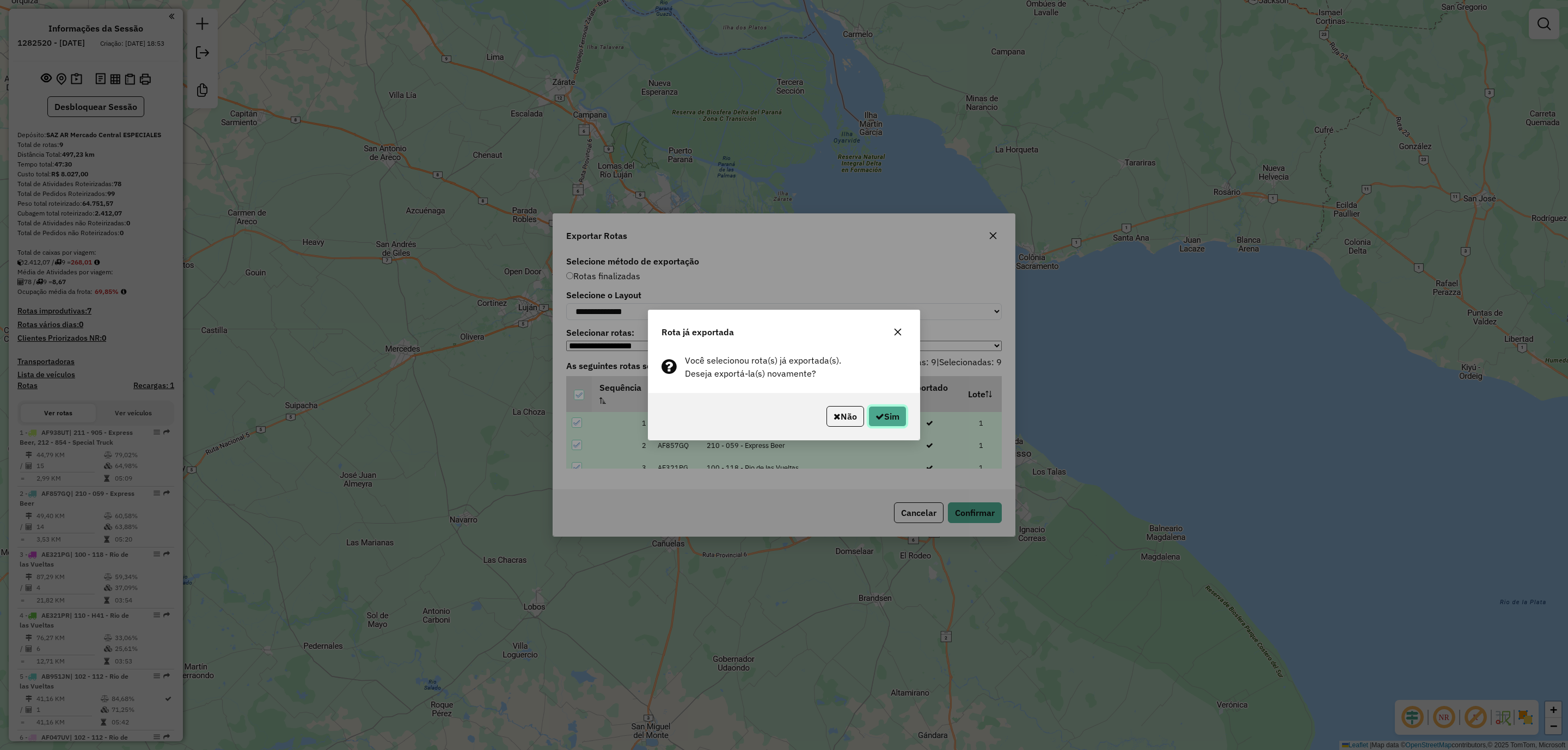
click at [877, 413] on icon "button" at bounding box center [880, 416] width 9 height 9
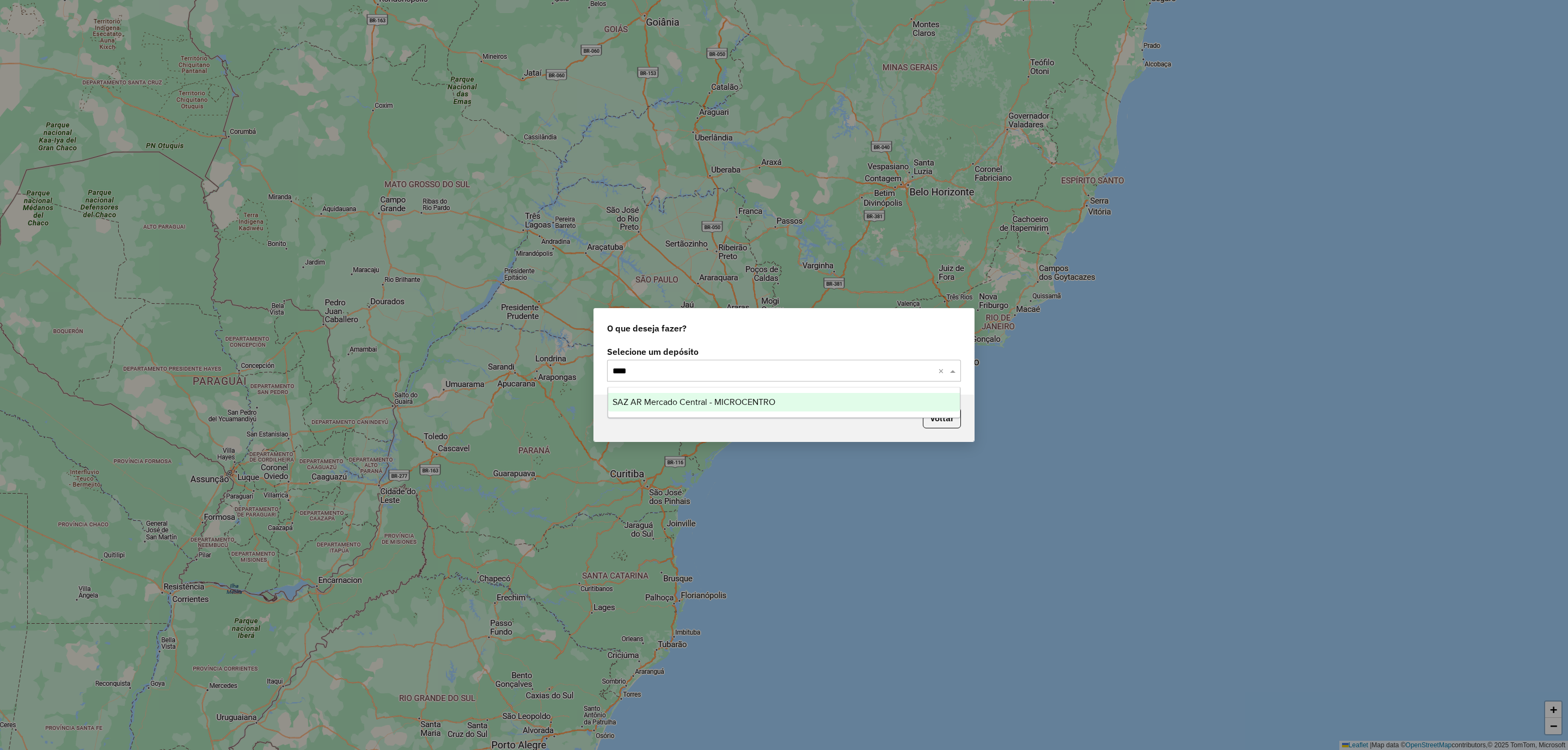
type input "*****"
click at [819, 388] on ng-dropdown-panel "SAZ AR Mercado Central - MICROCENTRO" at bounding box center [784, 402] width 353 height 31
click at [819, 403] on div "SAZ AR Mercado Central - MICROCENTRO" at bounding box center [784, 401] width 352 height 18
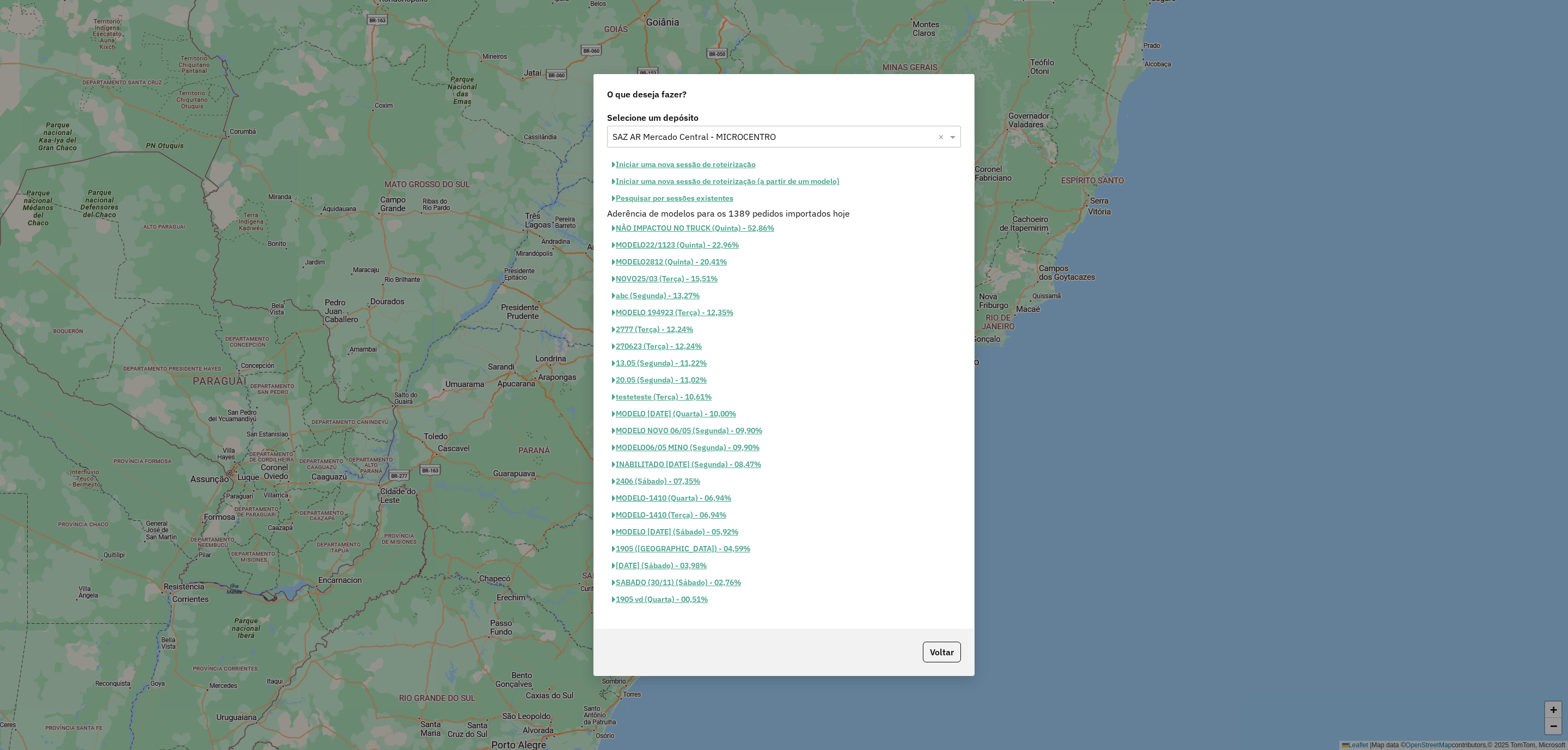
click at [730, 160] on button "Iniciar uma nova sessão de roteirização" at bounding box center [684, 164] width 154 height 17
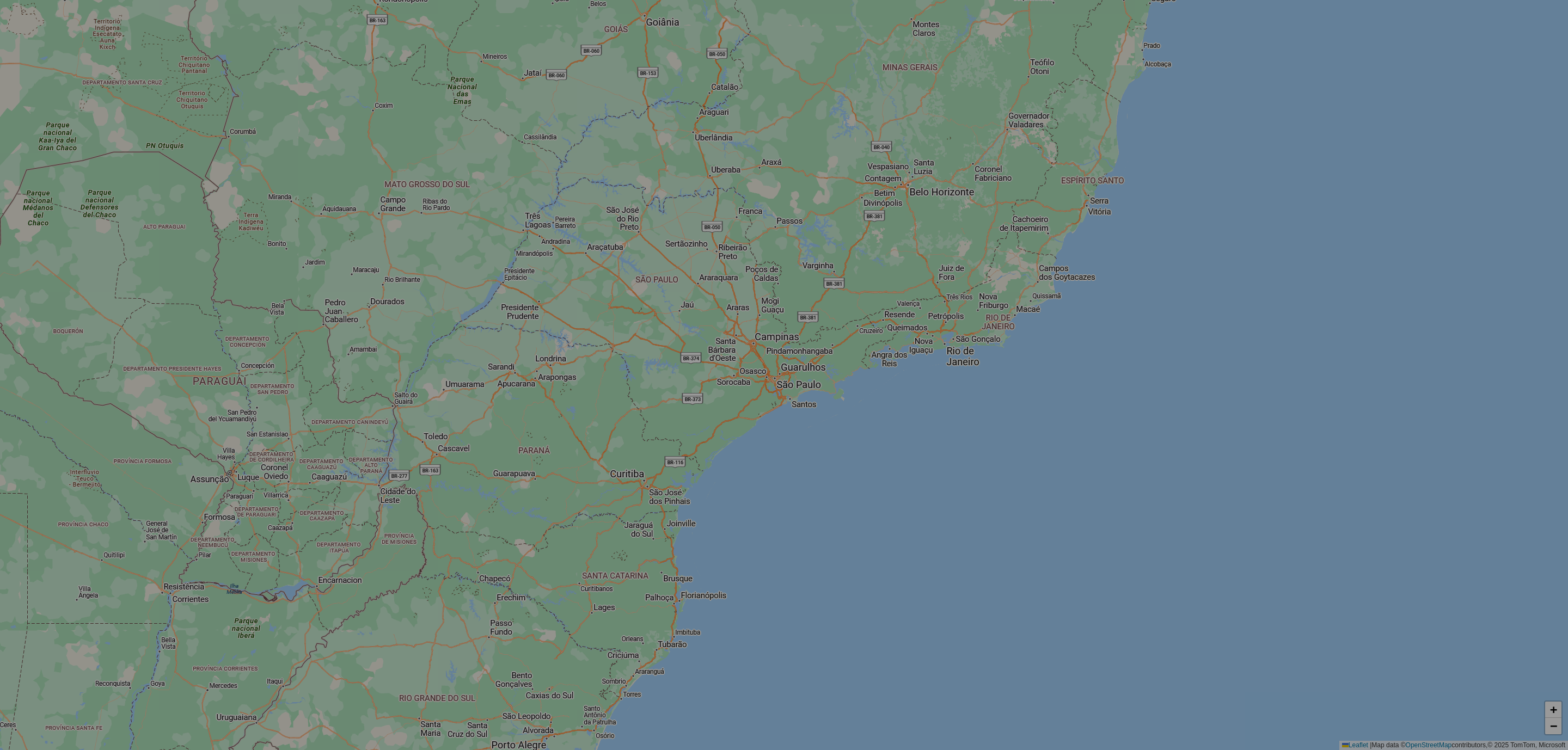
select select "*"
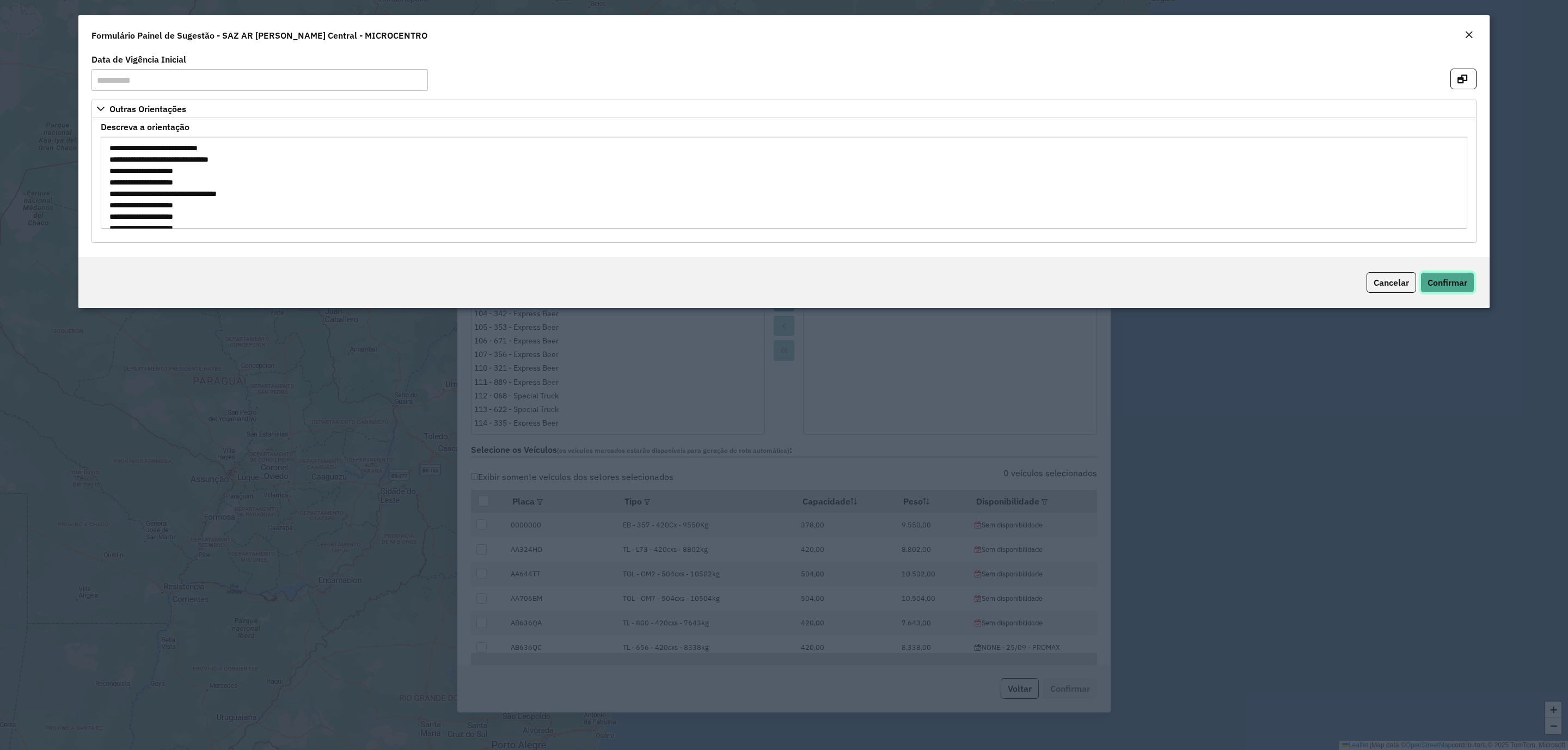
click at [1470, 282] on button "Confirmar" at bounding box center [1447, 282] width 54 height 21
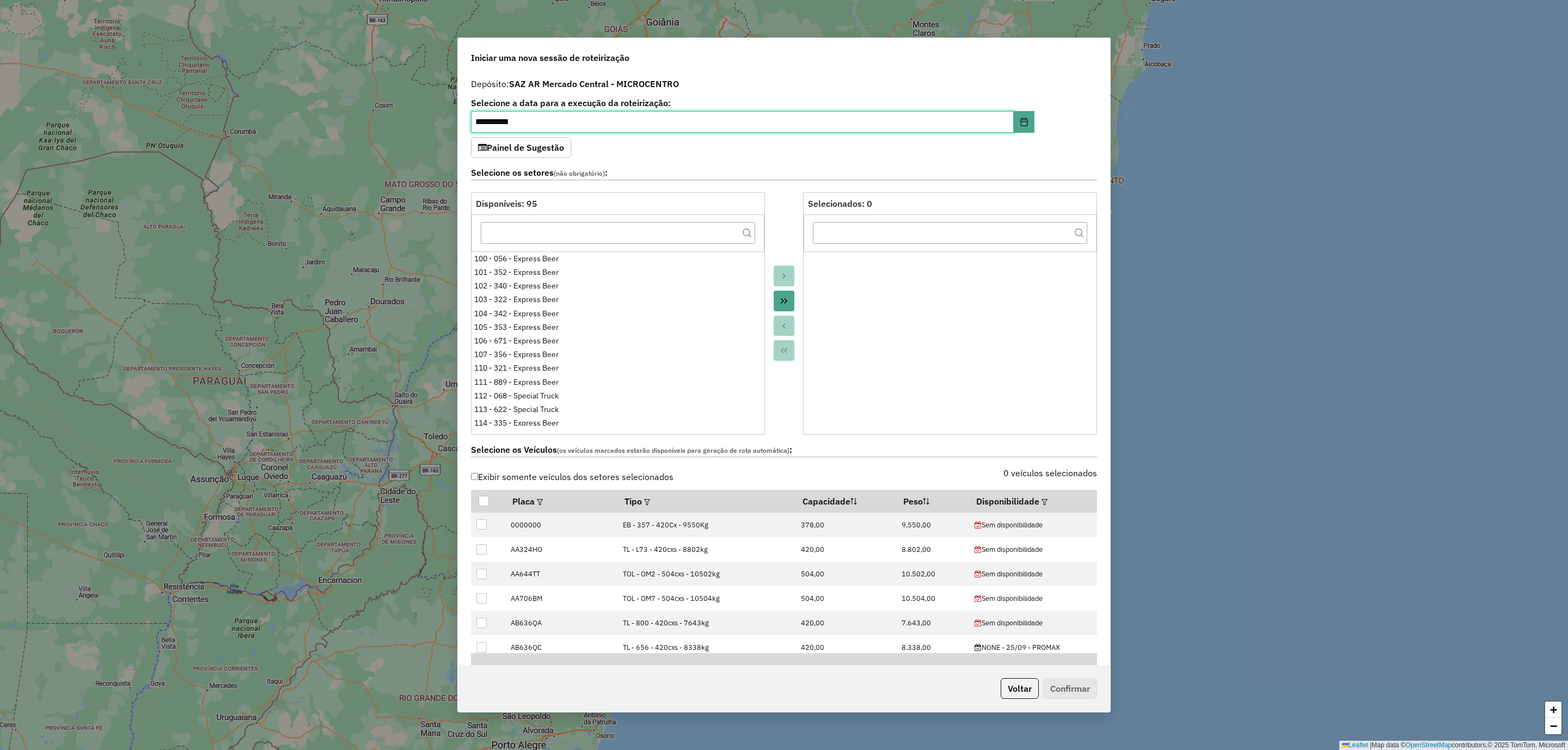
scroll to position [245, 0]
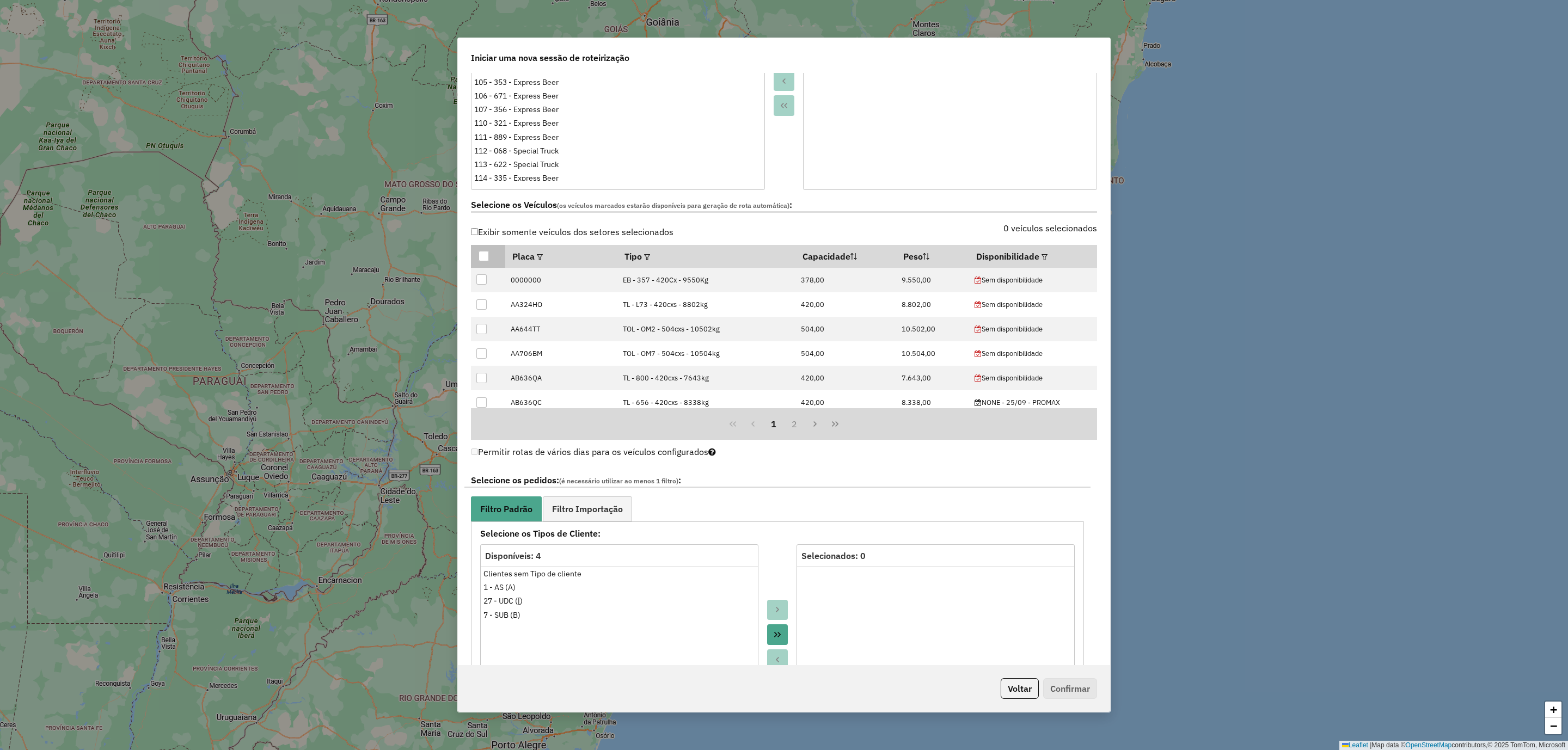
drag, startPoint x: 483, startPoint y: 260, endPoint x: 492, endPoint y: 259, distance: 9.1
click at [483, 259] on div at bounding box center [484, 256] width 10 height 10
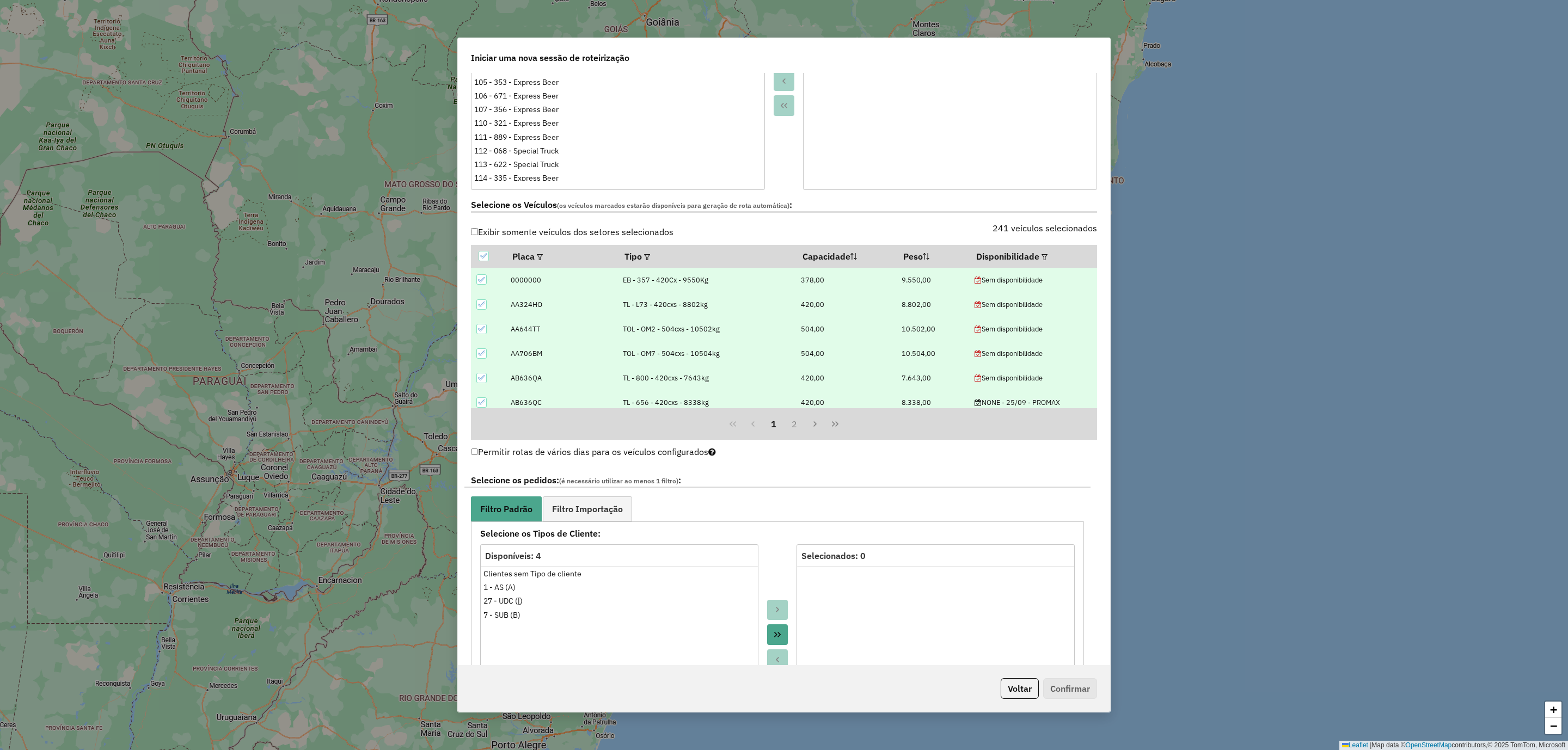
scroll to position [490, 0]
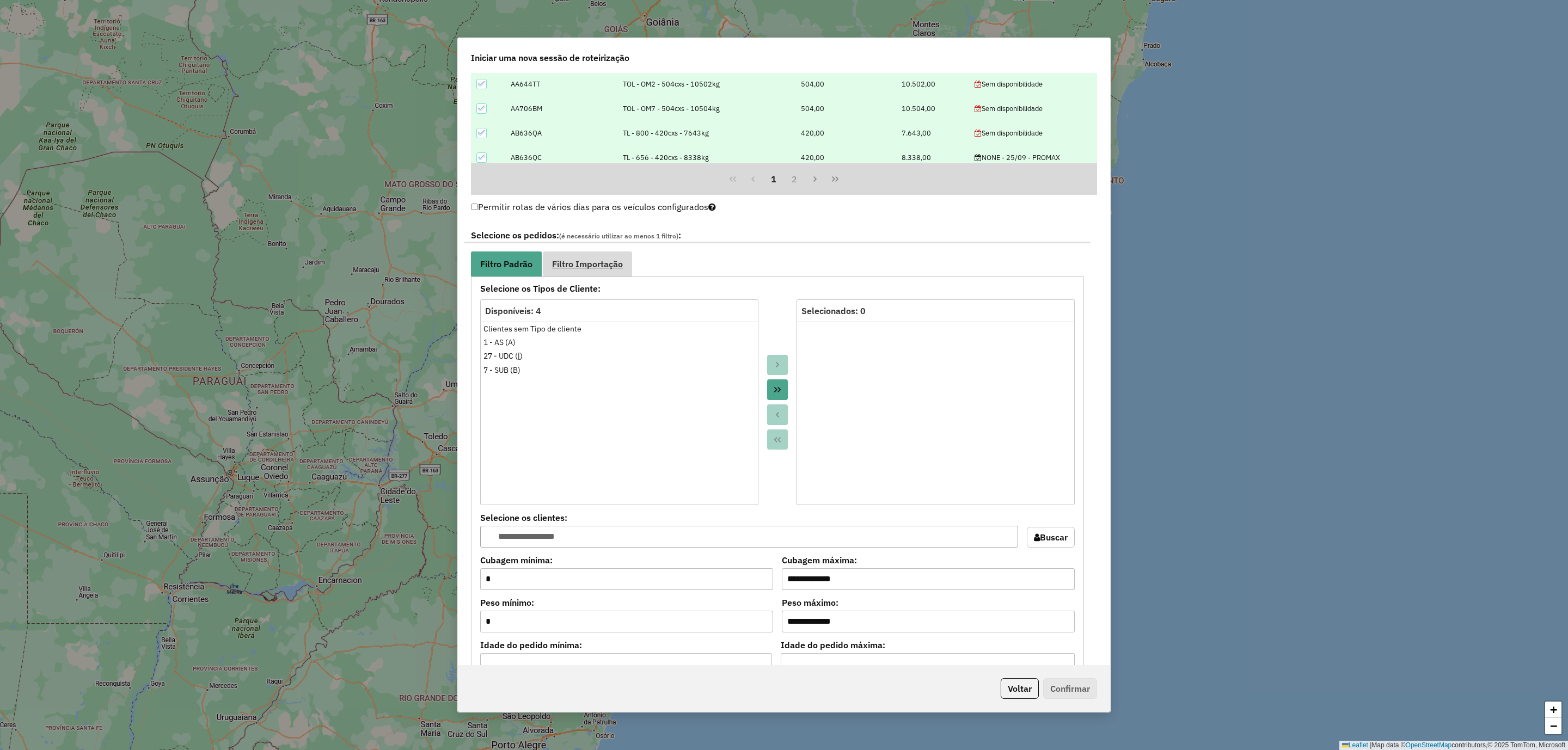
click at [576, 260] on span "Filtro Importação" at bounding box center [587, 264] width 71 height 9
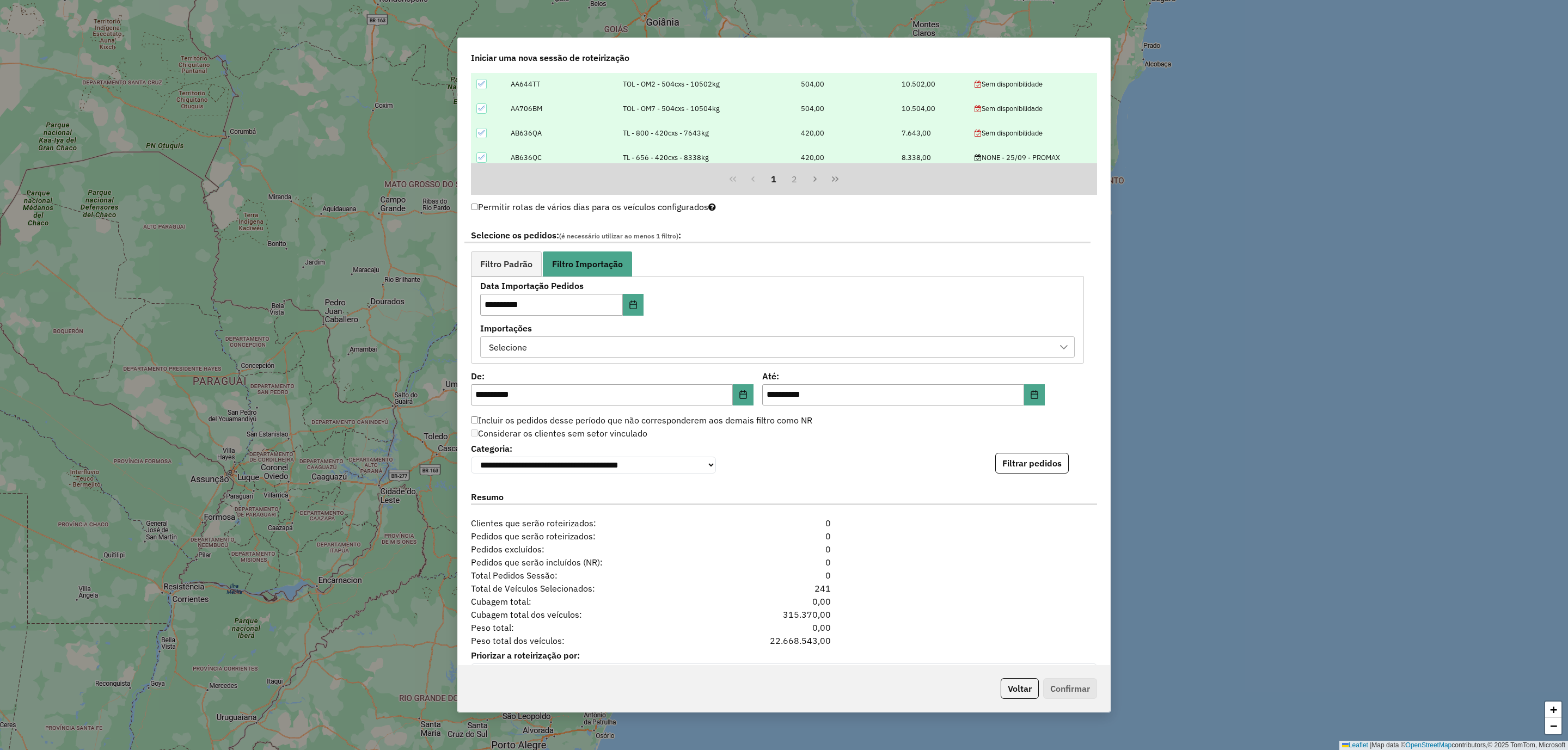
click at [586, 350] on div "Selecione" at bounding box center [770, 347] width 568 height 21
click at [601, 405] on span "ORDER.DL - IANCA MOURA SODRE - [DATE] 18:52" at bounding box center [605, 402] width 195 height 13
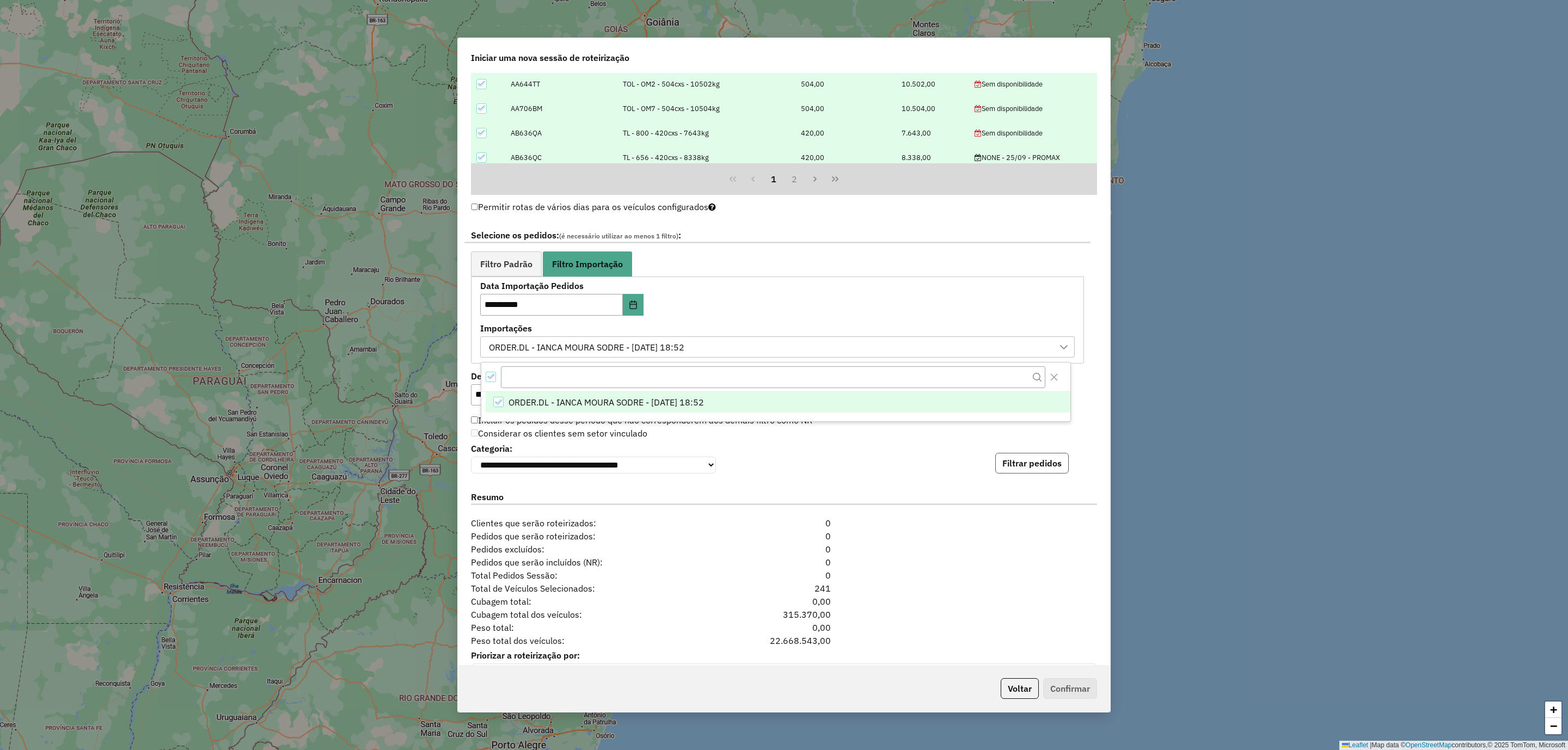
click at [1005, 468] on button "Filtrar pedidos" at bounding box center [1032, 463] width 73 height 21
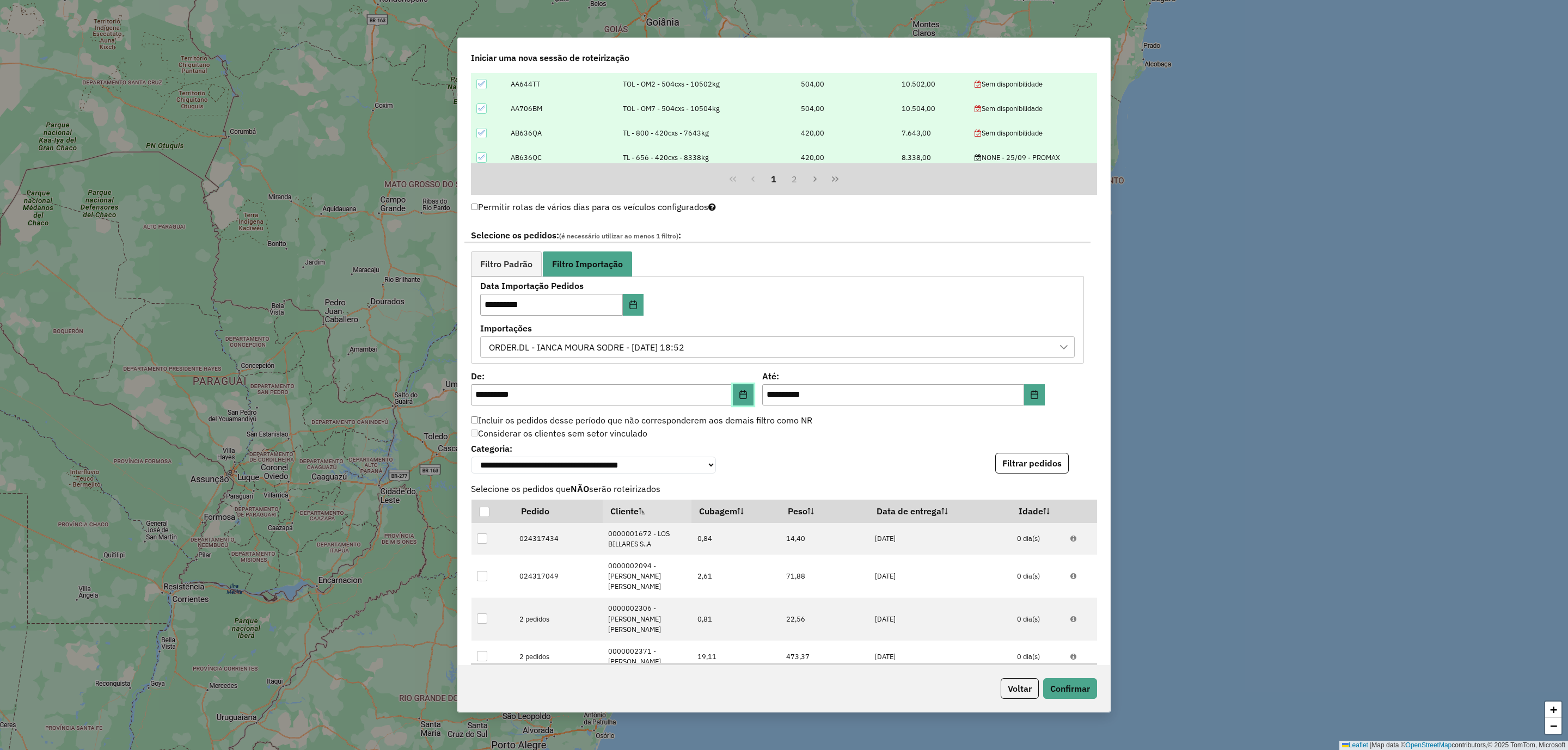
click at [742, 399] on icon "Choose Date" at bounding box center [743, 394] width 9 height 9
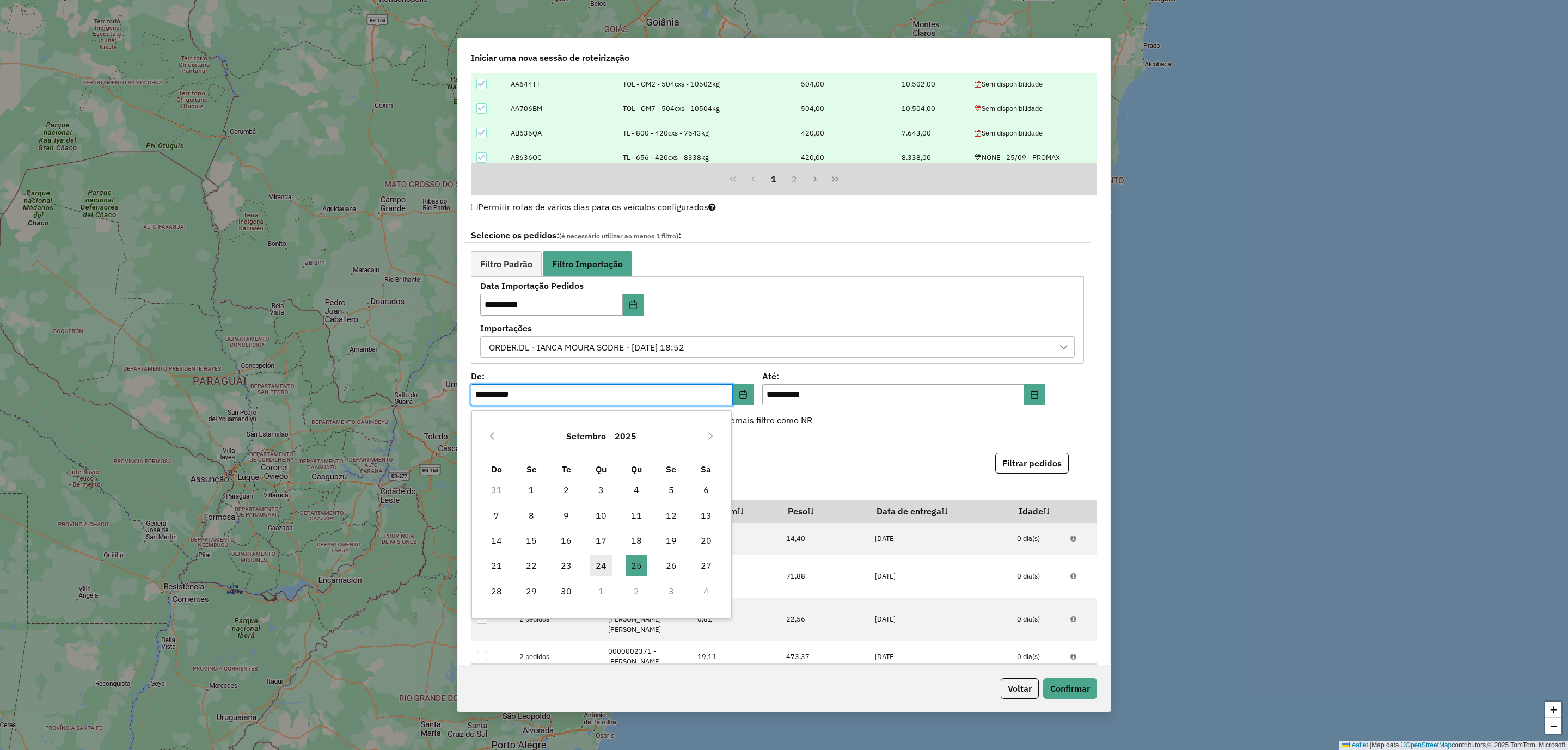
click at [603, 566] on span "24" at bounding box center [601, 565] width 22 height 22
type input "**********"
click at [1022, 464] on button "Filtrar pedidos" at bounding box center [1032, 463] width 73 height 21
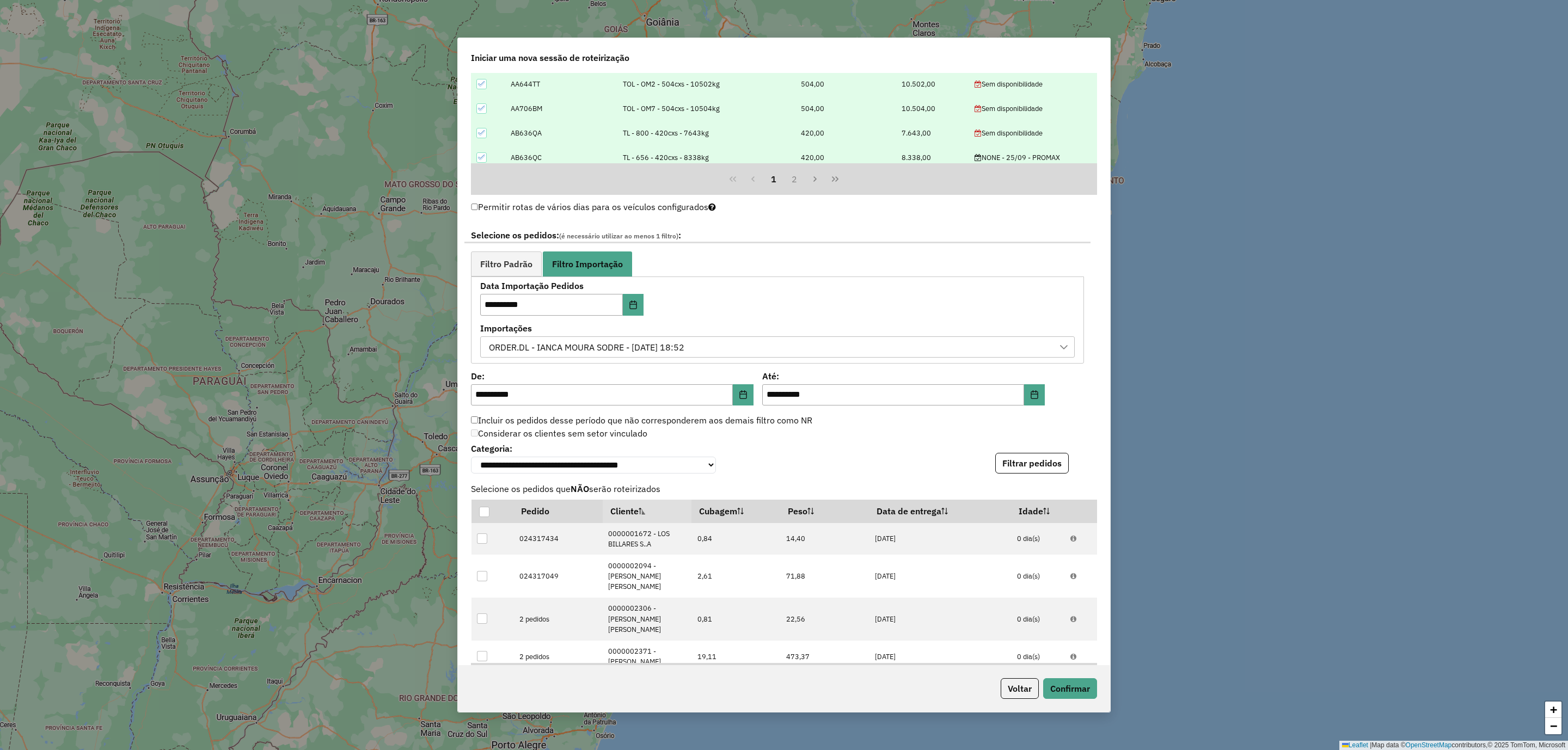
scroll to position [778, 0]
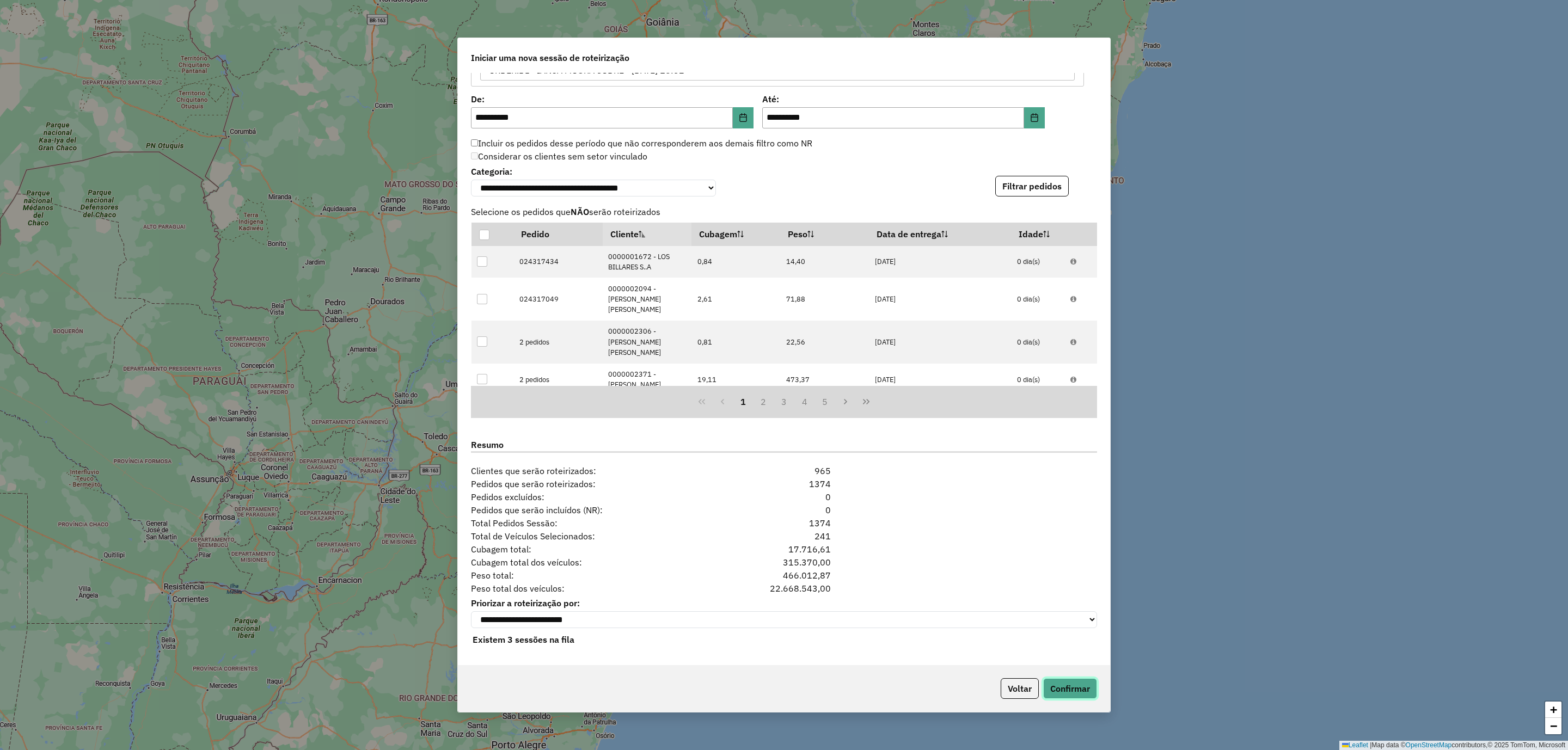
click at [1078, 694] on button "Confirmar" at bounding box center [1070, 689] width 54 height 21
